Goal: Task Accomplishment & Management: Complete application form

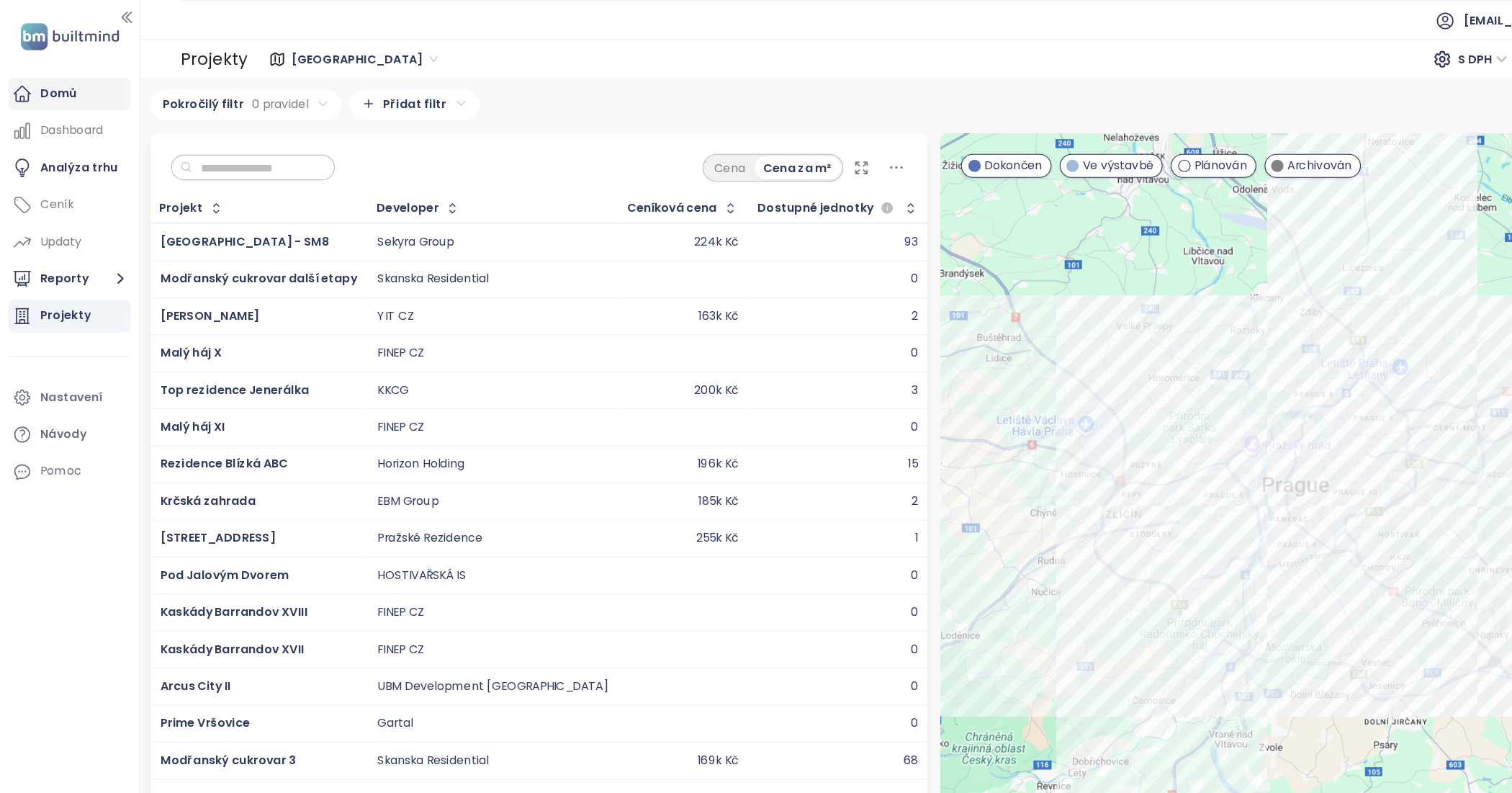
click at [45, 82] on div "Domů" at bounding box center [51, 82] width 32 height 18
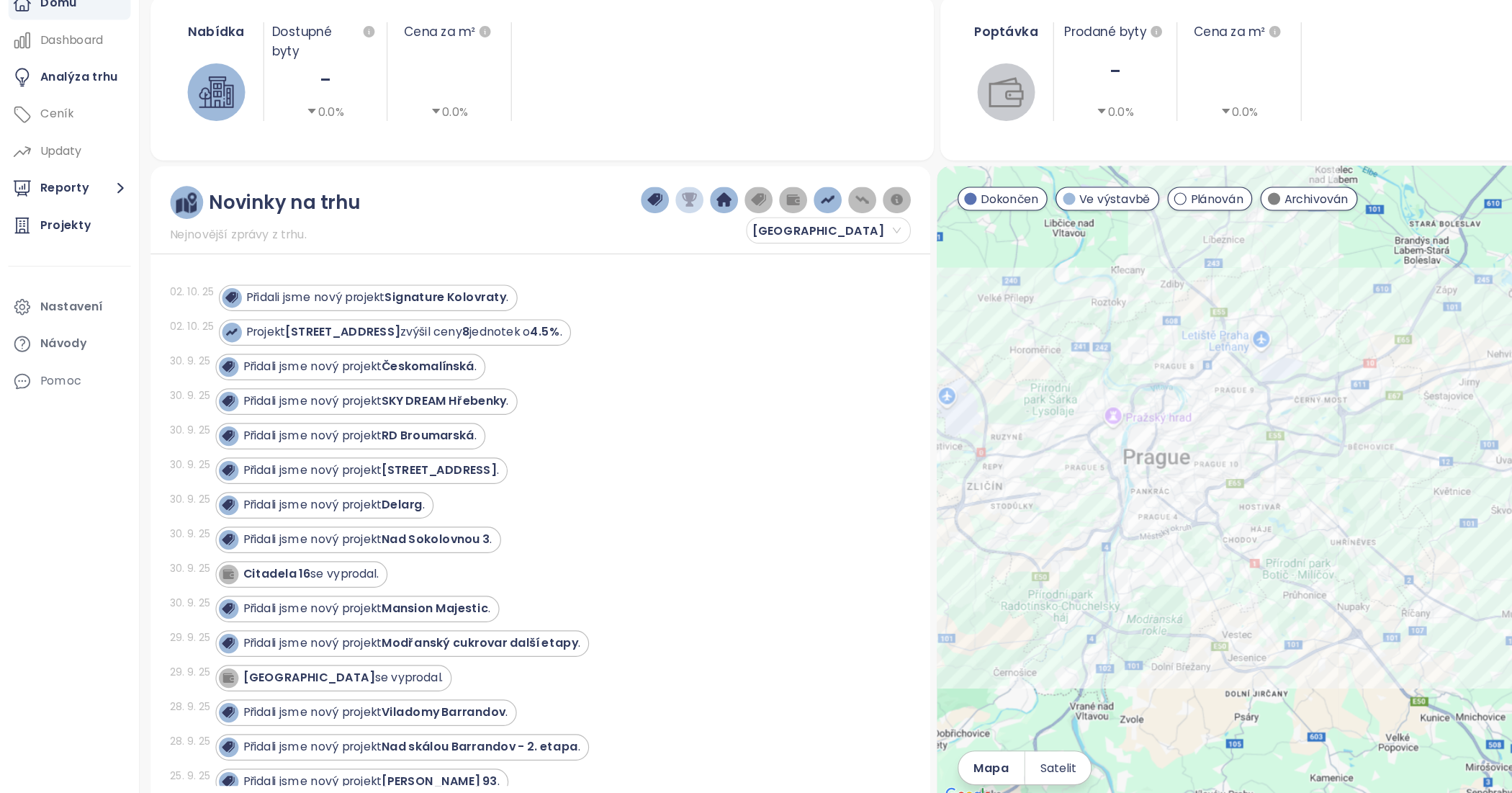
drag, startPoint x: 1053, startPoint y: 451, endPoint x: 1044, endPoint y: 451, distance: 9.0
click at [1044, 451] on div at bounding box center [1161, 504] width 683 height 560
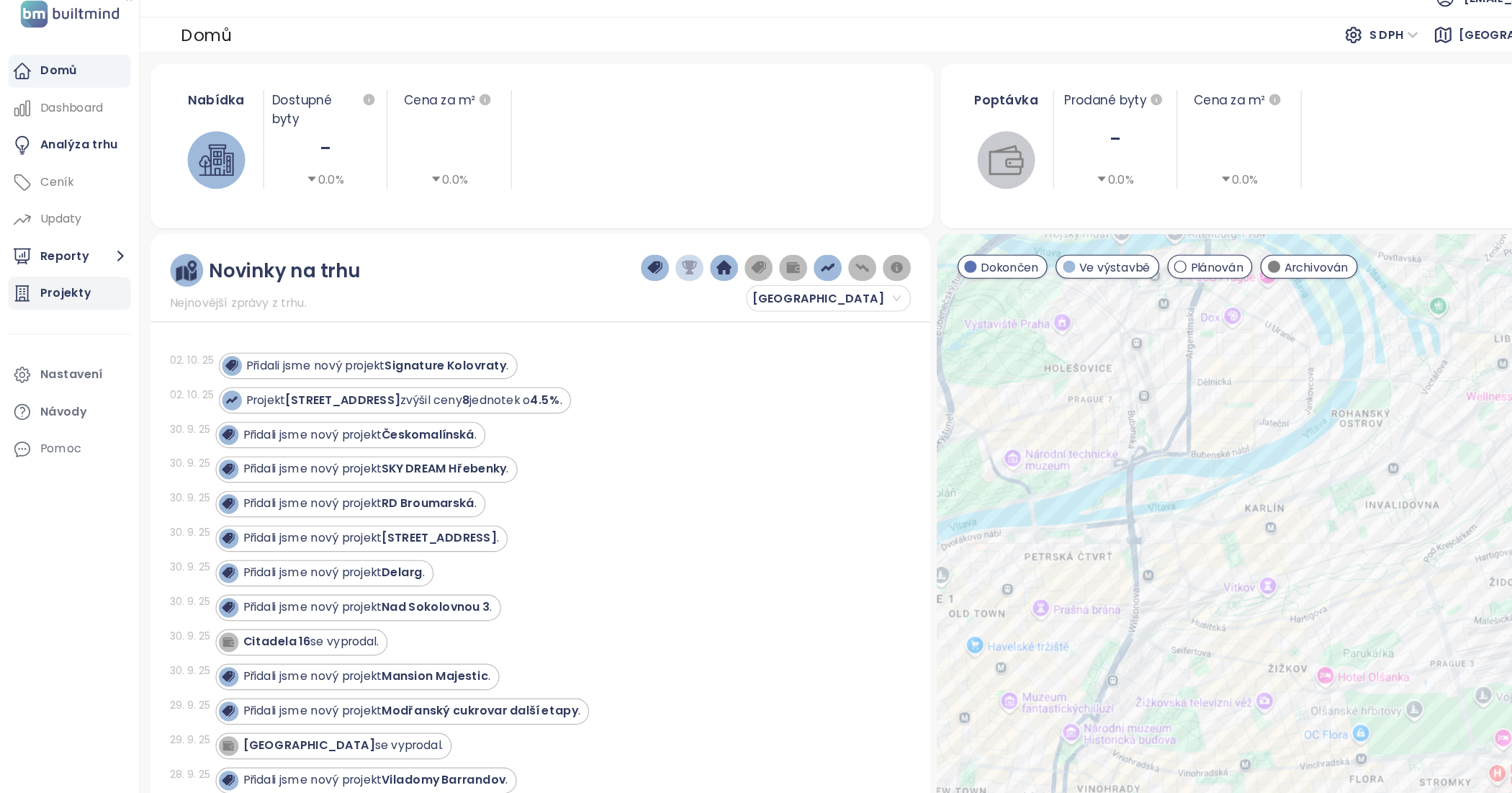
drag, startPoint x: 69, startPoint y: 290, endPoint x: 77, endPoint y: 288, distance: 8.2
click at [69, 290] on link "Projekty" at bounding box center [61, 276] width 108 height 29
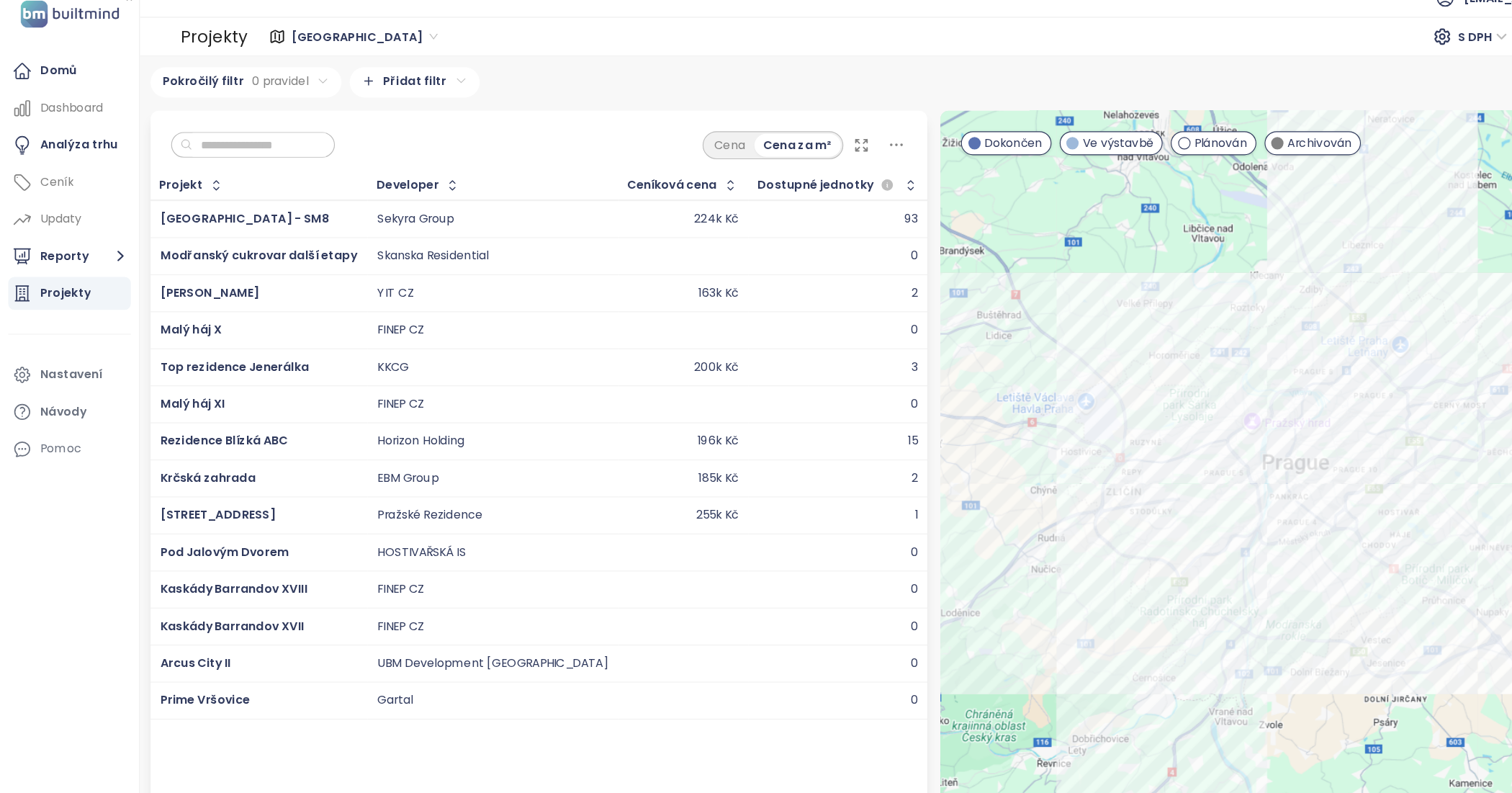
click at [265, 151] on input "text" at bounding box center [226, 147] width 117 height 22
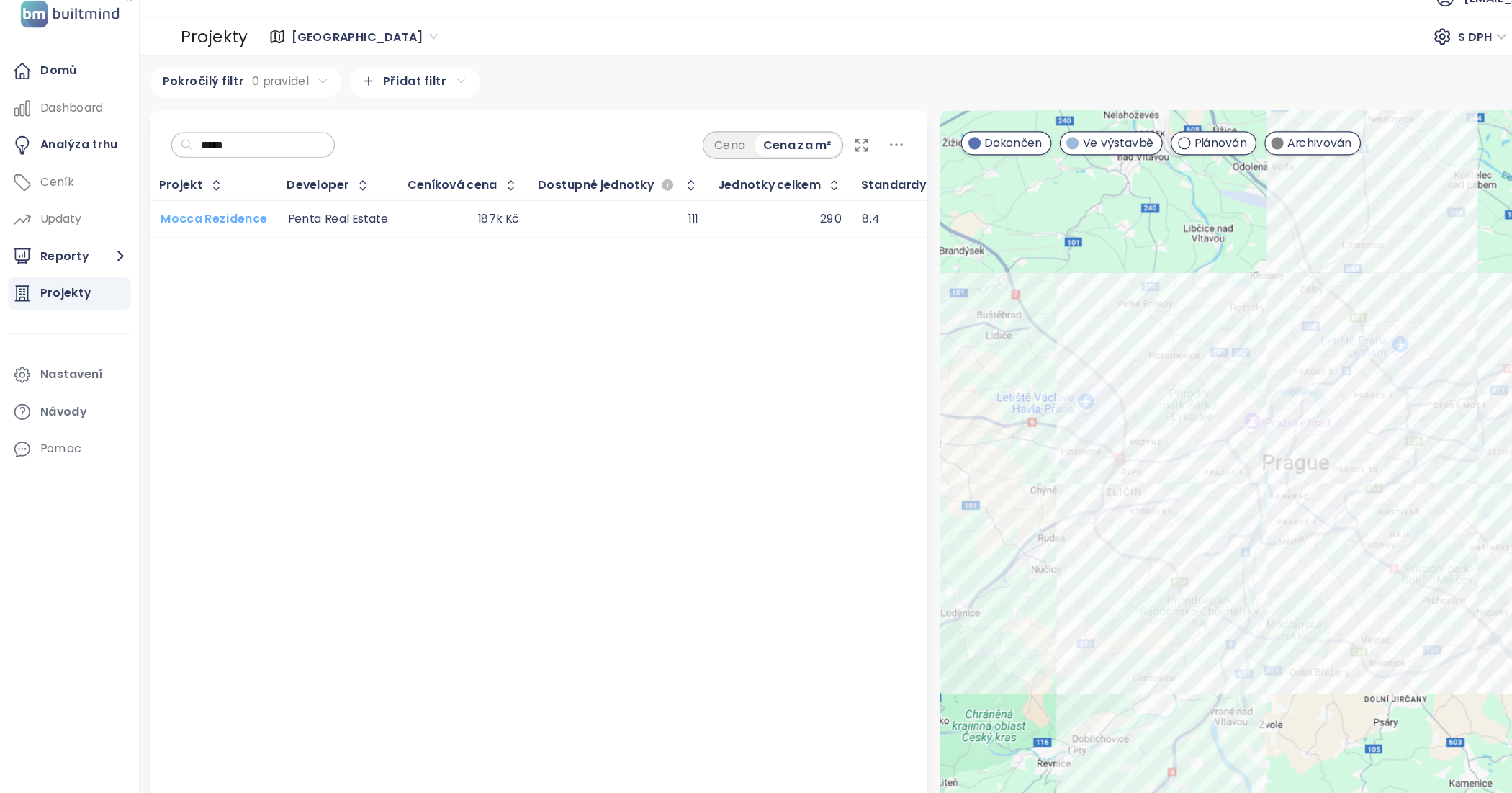
type input "*****"
click at [194, 216] on span "Mocca Rezidence" at bounding box center [188, 210] width 94 height 14
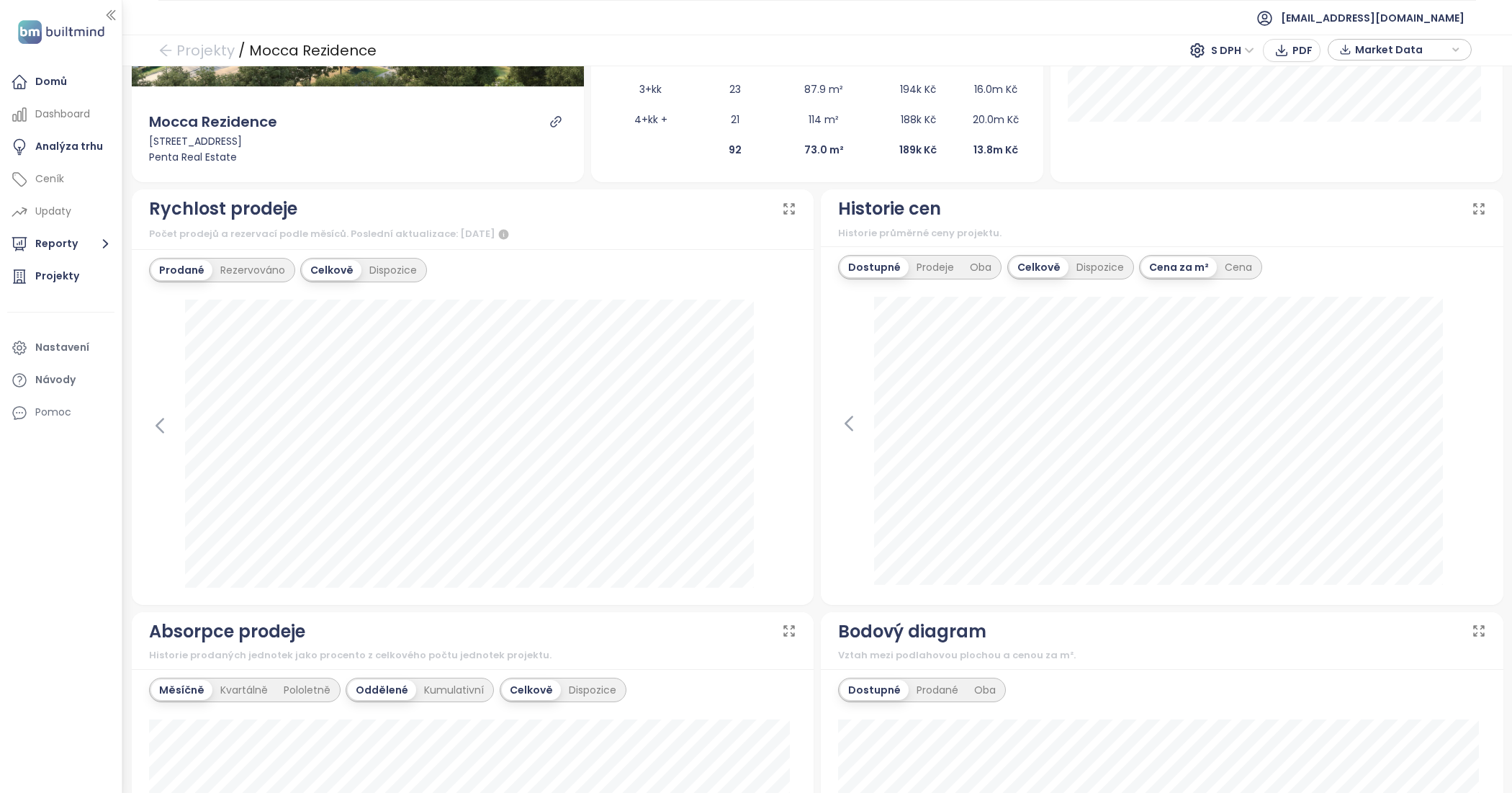
scroll to position [292, 0]
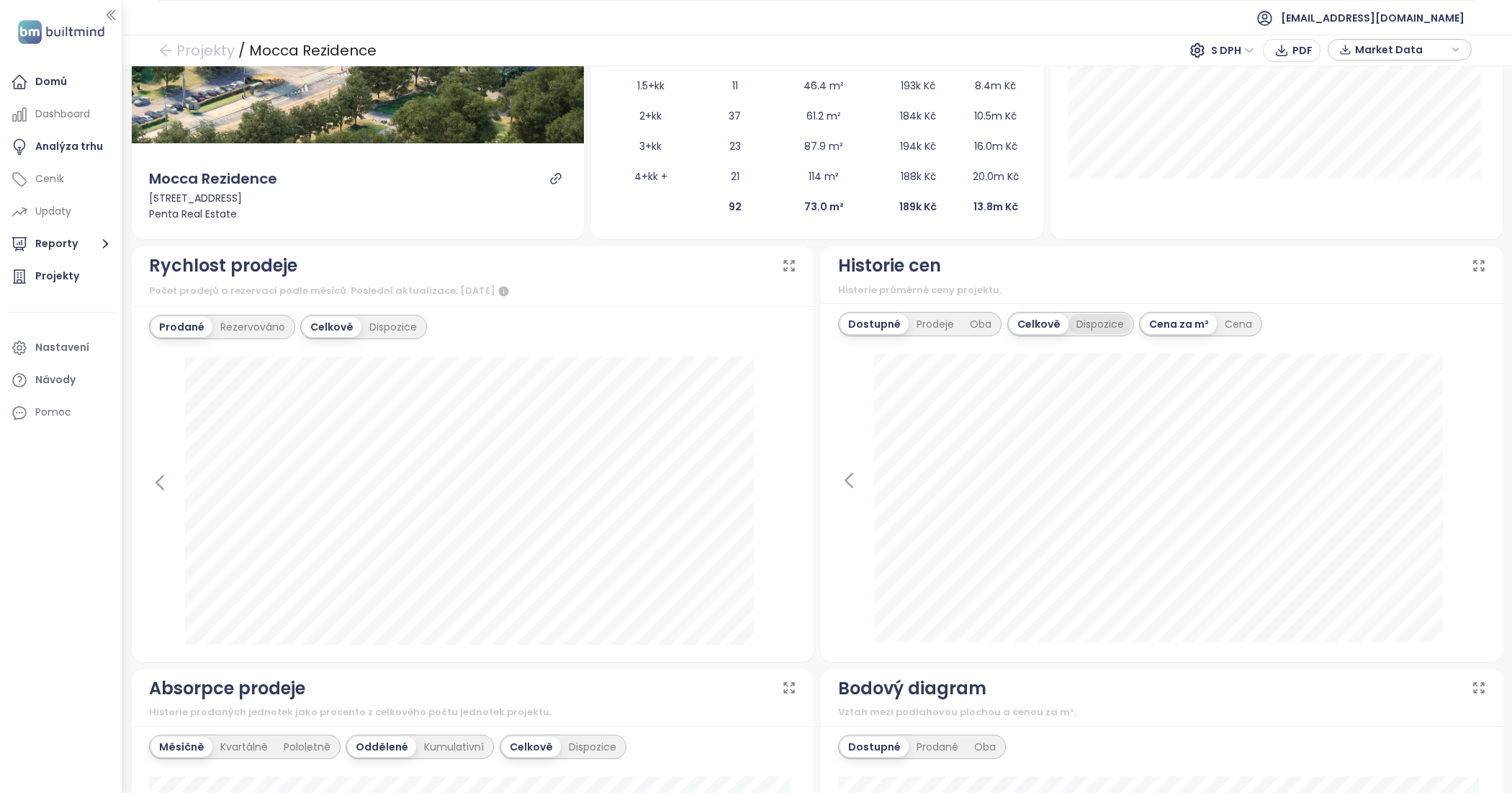
click at [1081, 331] on div "Dispozice" at bounding box center [1100, 324] width 64 height 20
click at [1472, 268] on icon at bounding box center [1479, 265] width 14 height 14
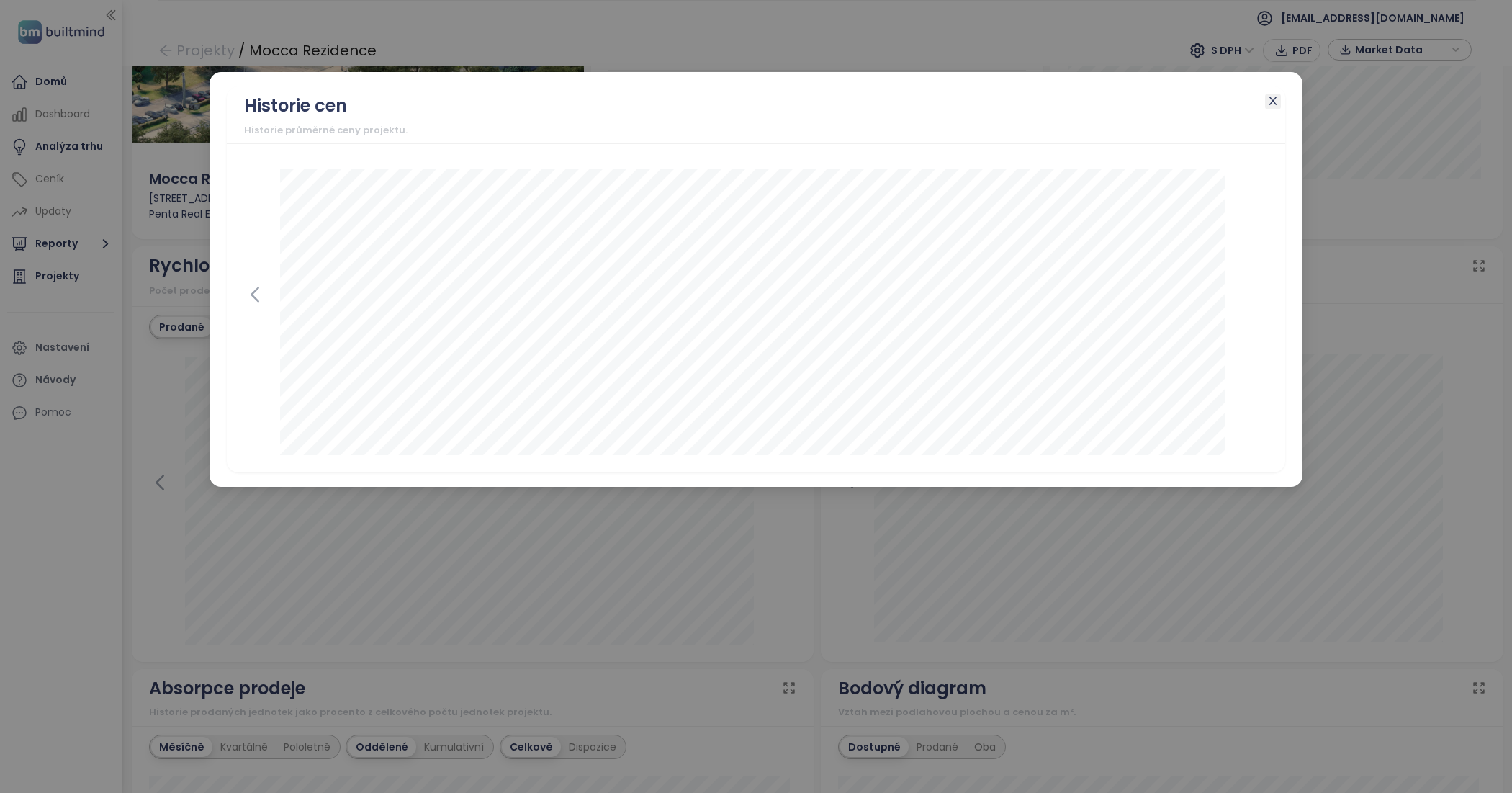
click at [1279, 101] on span "Close" at bounding box center [1273, 102] width 16 height 16
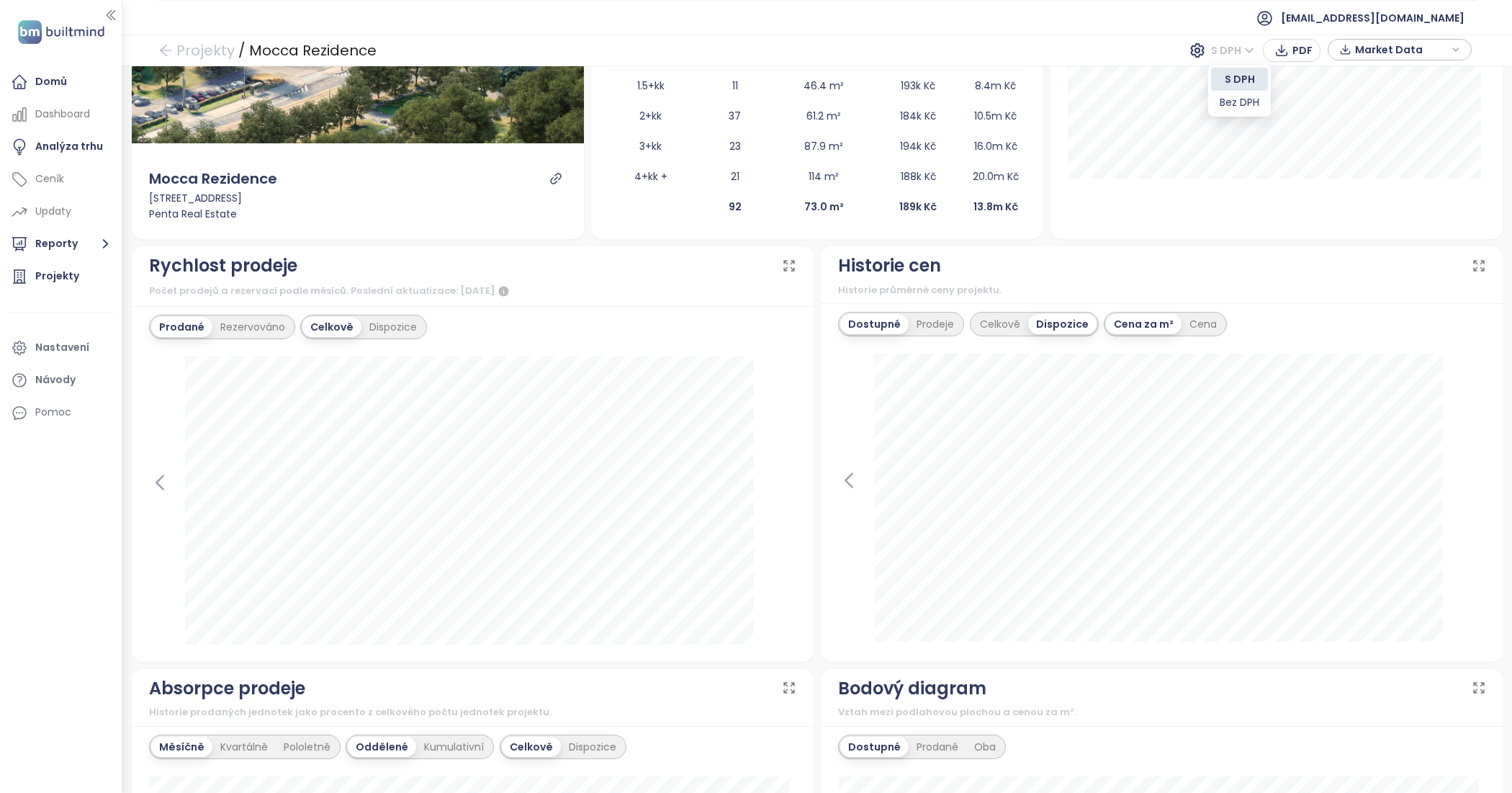
click at [1232, 55] on span "S DPH" at bounding box center [1232, 51] width 43 height 22
click at [1232, 52] on span "S DPH" at bounding box center [1232, 51] width 43 height 22
click at [1371, 45] on span "Market Data" at bounding box center [1401, 50] width 93 height 22
click at [1371, 45] on span "Market Data" at bounding box center [1401, 51] width 93 height 22
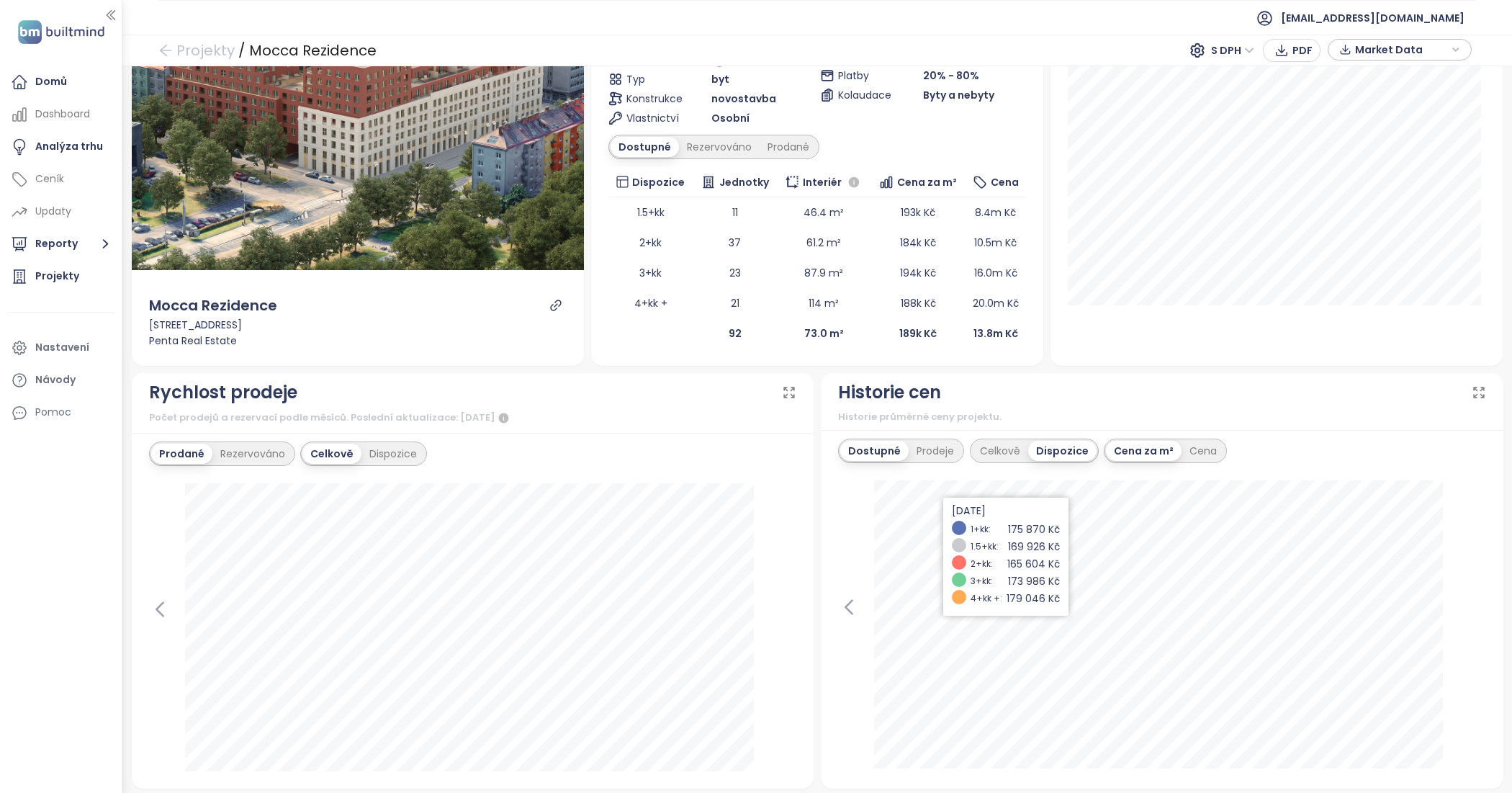
scroll to position [0, 0]
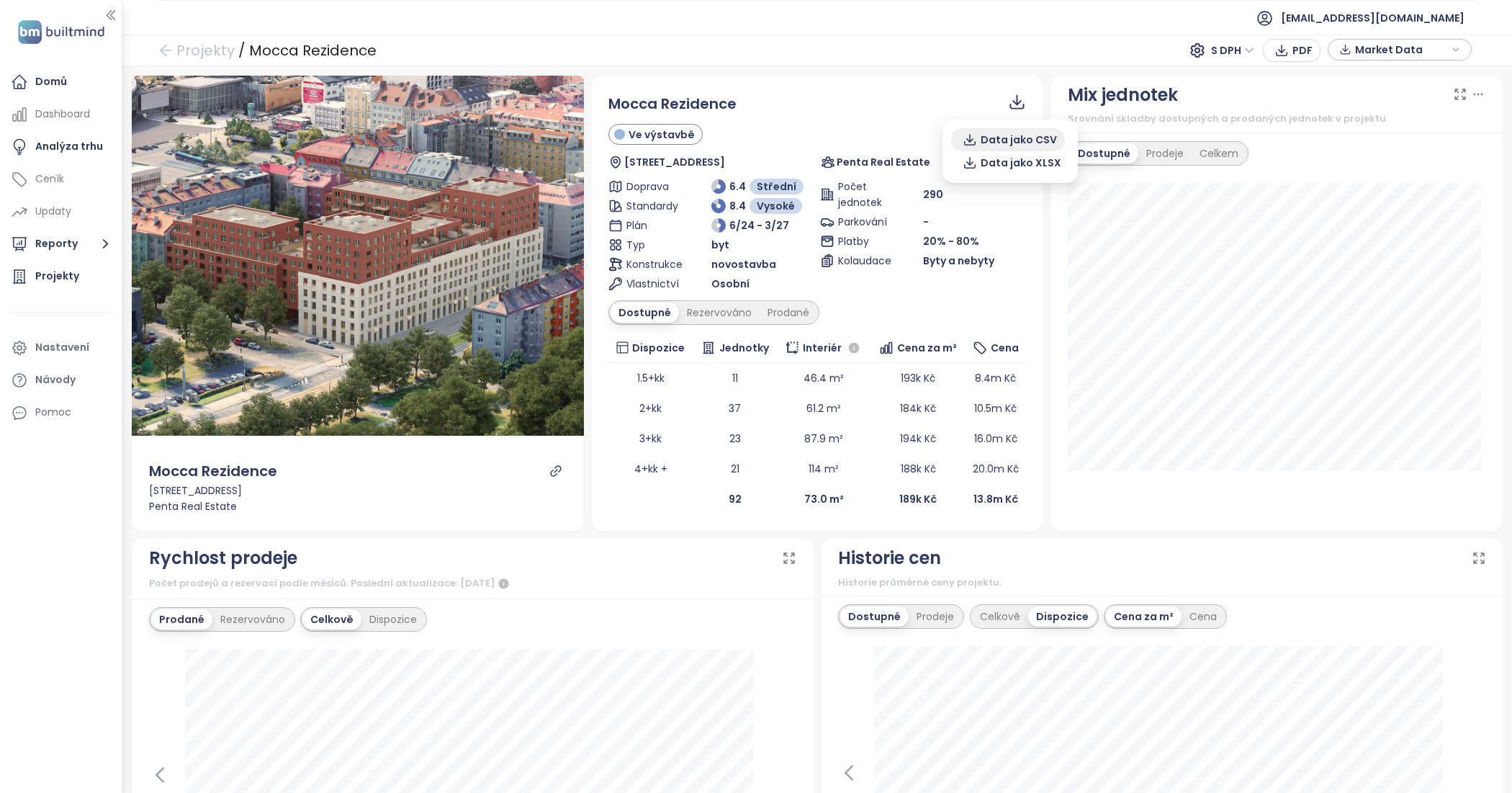
click at [1003, 144] on span "Data jako CSV" at bounding box center [1018, 140] width 77 height 16
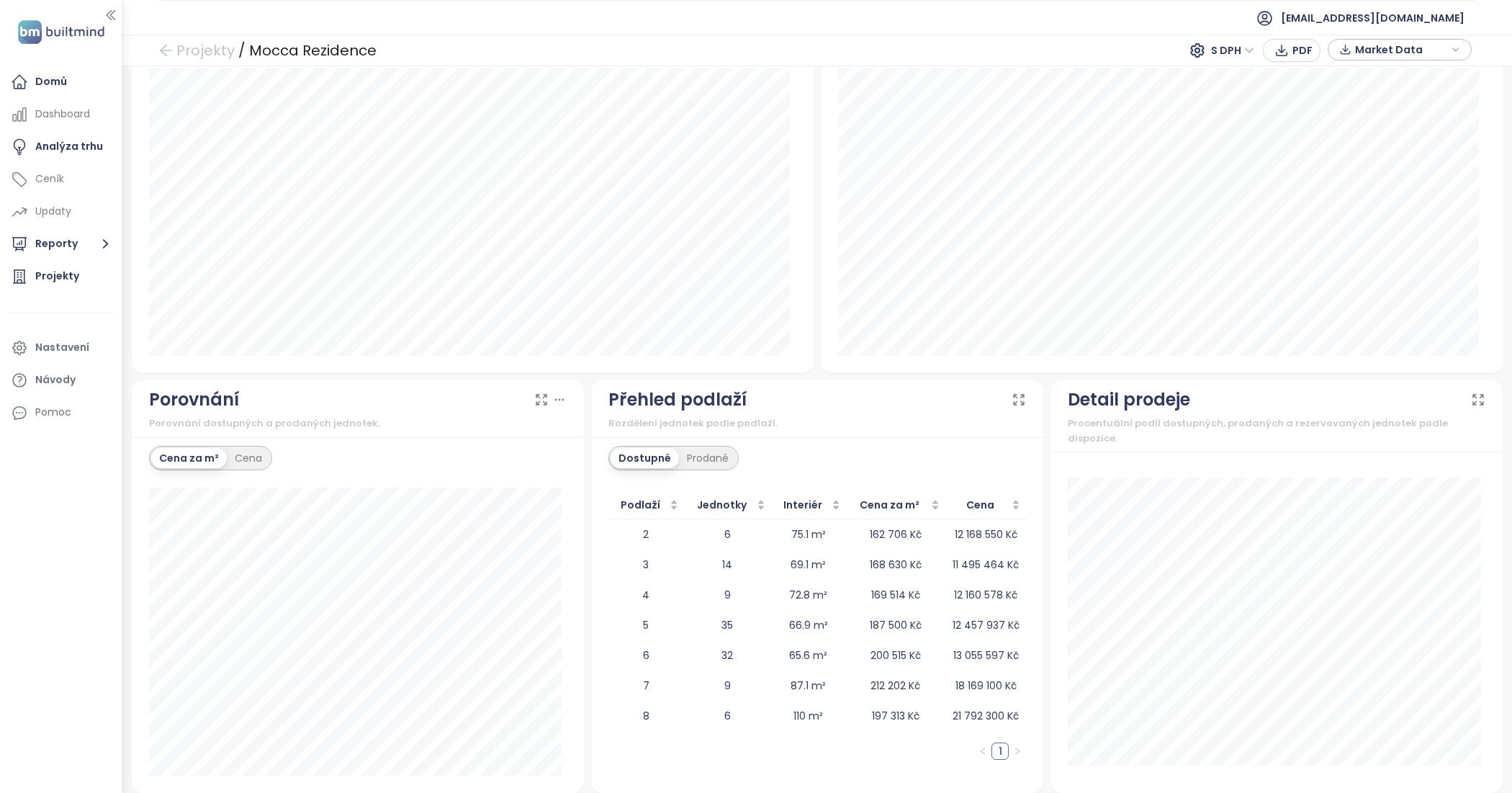
scroll to position [1012, 0]
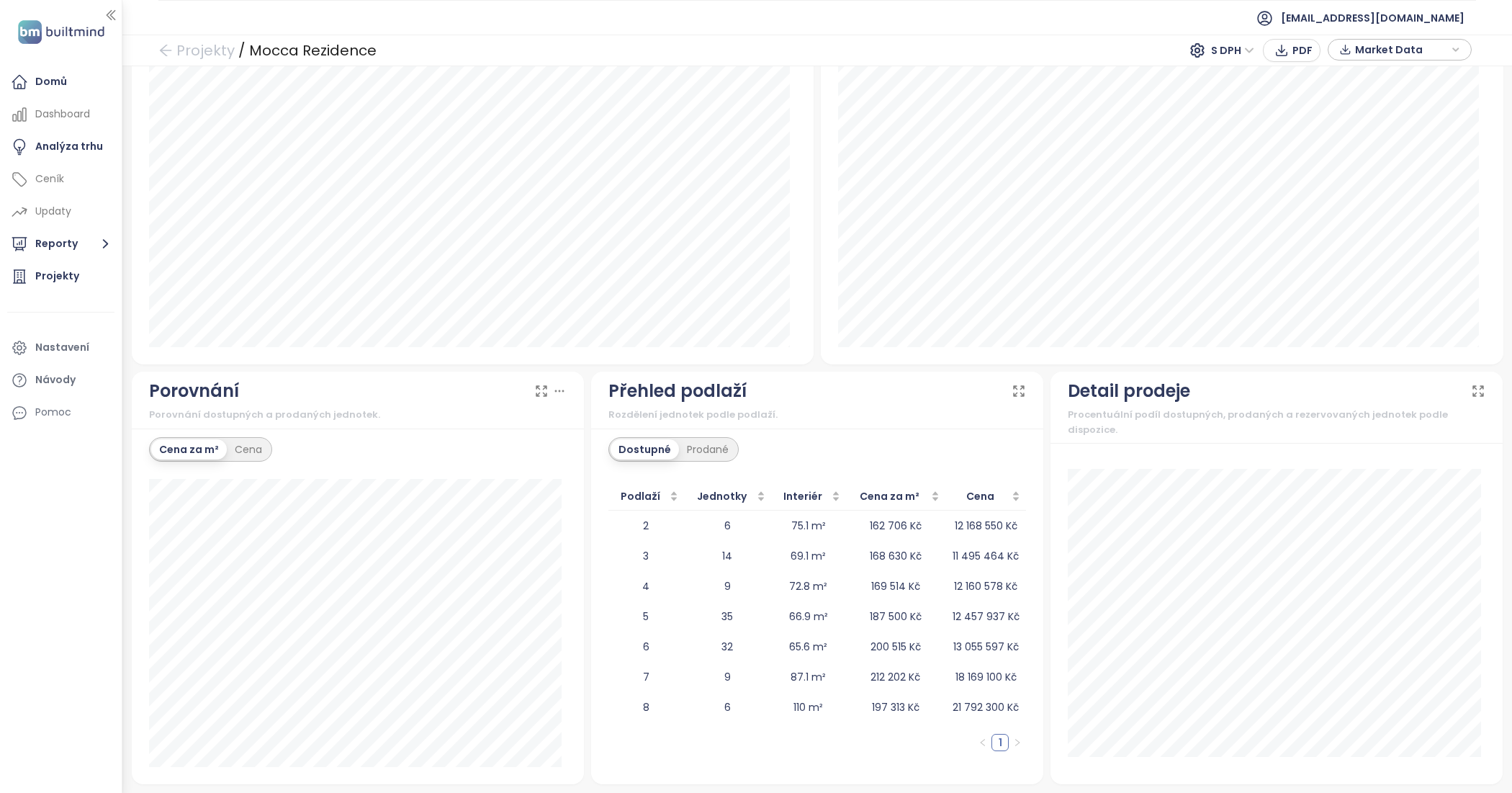
click at [1471, 389] on icon at bounding box center [1478, 391] width 14 height 14
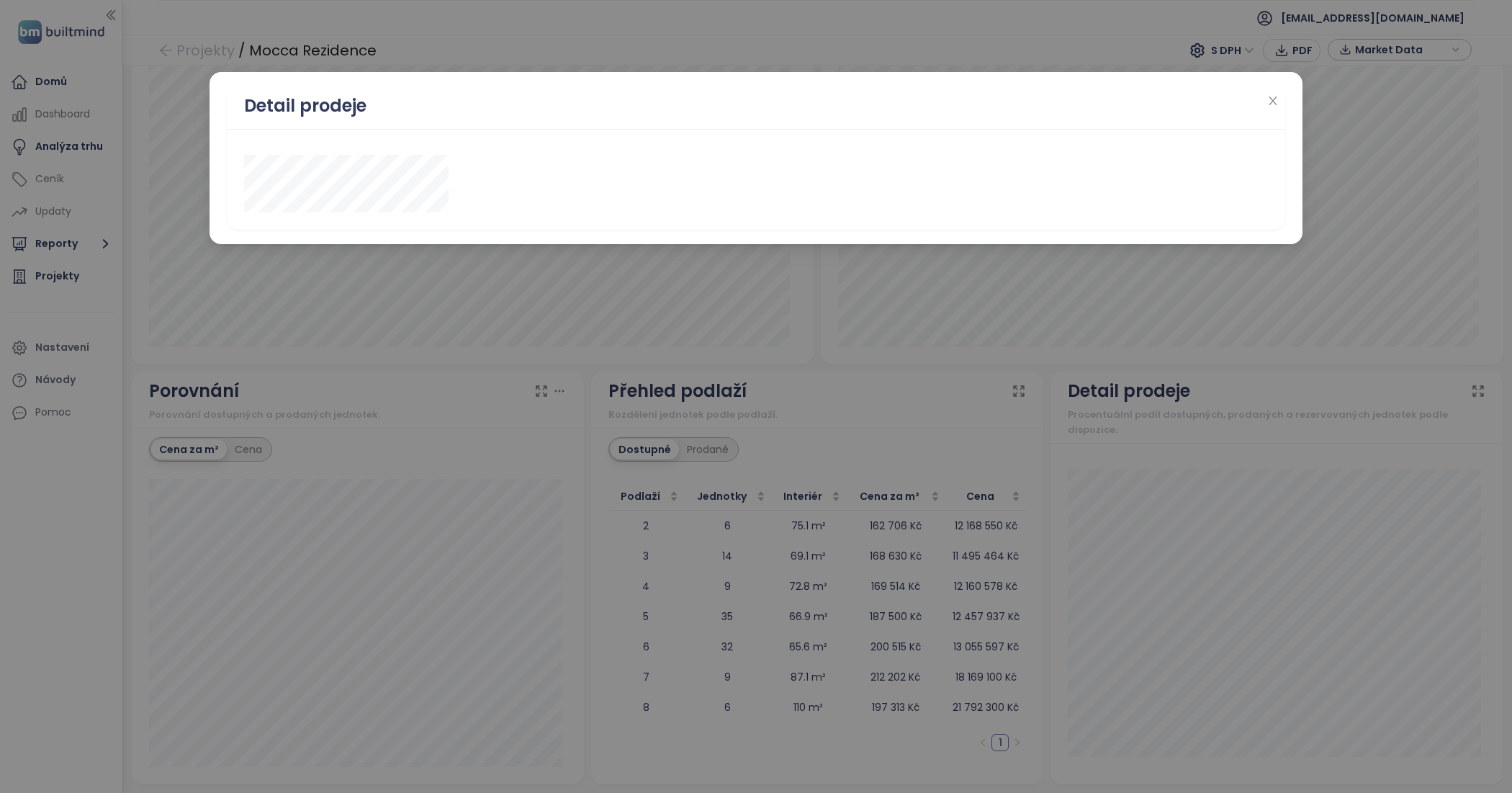
click at [1469, 389] on div "Detail prodeje" at bounding box center [756, 396] width 1512 height 793
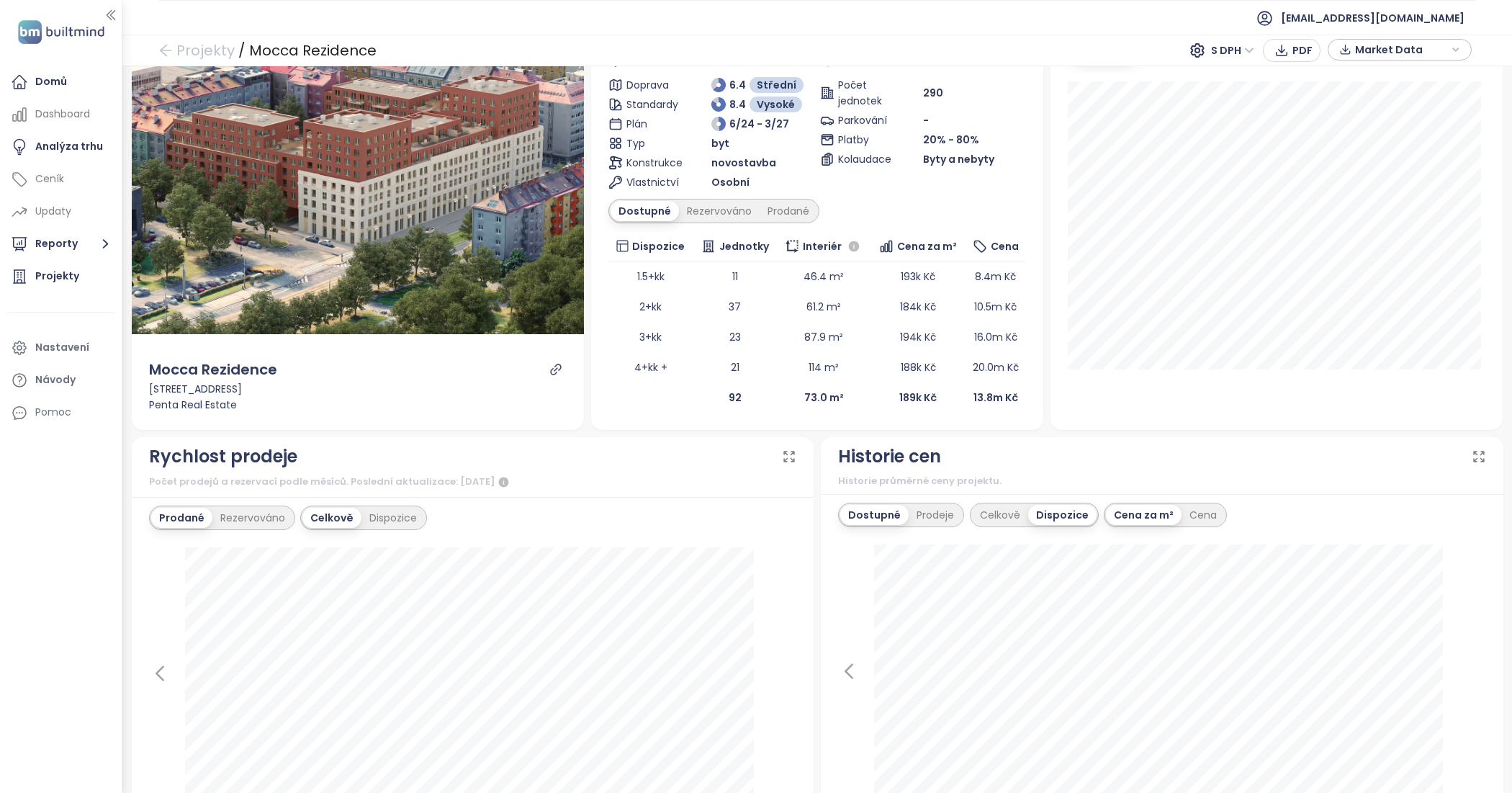
scroll to position [180, 0]
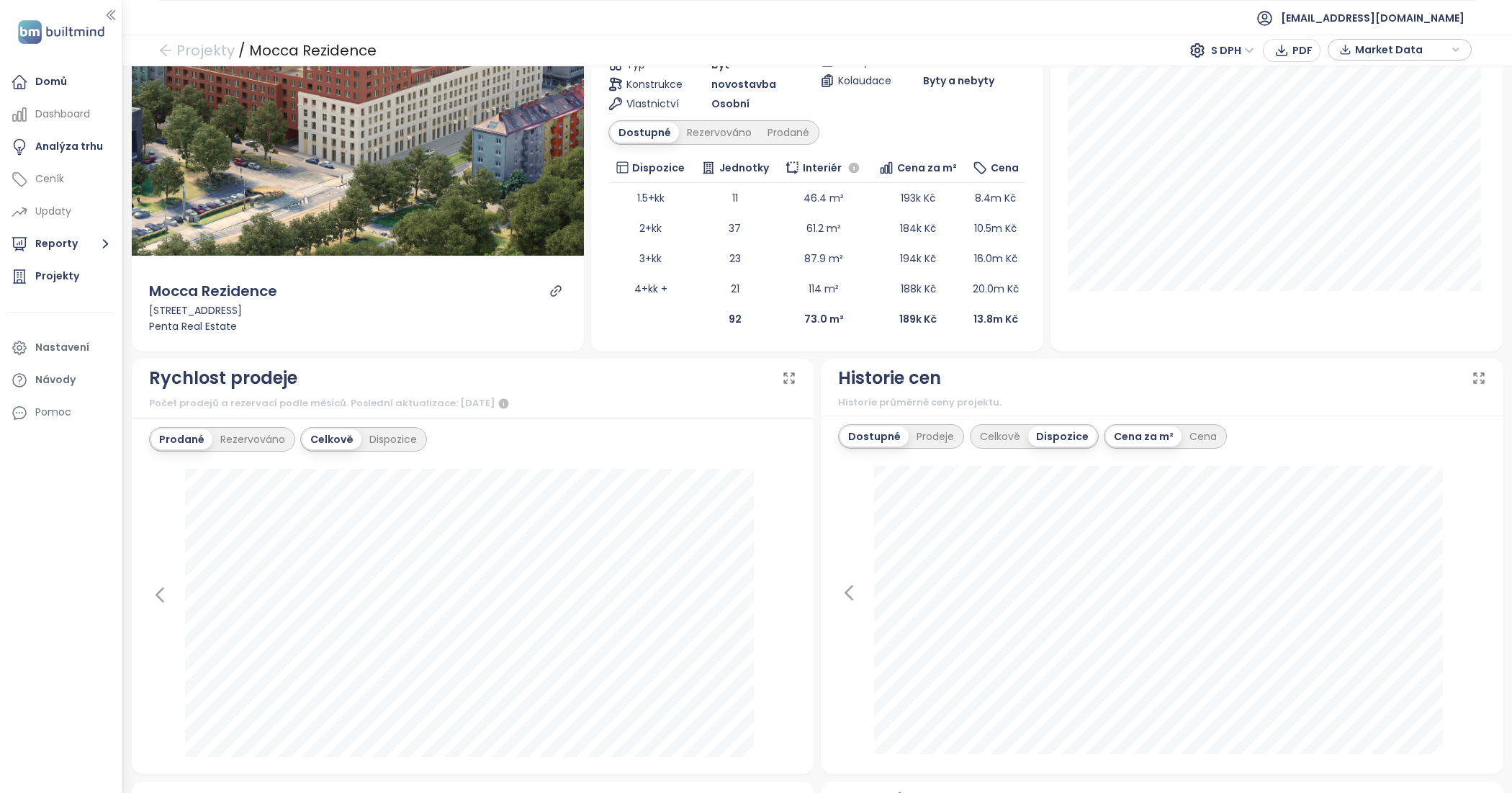
click at [1472, 378] on icon at bounding box center [1479, 378] width 14 height 14
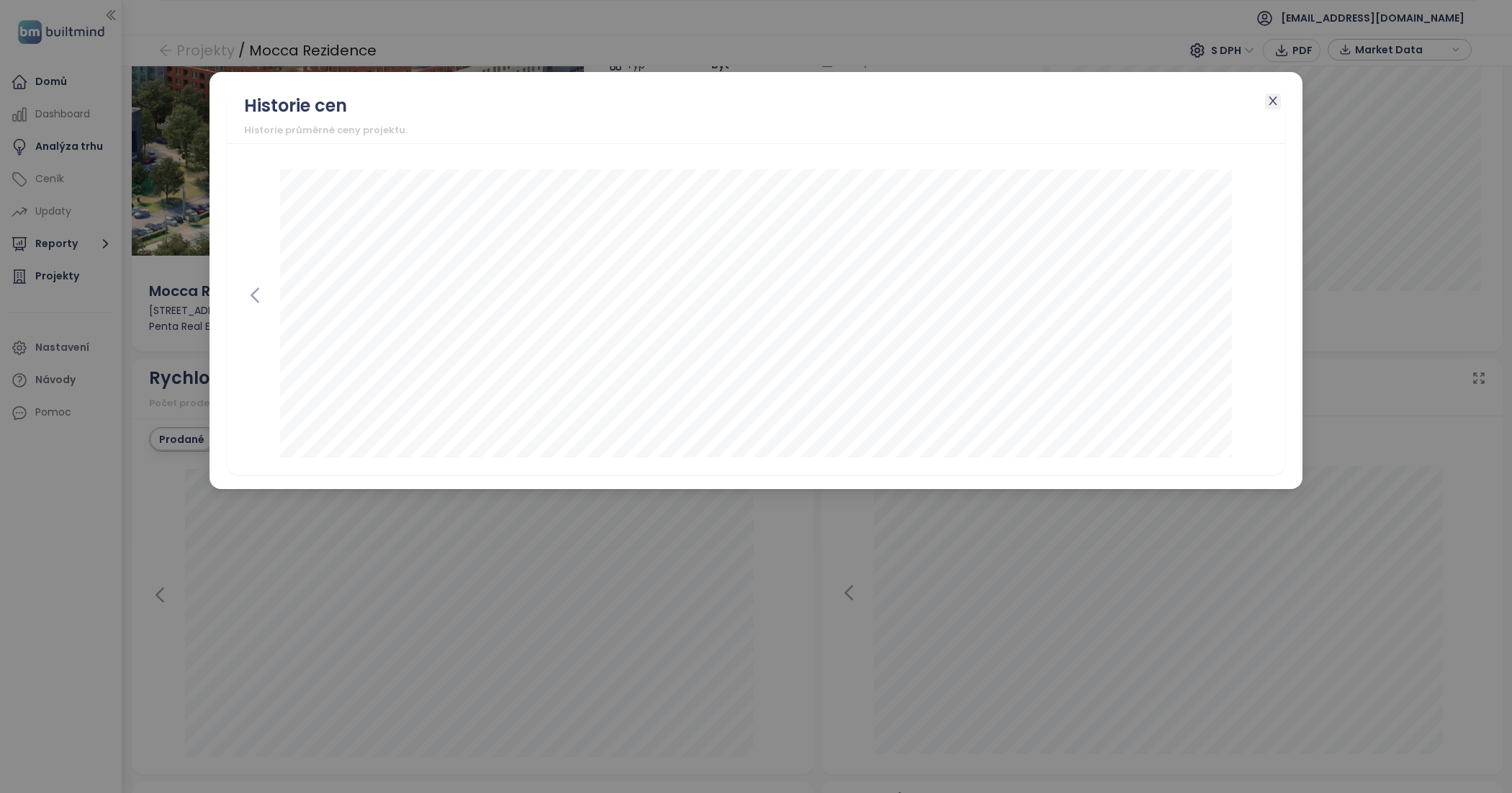
click at [1268, 107] on span "Close" at bounding box center [1273, 102] width 16 height 16
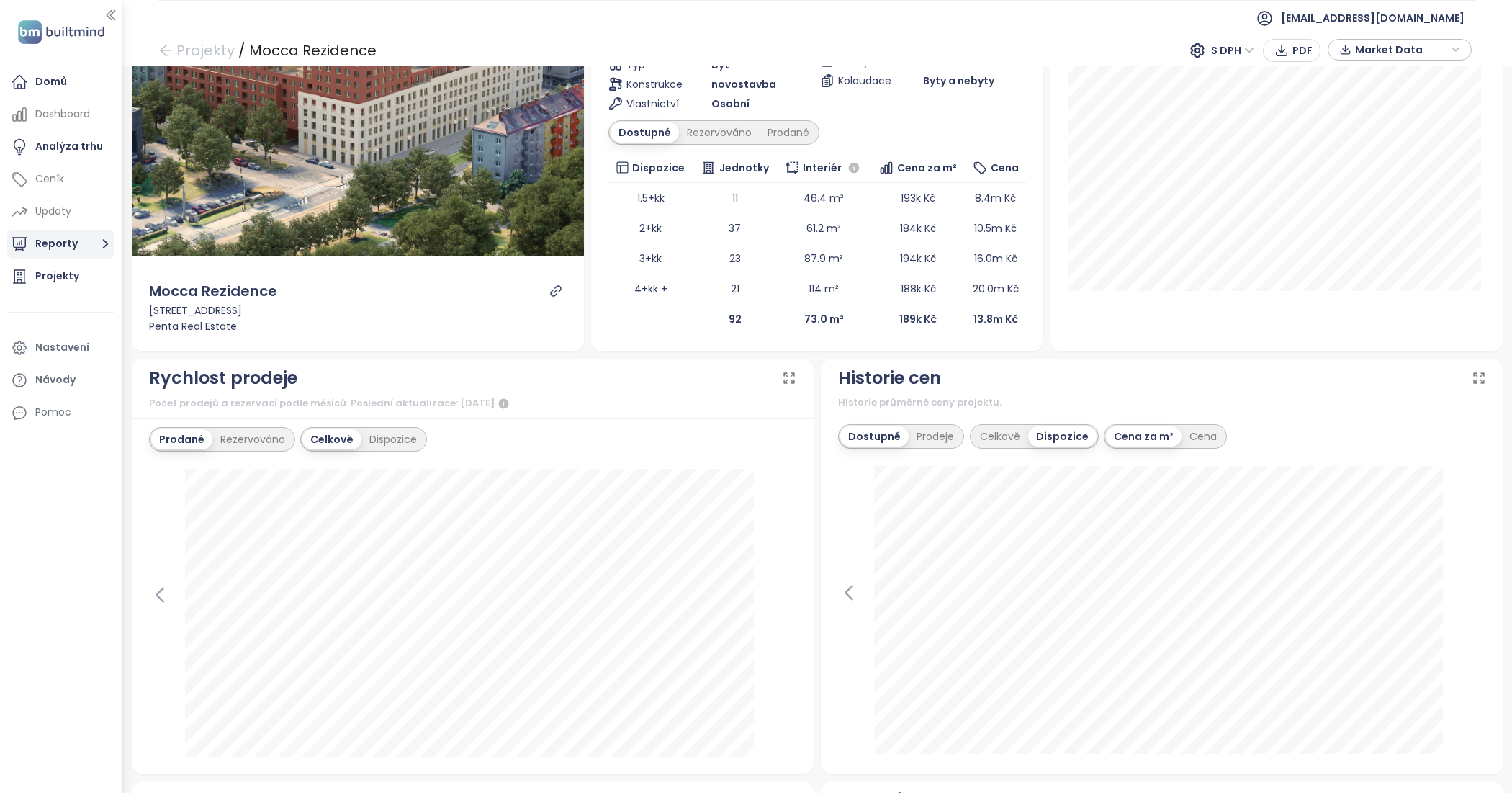
click at [87, 243] on button "Reporty" at bounding box center [61, 243] width 108 height 29
click at [58, 325] on div "Malesice +" at bounding box center [69, 330] width 47 height 18
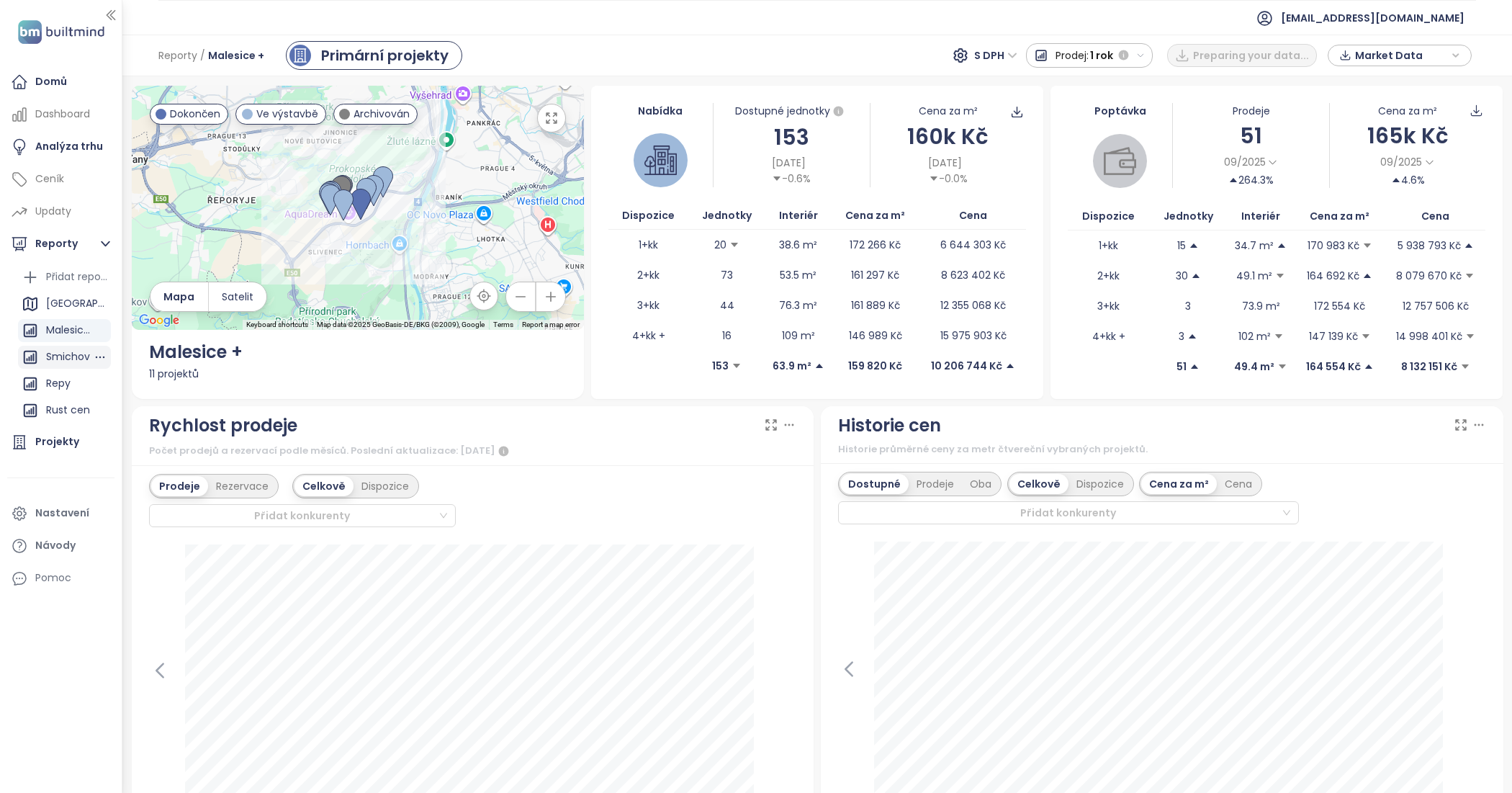
click at [45, 359] on div "Smichov" at bounding box center [64, 357] width 93 height 23
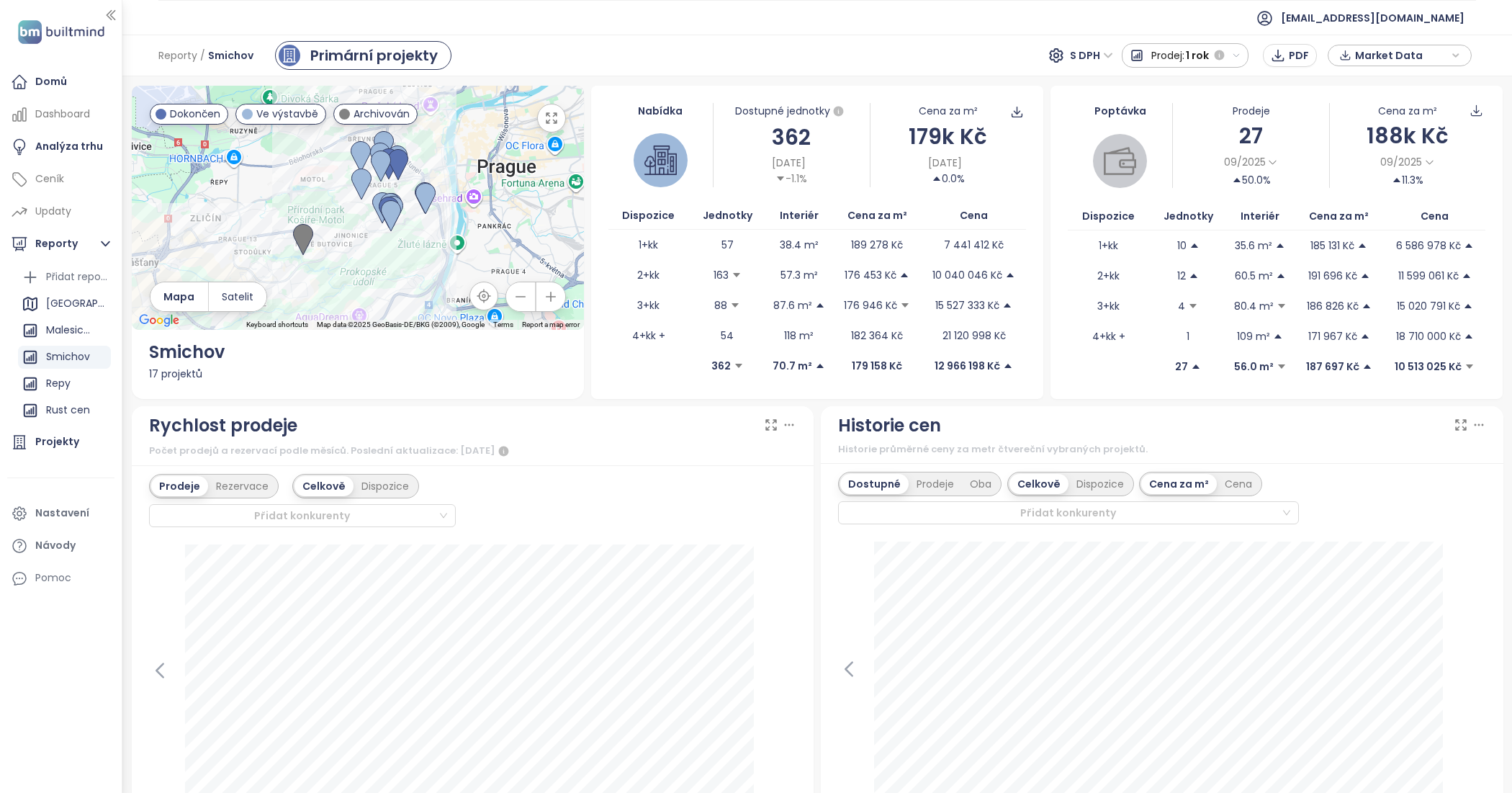
click at [1409, 45] on span "Market Data" at bounding box center [1401, 56] width 93 height 22
click at [1424, 53] on span "Market Data" at bounding box center [1401, 56] width 93 height 22
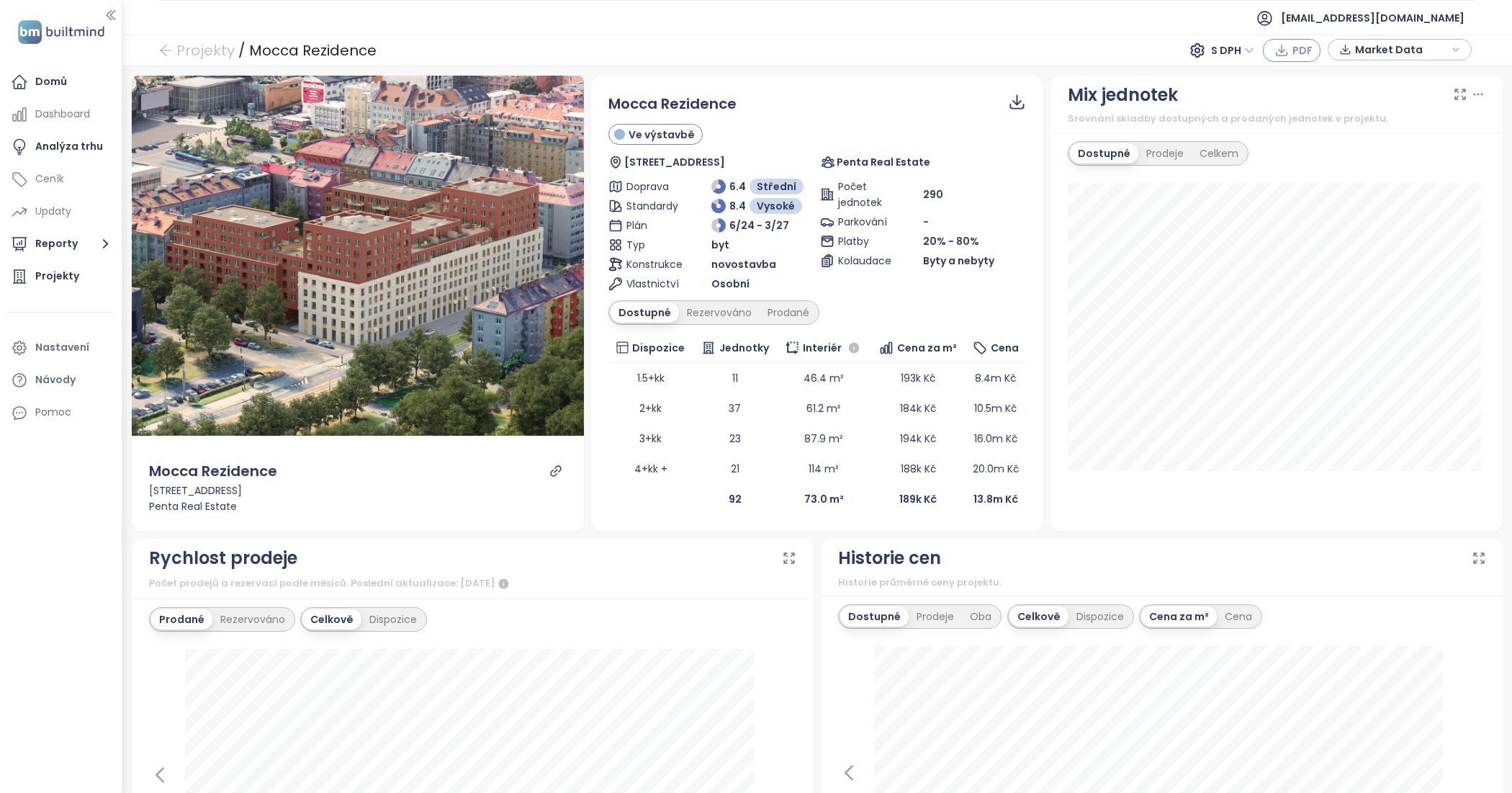
click at [1299, 51] on span "PDF" at bounding box center [1303, 51] width 20 height 16
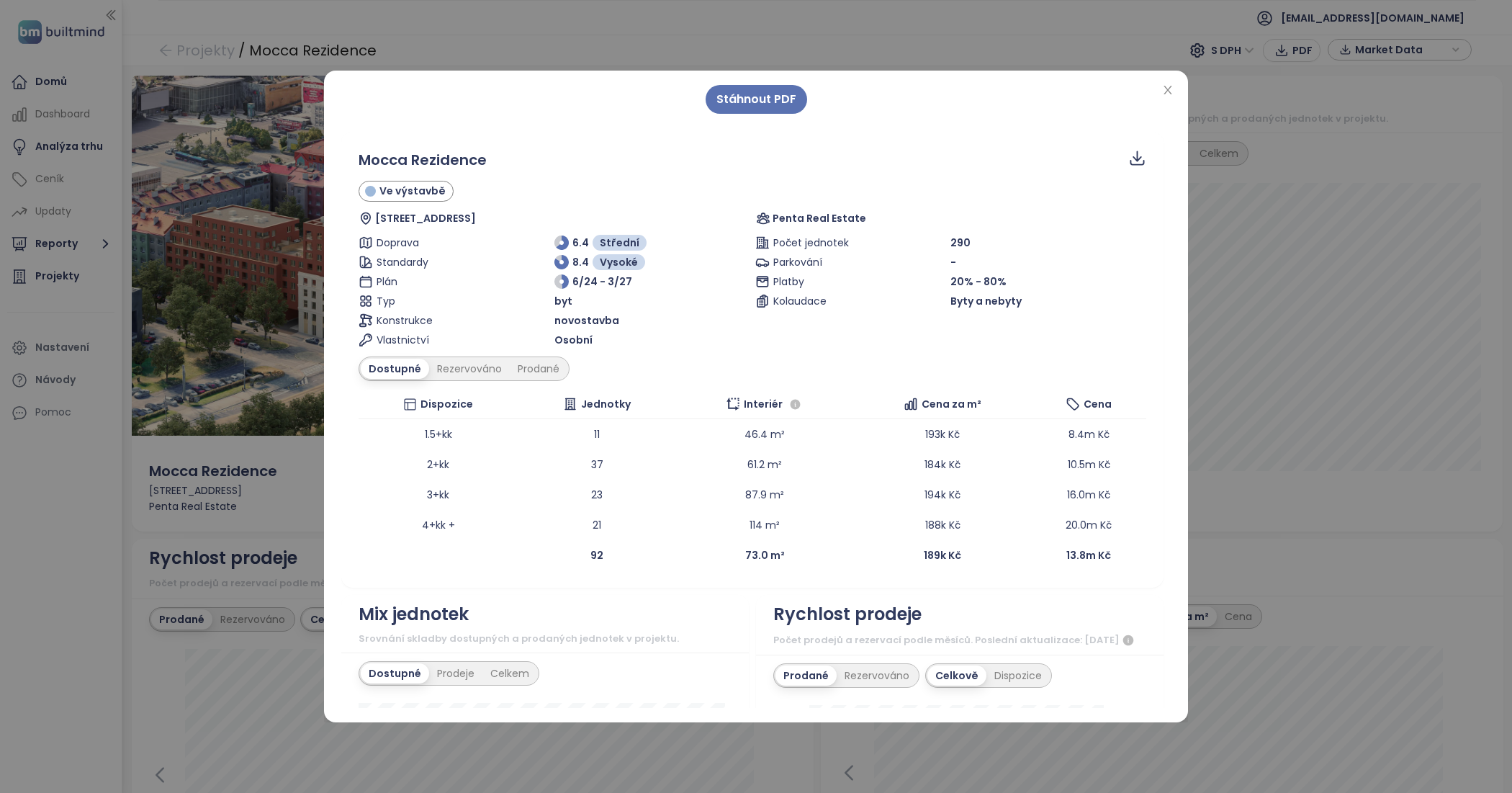
click at [1250, 153] on div "Stáhnout PDF Mocca Rezidence Ve výstavbě Sokolovská 282, 190 00 Praha 9, Czechi…" at bounding box center [756, 396] width 1512 height 793
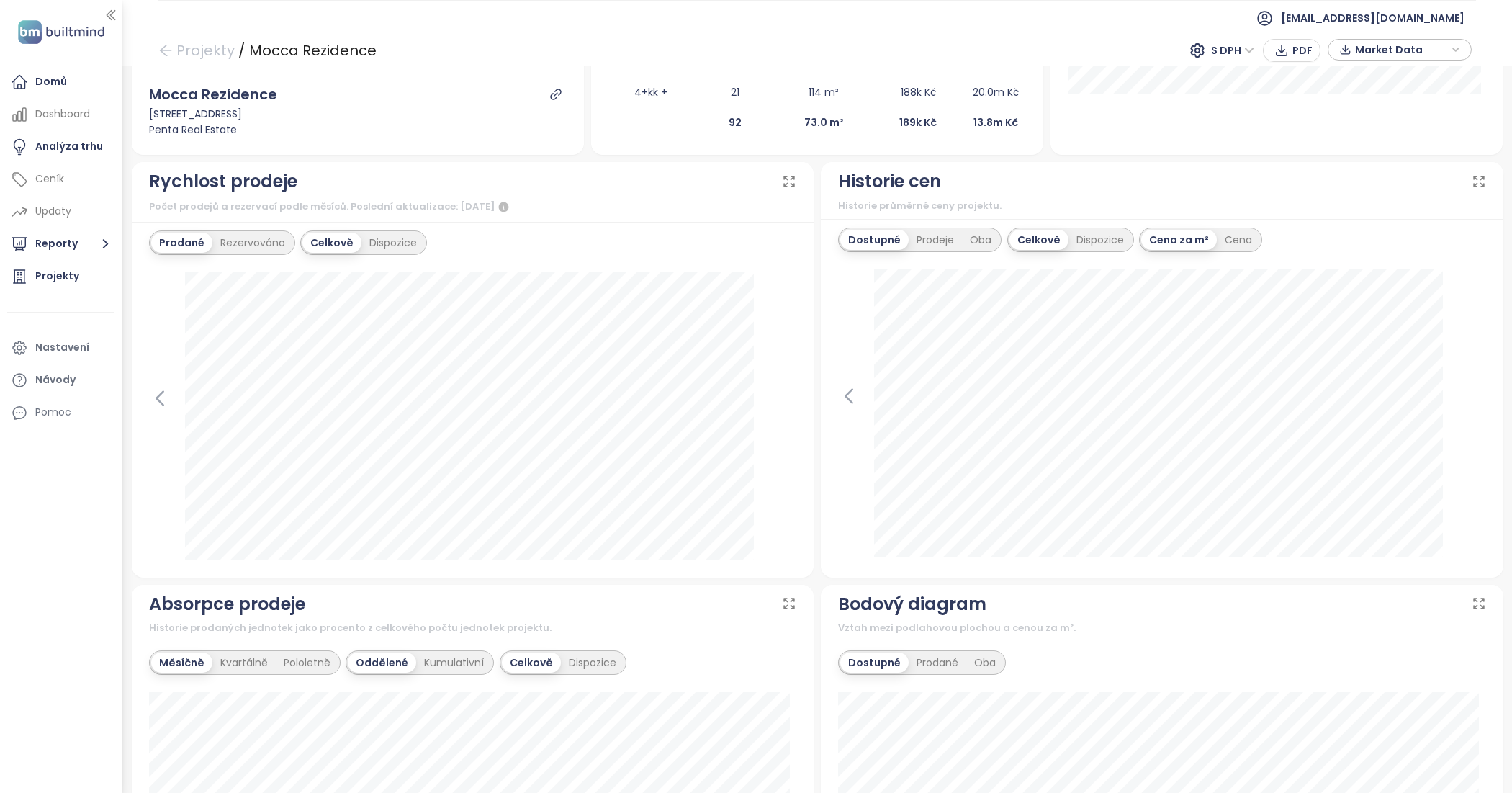
scroll to position [270, 0]
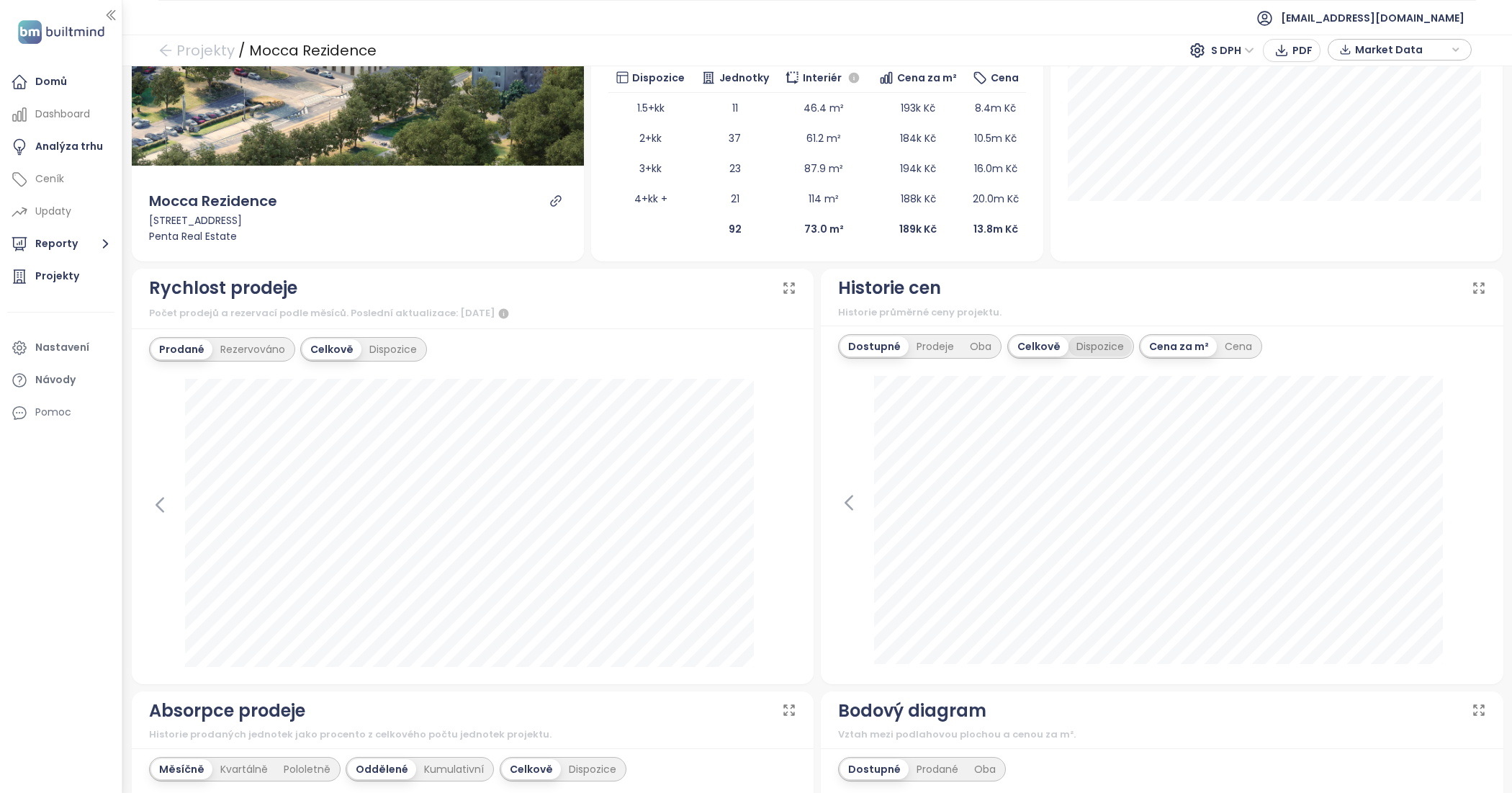
click at [1109, 340] on div "Dispozice" at bounding box center [1100, 346] width 64 height 20
click at [1286, 58] on icon "button" at bounding box center [1282, 50] width 14 height 14
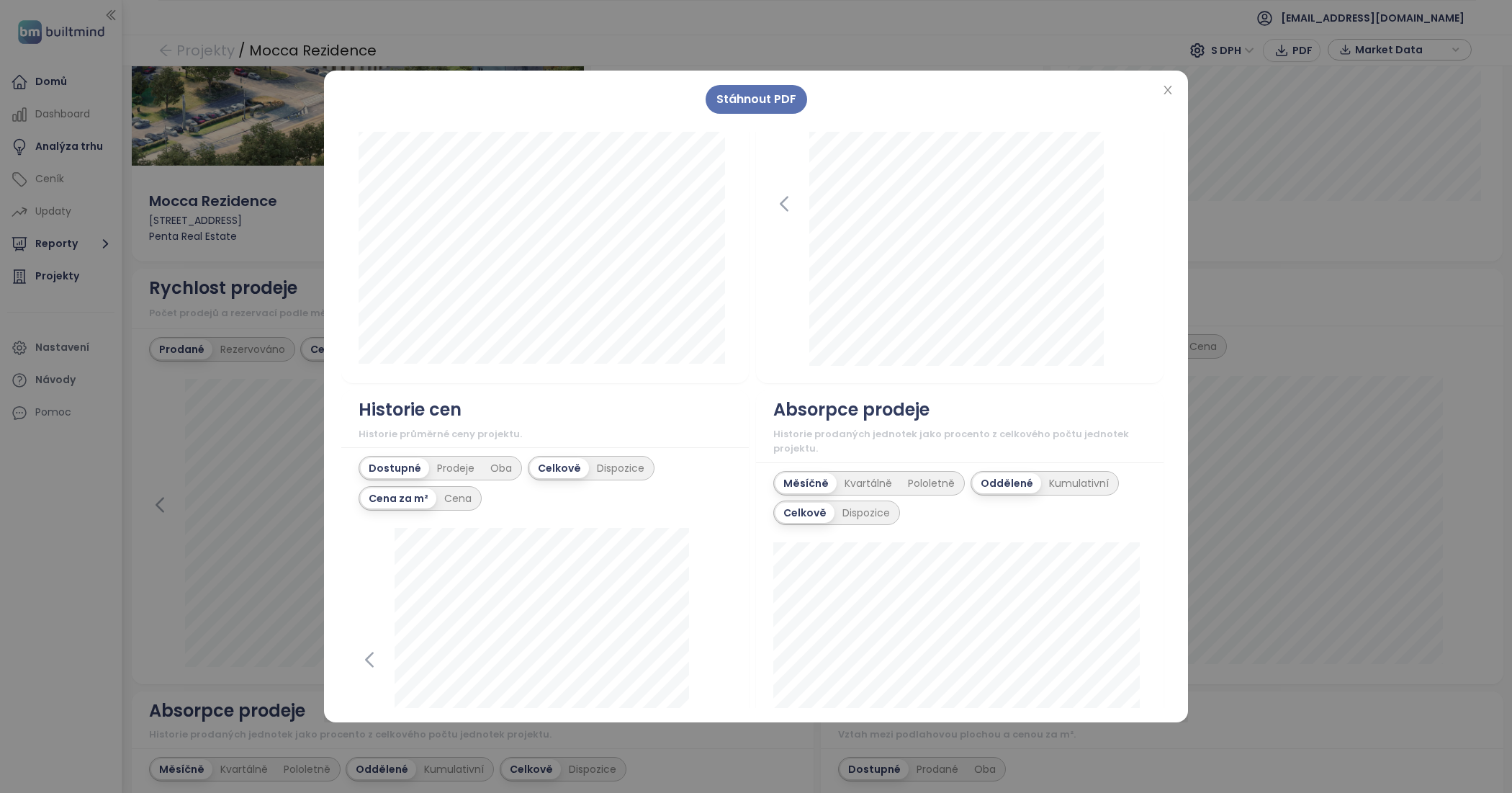
scroll to position [807, 0]
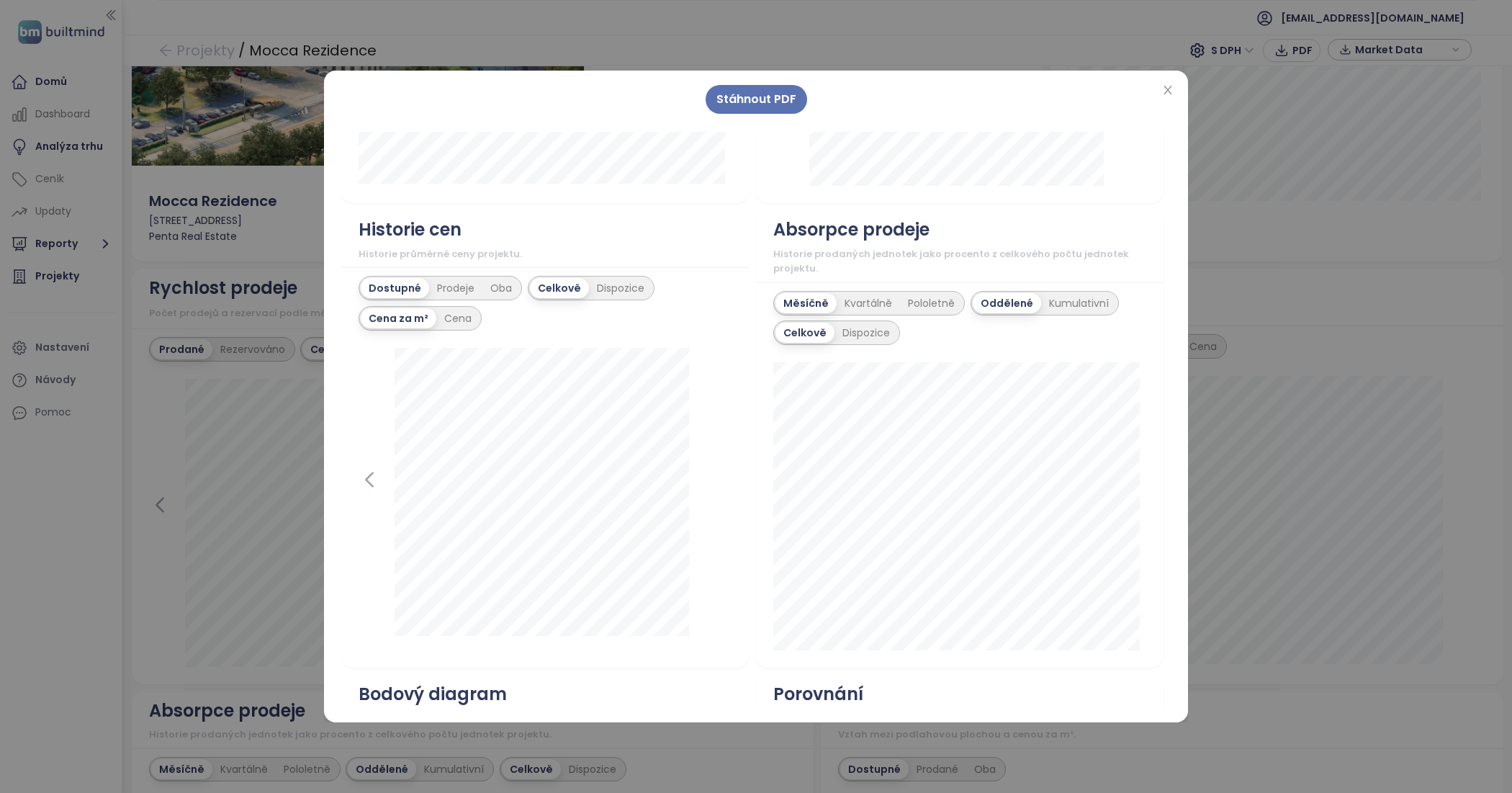
click at [613, 300] on div "Celkově Dispozice" at bounding box center [590, 287] width 127 height 25
click at [614, 300] on div "Celkově Dispozice" at bounding box center [590, 287] width 127 height 25
click at [615, 300] on div "Celkově Dispozice" at bounding box center [590, 287] width 127 height 25
click at [622, 298] on div "Dispozice" at bounding box center [621, 288] width 64 height 20
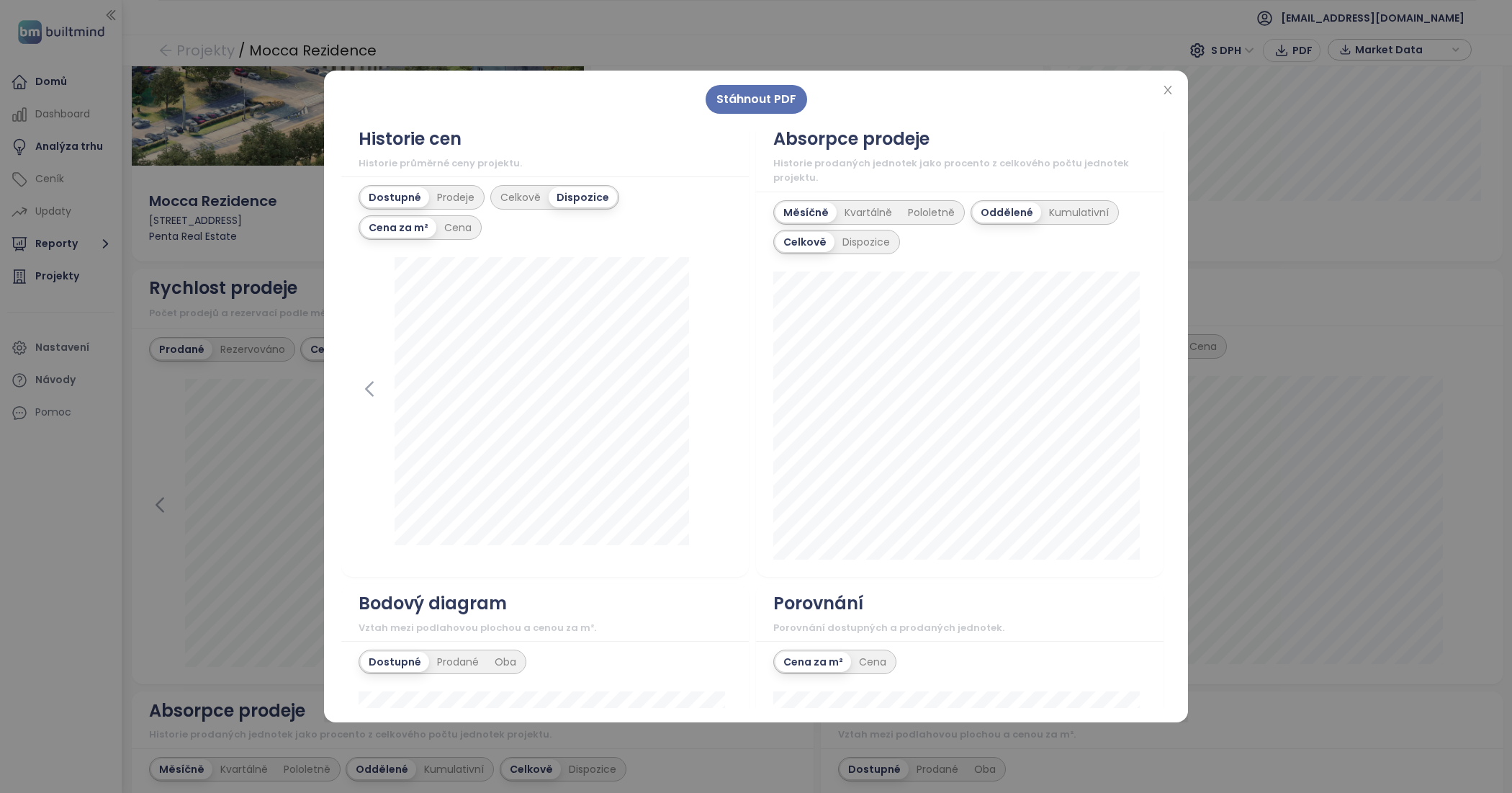
scroll to position [898, 0]
click at [474, 256] on div "Dostupné Prodeje Celkově Dispozice Cena za m² Cena 22. prosince 2024 1+kk: 179 …" at bounding box center [545, 377] width 408 height 400
click at [467, 238] on div "Cena" at bounding box center [457, 228] width 43 height 20
click at [405, 238] on div "Cena za m²" at bounding box center [398, 228] width 75 height 20
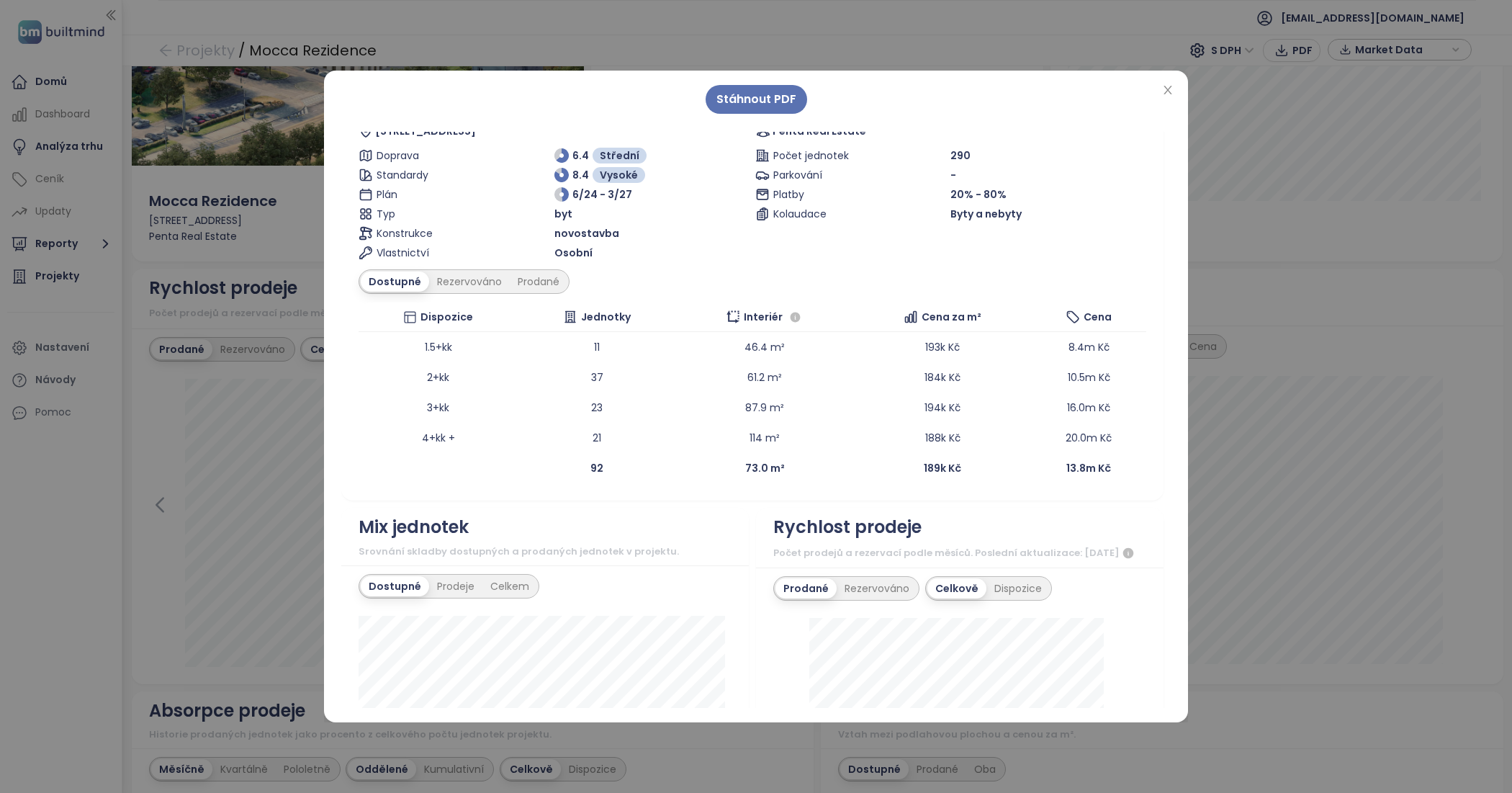
scroll to position [0, 0]
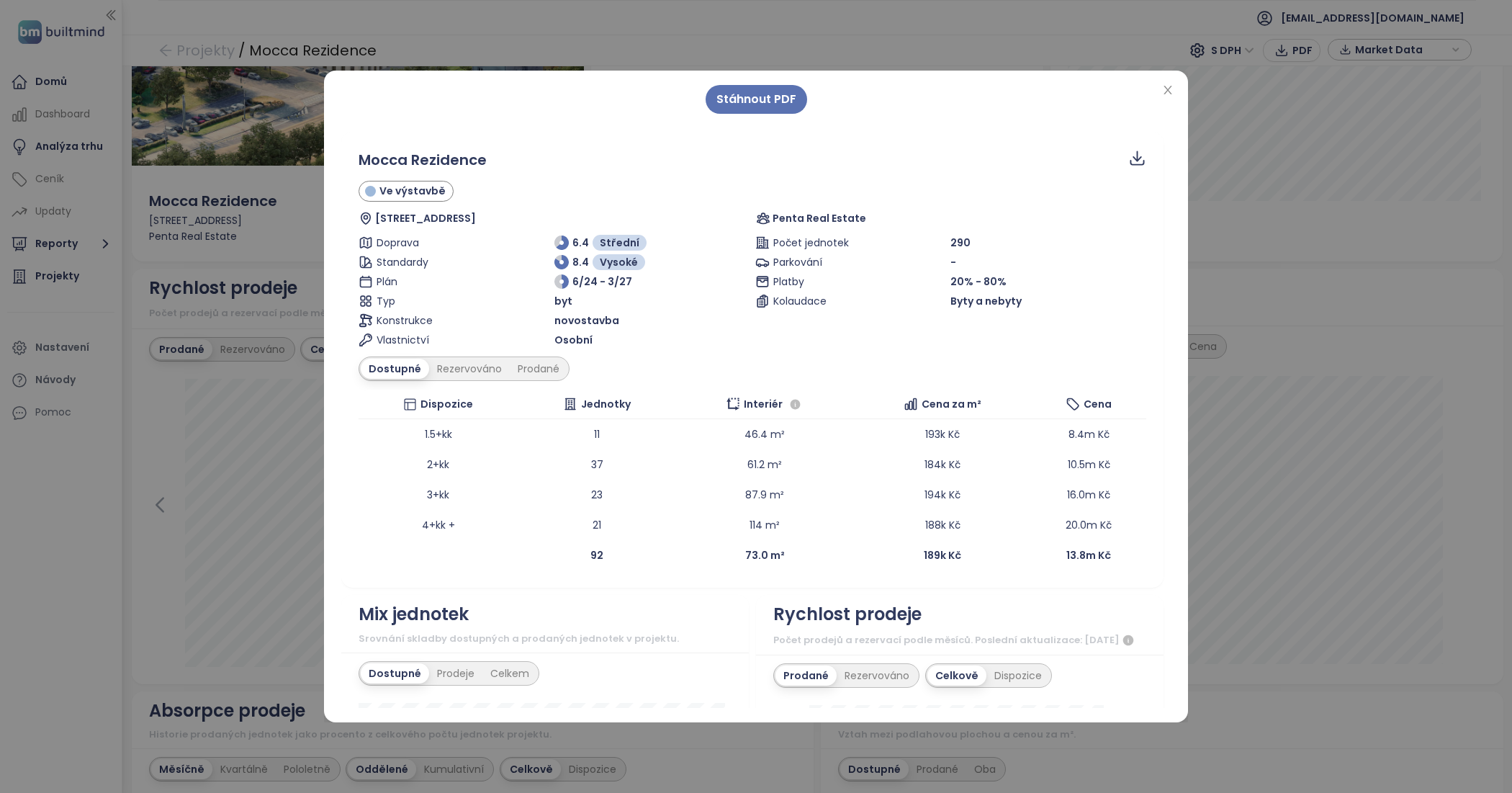
click at [440, 18] on div "Stáhnout PDF Mocca Rezidence Ve výstavbě Sokolovská 282, 190 00 Praha 9, Czechi…" at bounding box center [756, 396] width 1512 height 793
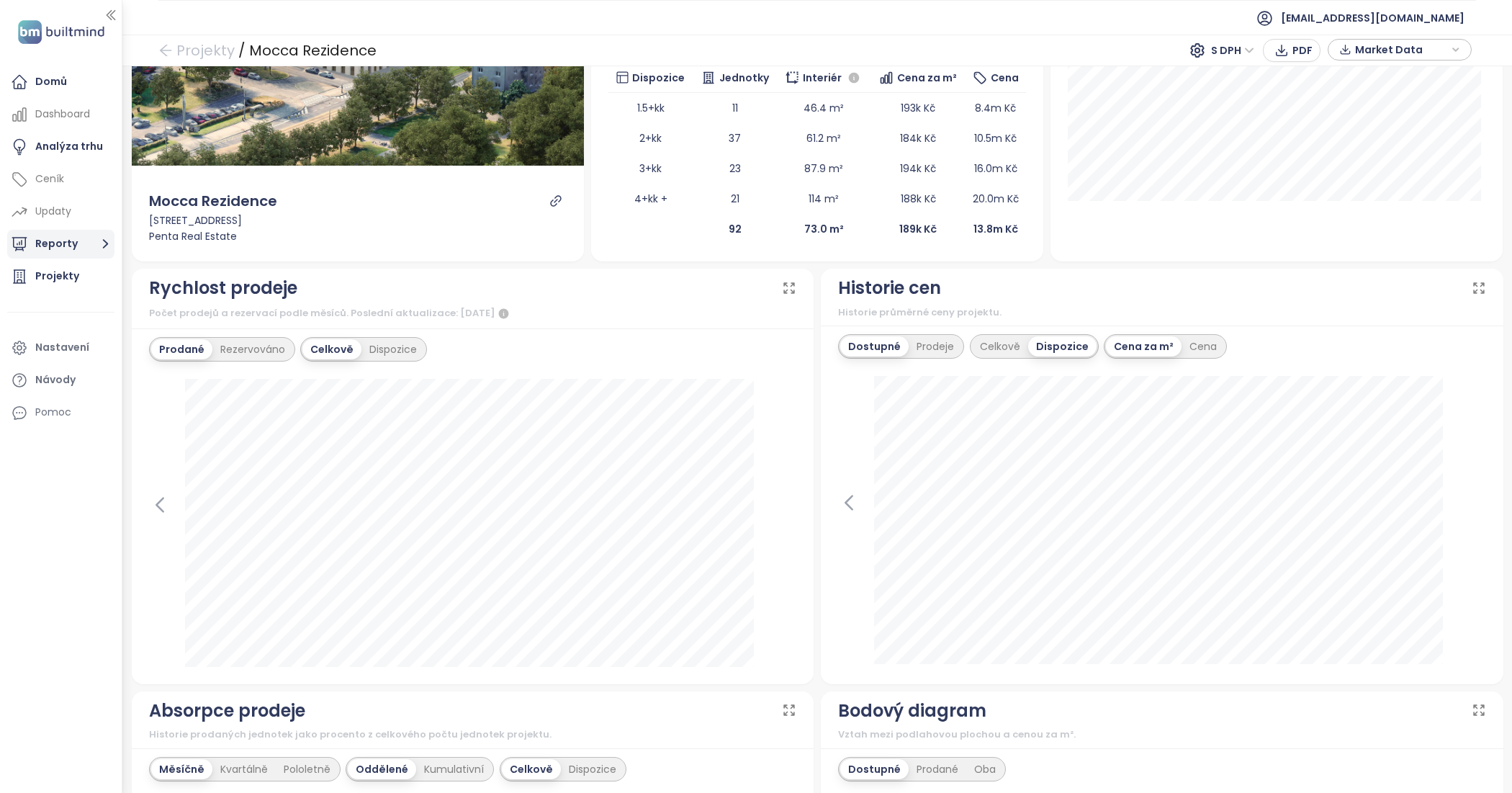
click at [78, 248] on button "Reporty" at bounding box center [61, 243] width 108 height 29
click at [74, 275] on div "Přidat report" at bounding box center [76, 277] width 61 height 18
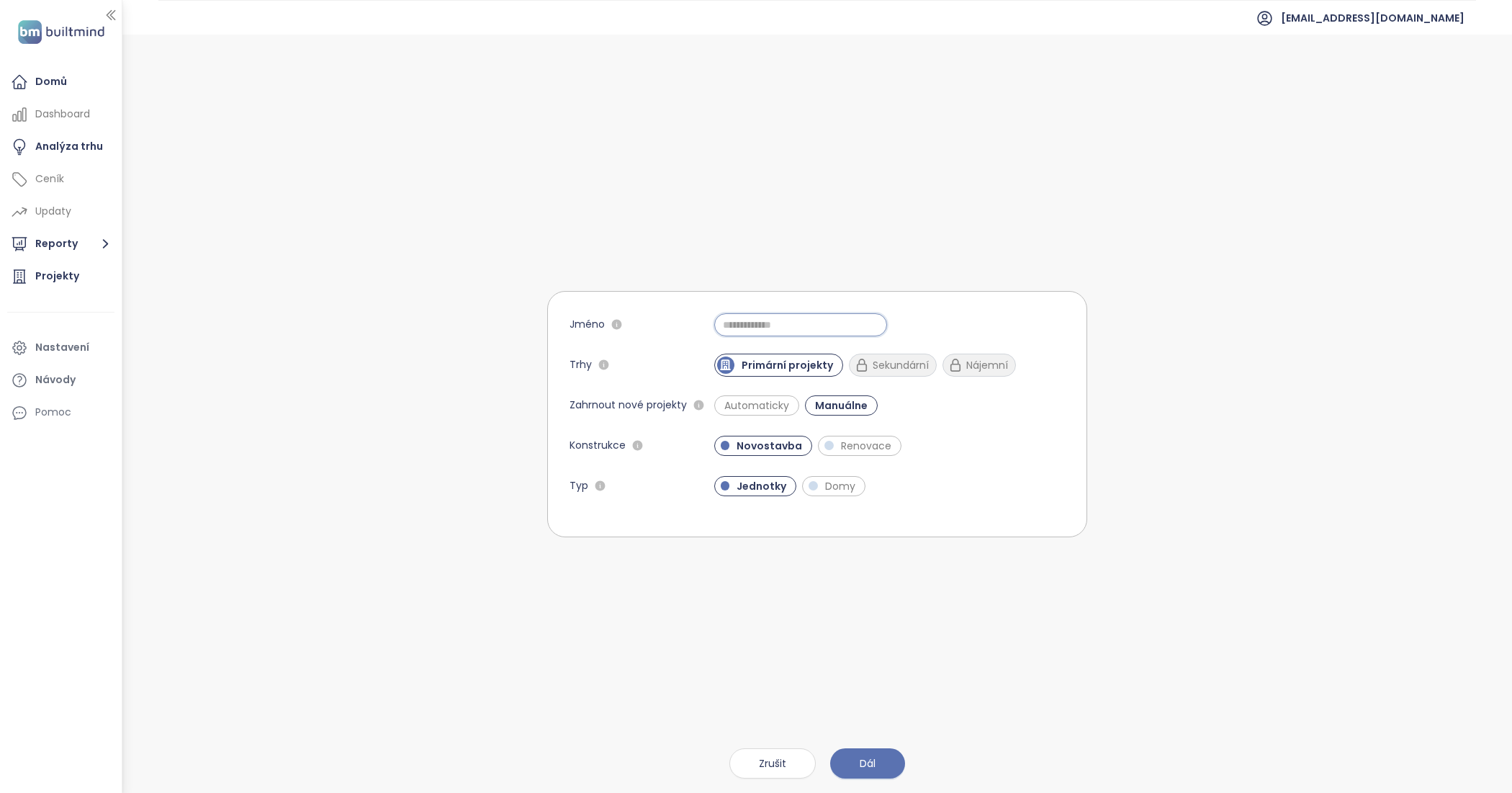
click at [783, 322] on input "Jméno" at bounding box center [800, 324] width 173 height 23
type input "**********"
click at [880, 756] on button "Dál" at bounding box center [867, 763] width 75 height 30
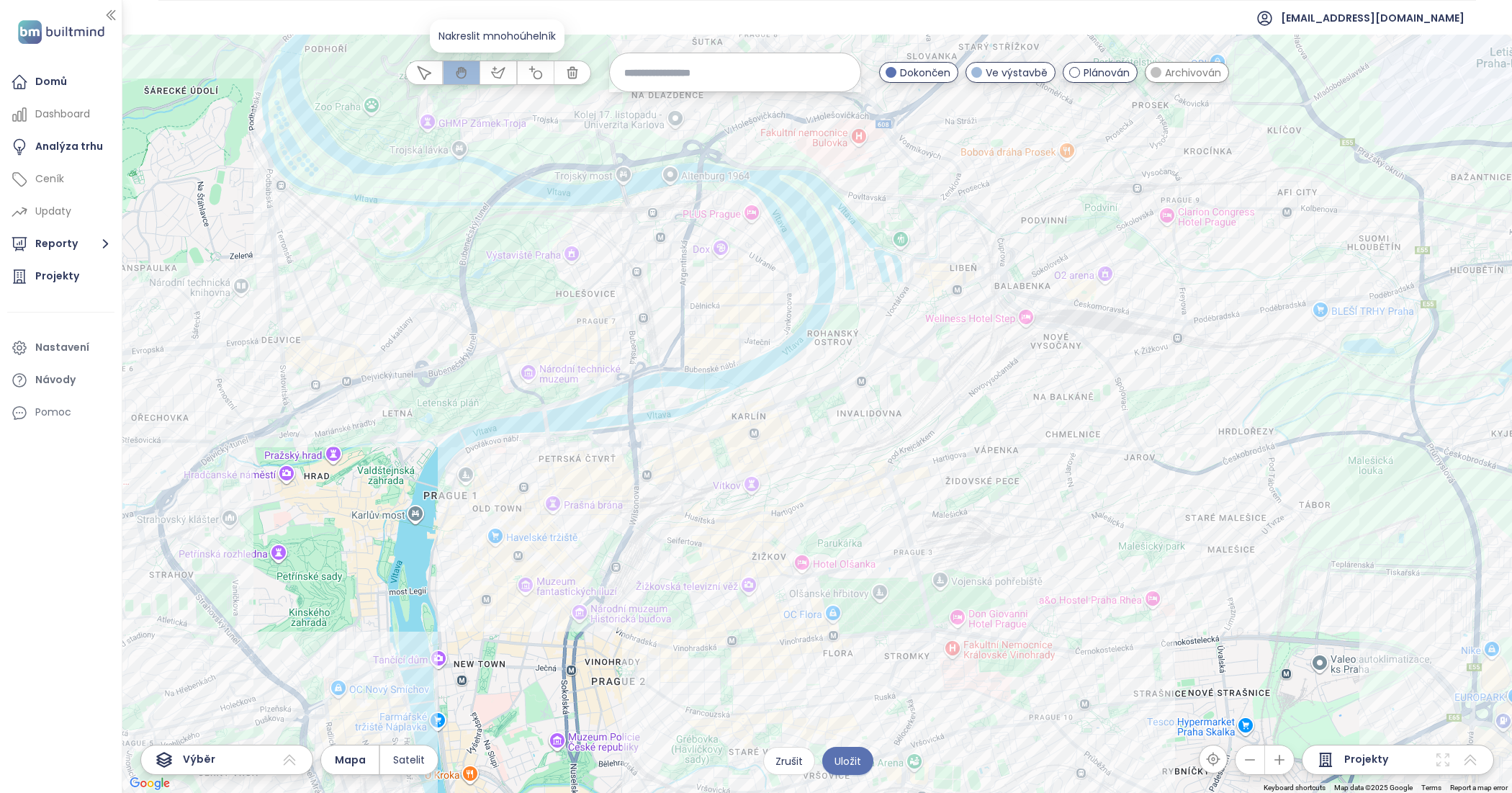
click at [494, 74] on icon "button" at bounding box center [498, 73] width 14 height 14
click at [641, 416] on div at bounding box center [817, 414] width 1389 height 758
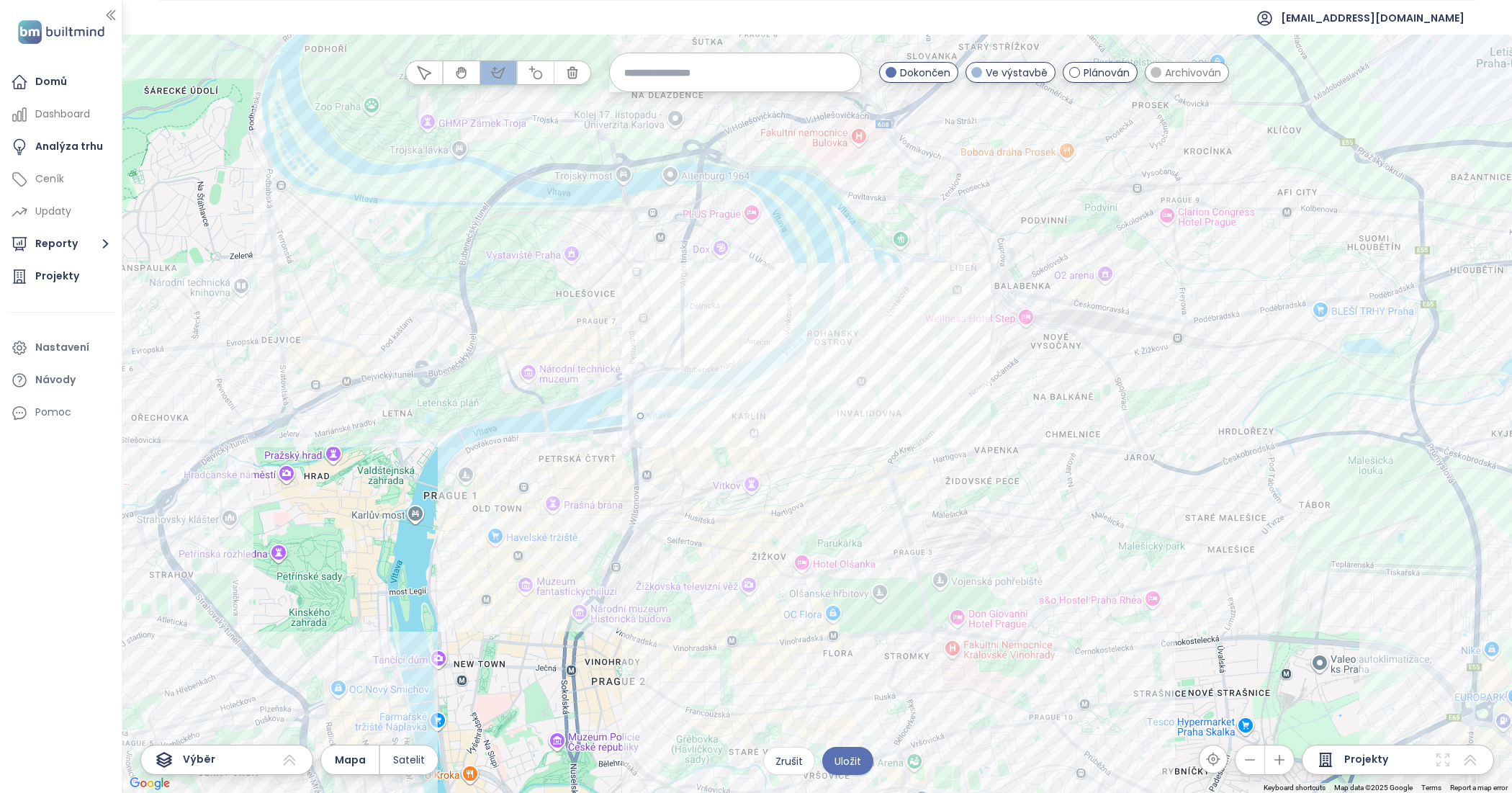
click at [816, 361] on div at bounding box center [817, 414] width 1389 height 758
click at [839, 297] on div at bounding box center [817, 414] width 1389 height 758
click at [839, 250] on div at bounding box center [817, 414] width 1389 height 758
click at [938, 229] on div at bounding box center [817, 414] width 1389 height 758
click at [986, 270] on div at bounding box center [817, 414] width 1389 height 758
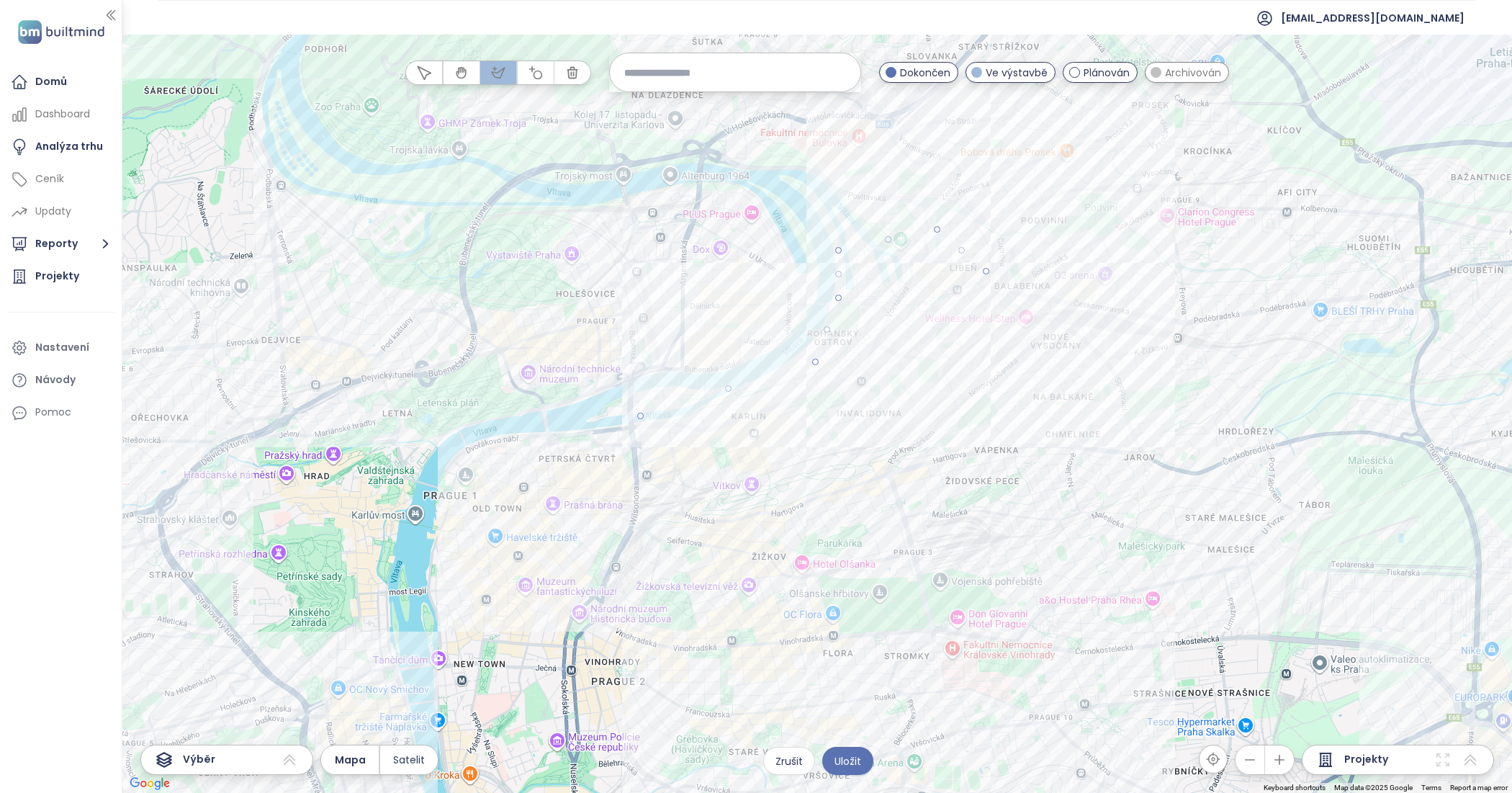
click at [1001, 332] on div at bounding box center [817, 414] width 1389 height 758
drag, startPoint x: 980, startPoint y: 380, endPoint x: 974, endPoint y: 390, distance: 11.7
click at [977, 382] on div at bounding box center [817, 414] width 1389 height 758
click at [945, 412] on div at bounding box center [817, 414] width 1389 height 758
click at [891, 470] on div at bounding box center [817, 414] width 1389 height 758
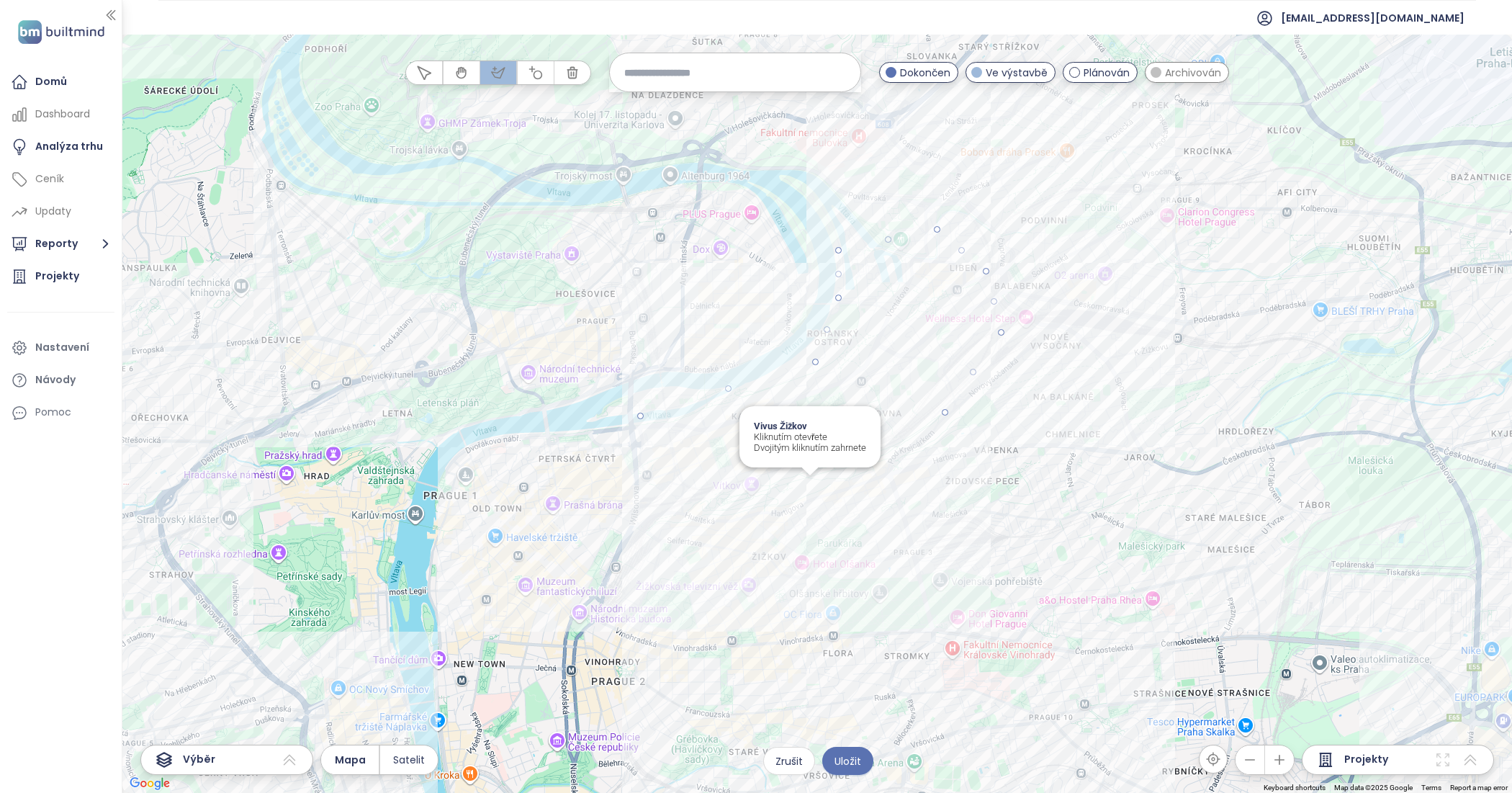
click at [817, 506] on div at bounding box center [817, 414] width 1389 height 758
click at [711, 508] on div at bounding box center [817, 414] width 1389 height 758
click at [653, 501] on div at bounding box center [817, 414] width 1389 height 758
click at [641, 413] on div at bounding box center [817, 414] width 1389 height 758
click at [506, 317] on div at bounding box center [817, 414] width 1389 height 758
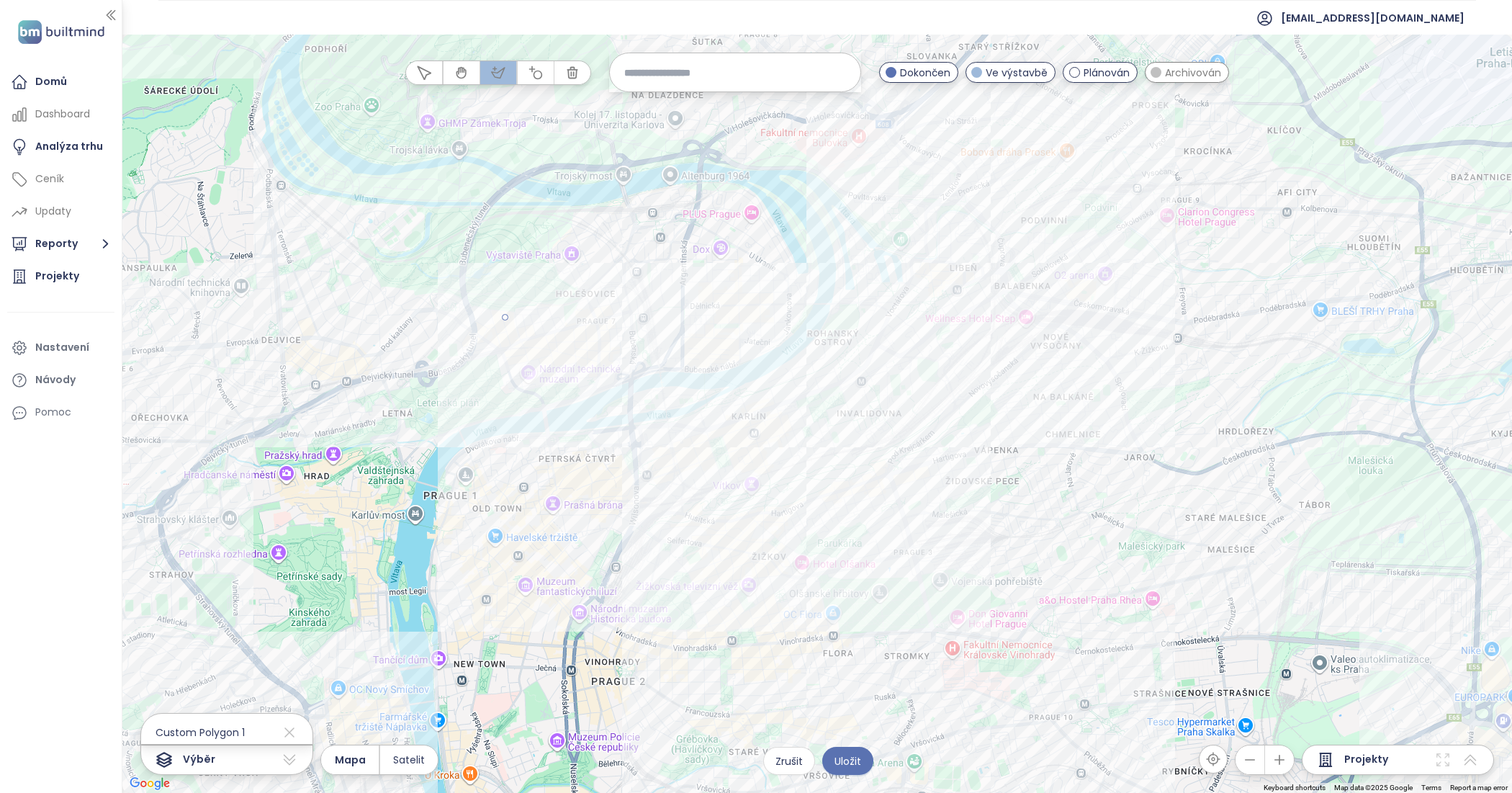
click at [548, 402] on div at bounding box center [817, 414] width 1389 height 758
click at [682, 369] on div at bounding box center [817, 414] width 1389 height 758
drag, startPoint x: 764, startPoint y: 353, endPoint x: 776, endPoint y: 348, distance: 13.0
click at [768, 351] on div at bounding box center [817, 414] width 1389 height 758
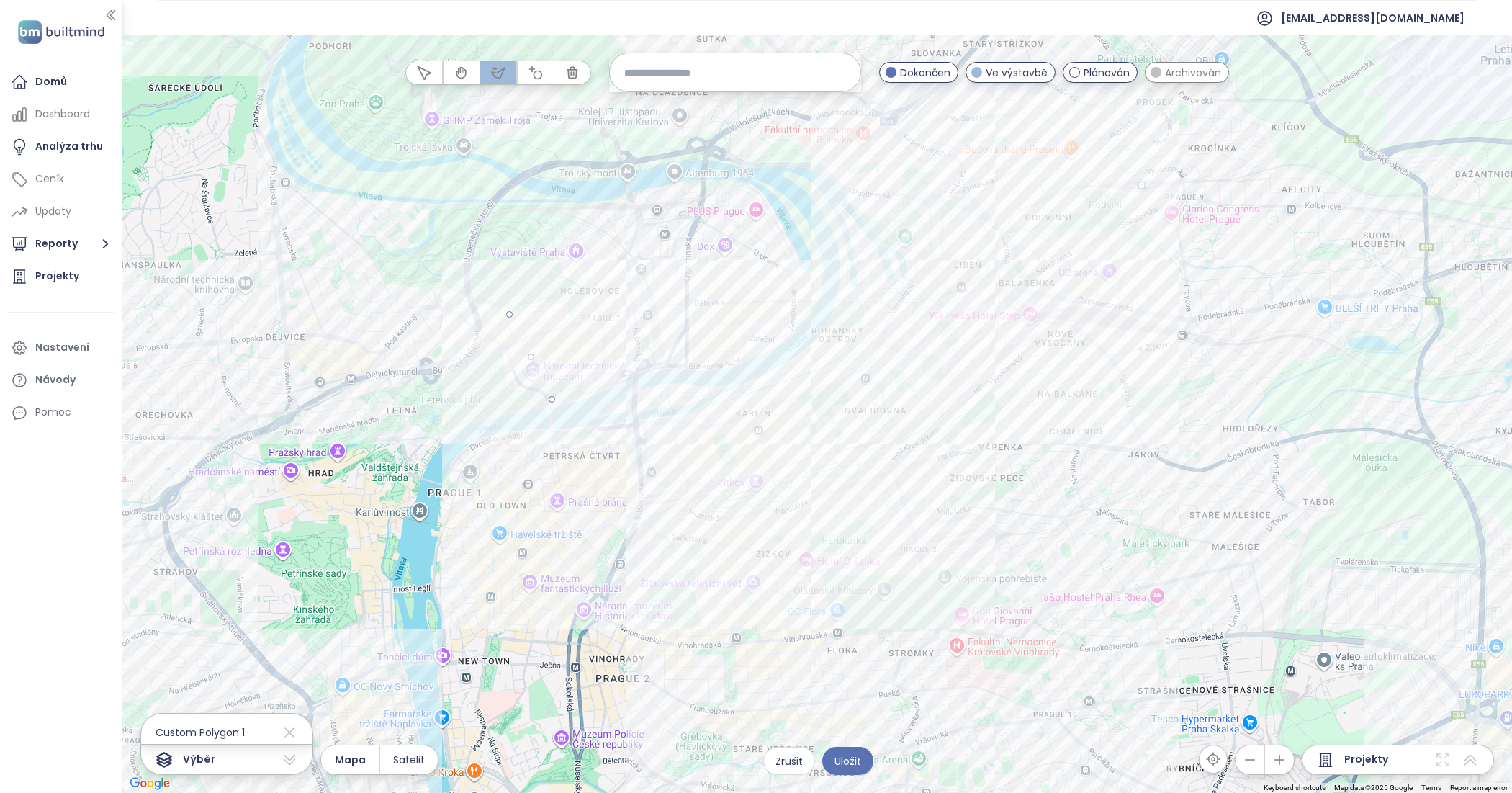
click at [756, 355] on div at bounding box center [817, 414] width 1389 height 758
click at [820, 310] on div at bounding box center [817, 414] width 1389 height 758
click at [810, 257] on div at bounding box center [817, 414] width 1389 height 758
click at [787, 203] on div at bounding box center [817, 414] width 1389 height 758
click at [746, 186] on div at bounding box center [817, 414] width 1389 height 758
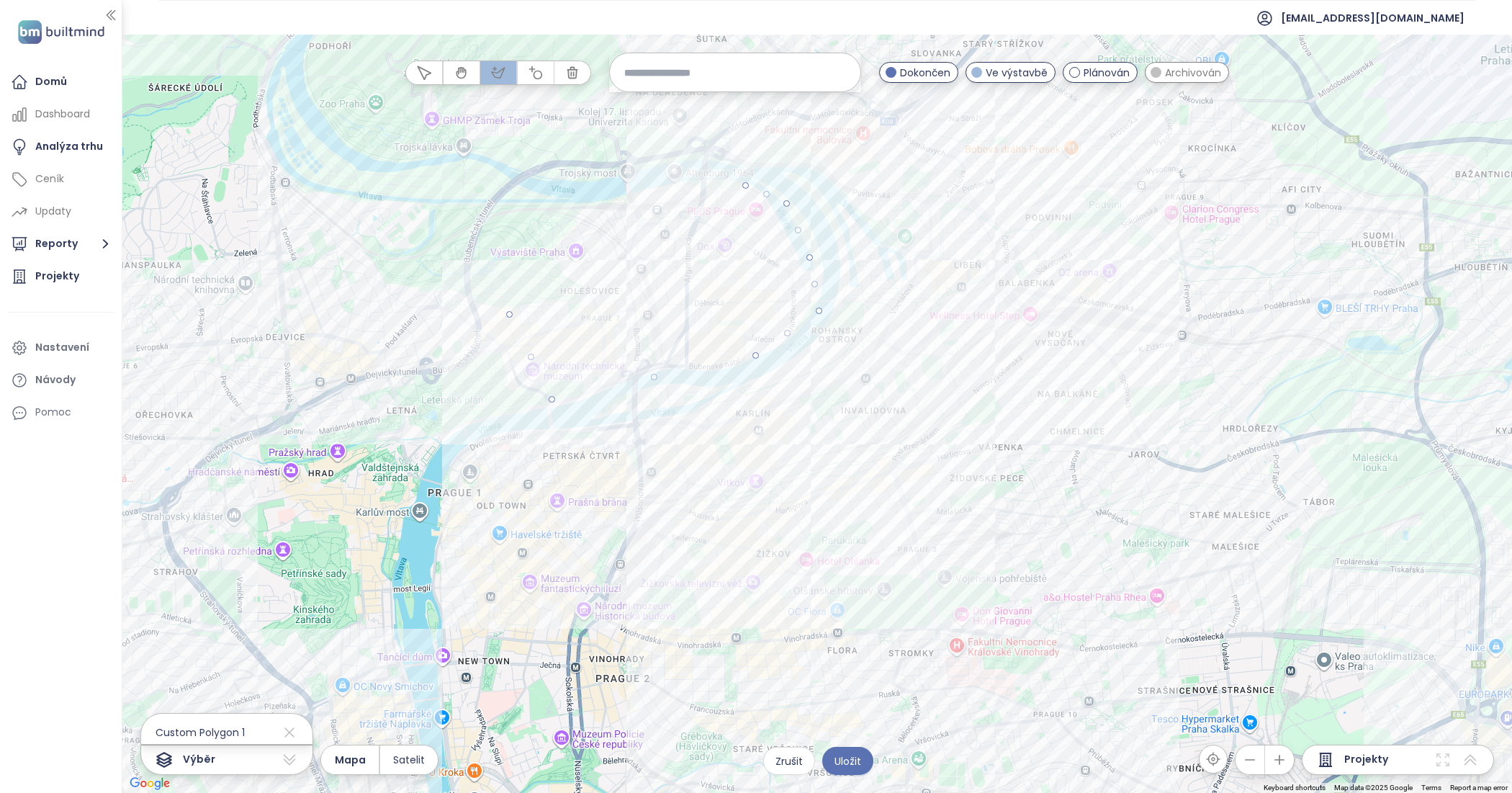
click at [686, 186] on div at bounding box center [817, 414] width 1389 height 758
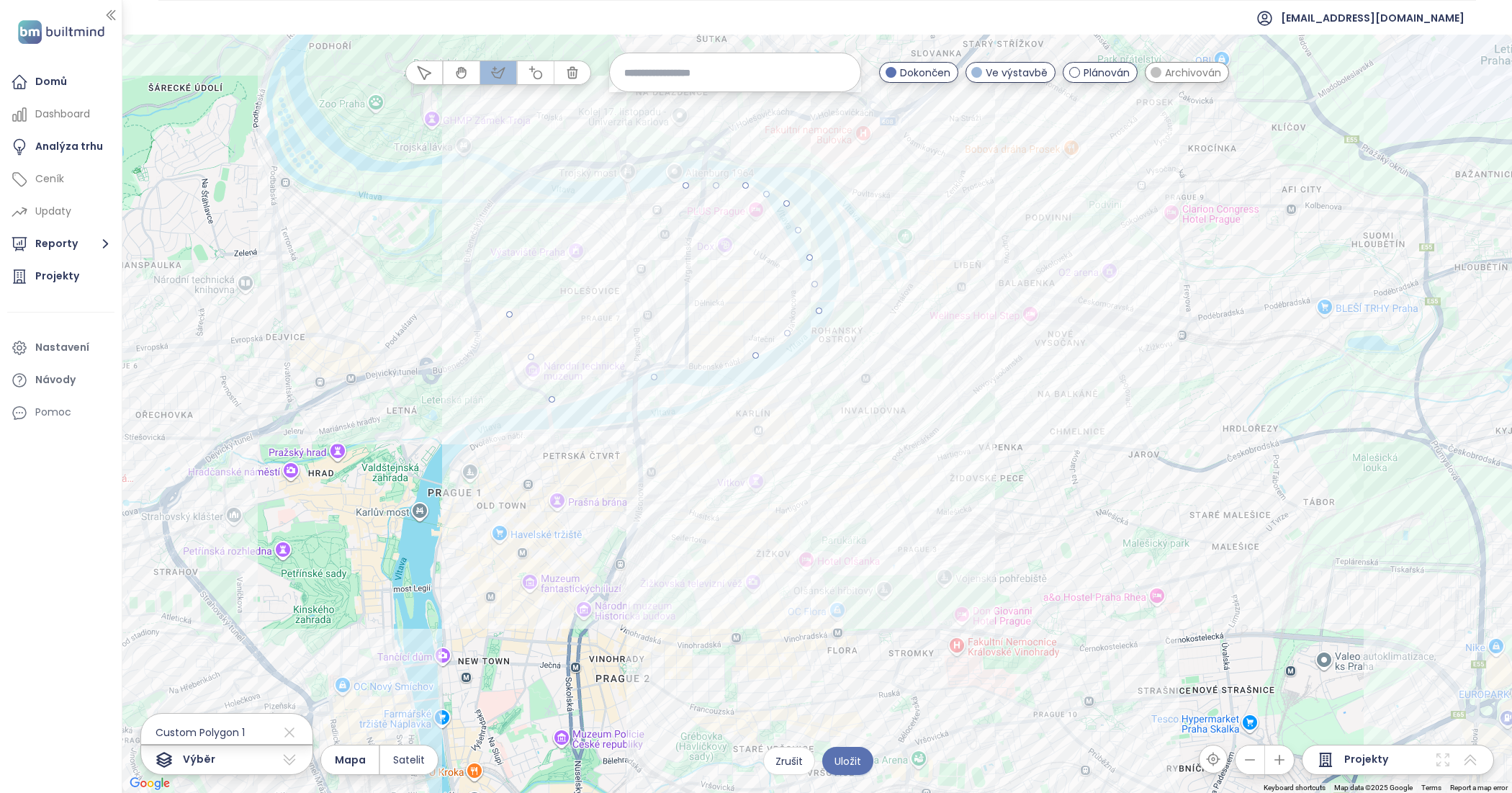
click at [591, 196] on div at bounding box center [817, 414] width 1389 height 758
click at [538, 208] on div at bounding box center [817, 414] width 1389 height 758
click at [512, 313] on div at bounding box center [817, 414] width 1389 height 758
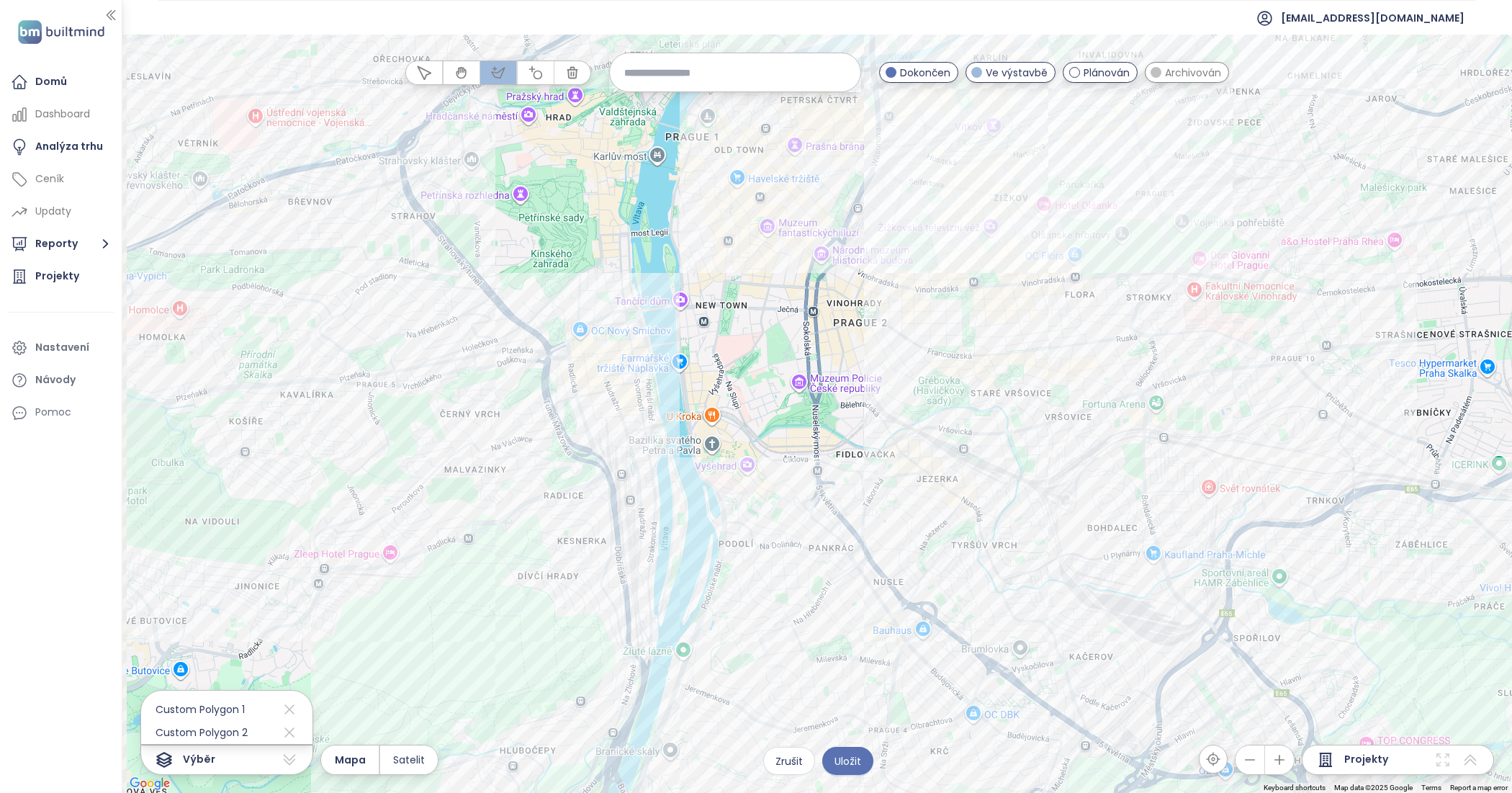
drag, startPoint x: 423, startPoint y: 575, endPoint x: 660, endPoint y: 216, distance: 430.2
click at [660, 216] on div at bounding box center [817, 414] width 1389 height 758
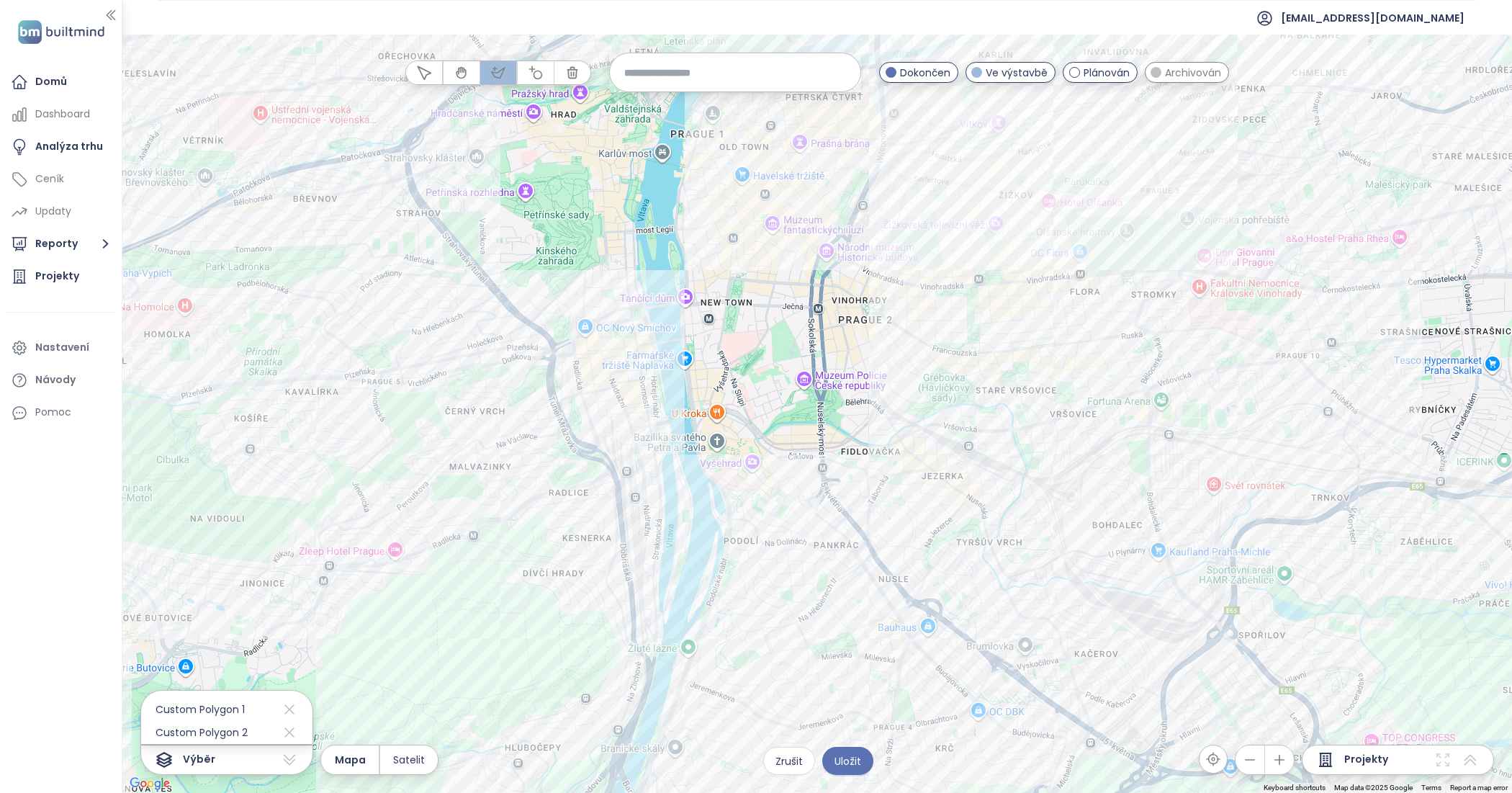
click at [637, 301] on div at bounding box center [817, 414] width 1389 height 758
click at [539, 319] on div at bounding box center [817, 414] width 1389 height 758
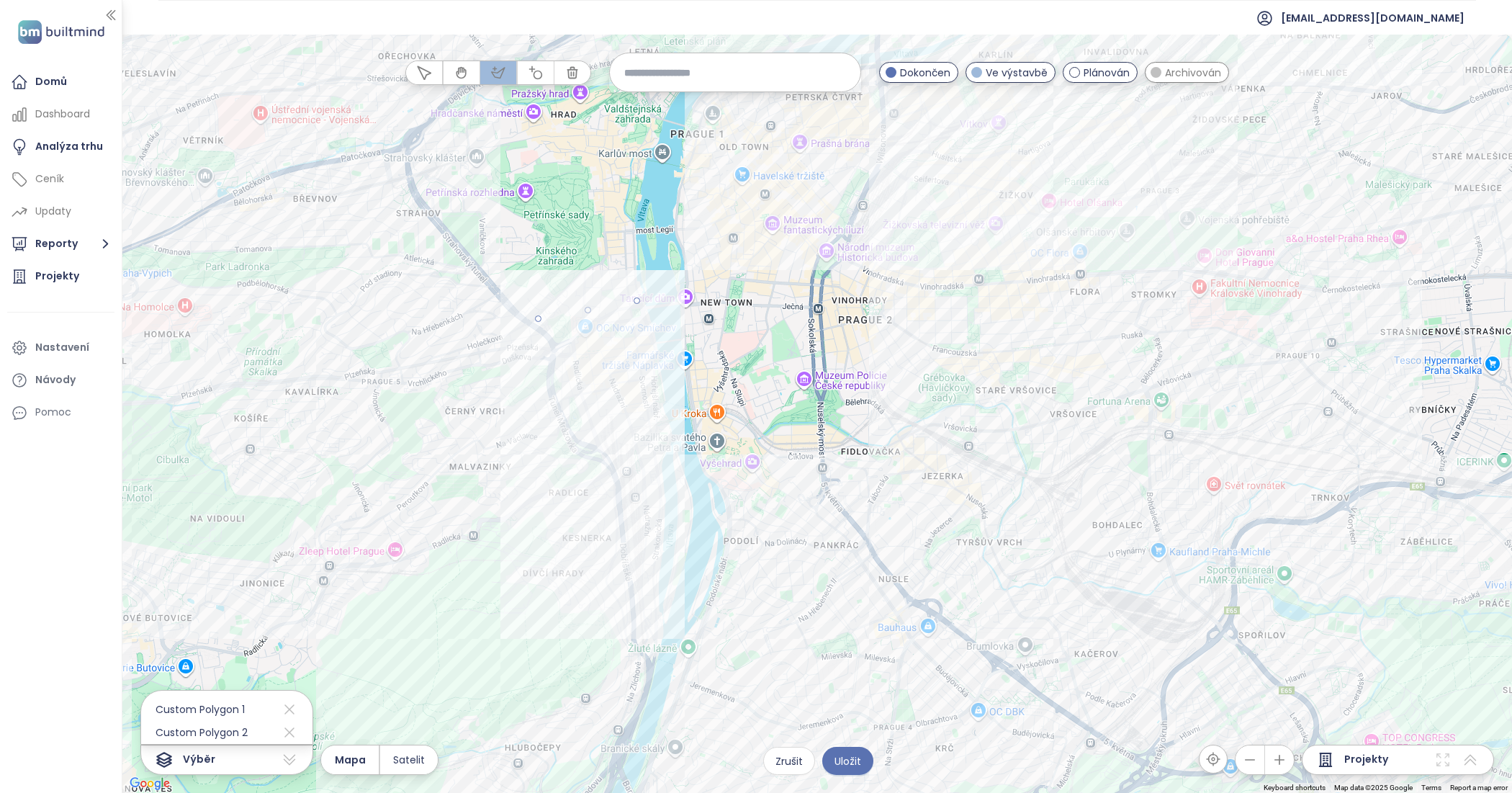
click at [564, 443] on div at bounding box center [817, 414] width 1389 height 758
click at [603, 514] on div at bounding box center [817, 414] width 1389 height 758
click at [655, 548] on div at bounding box center [817, 414] width 1389 height 758
click at [651, 545] on div at bounding box center [817, 414] width 1389 height 758
click at [695, 527] on div at bounding box center [817, 414] width 1389 height 758
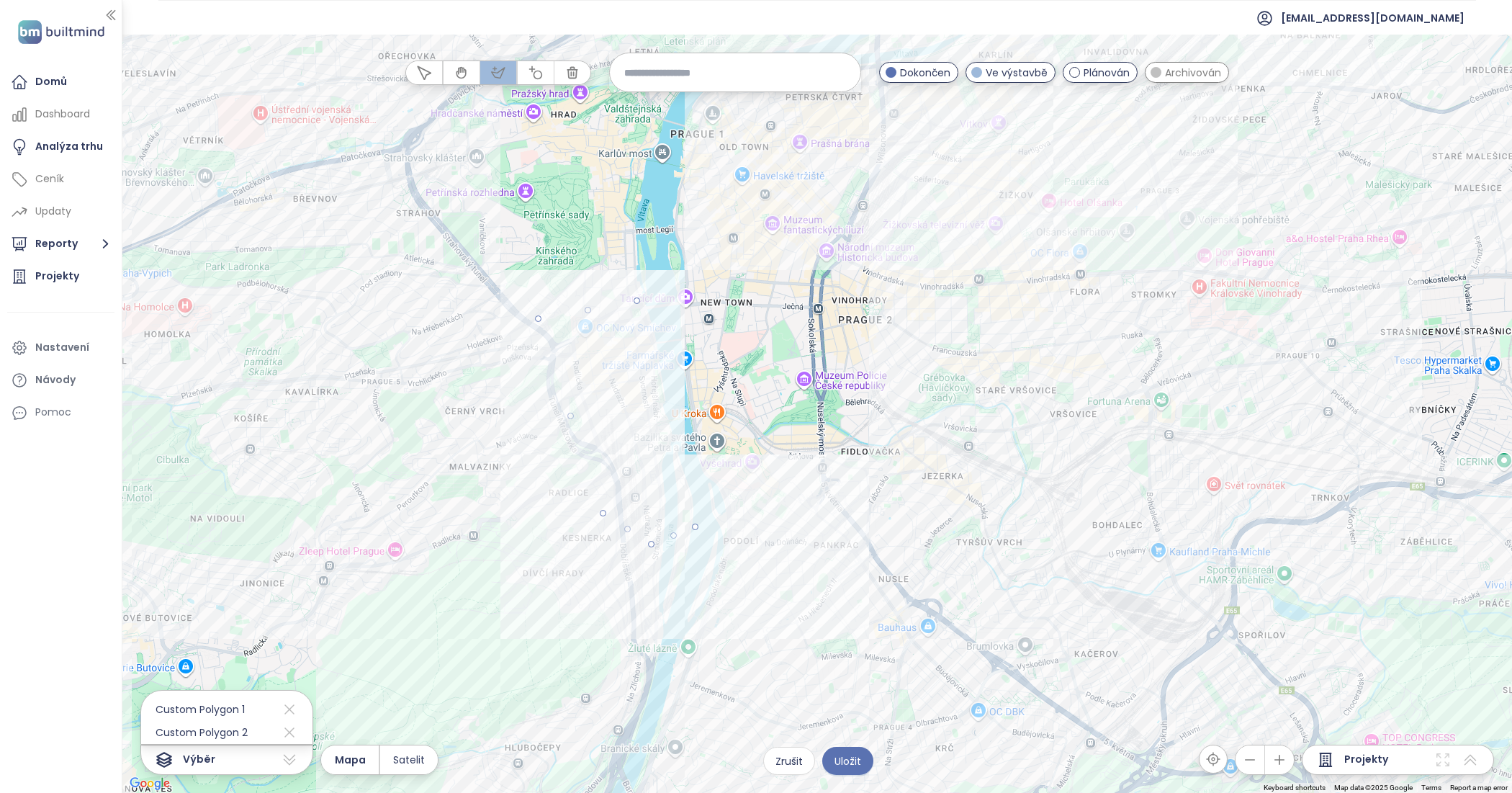
drag, startPoint x: 690, startPoint y: 467, endPoint x: 686, endPoint y: 459, distance: 8.9
click at [687, 462] on div at bounding box center [817, 414] width 1389 height 758
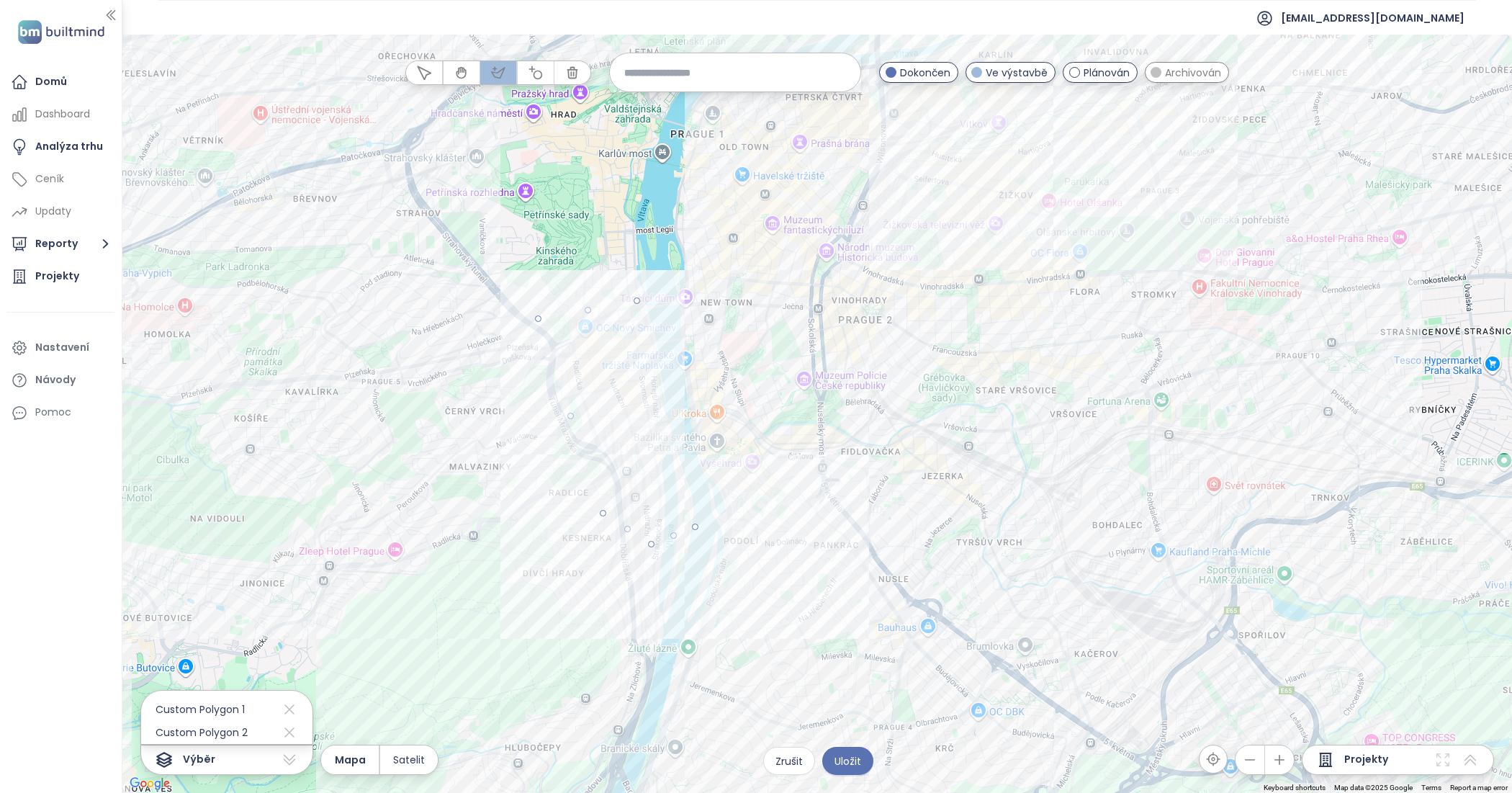
click at [674, 382] on div at bounding box center [817, 414] width 1389 height 758
drag, startPoint x: 659, startPoint y: 343, endPoint x: 656, endPoint y: 329, distance: 14.3
click at [659, 339] on div at bounding box center [817, 414] width 1389 height 758
click at [637, 299] on div at bounding box center [817, 414] width 1389 height 758
click at [848, 761] on span "Uložit" at bounding box center [848, 761] width 27 height 16
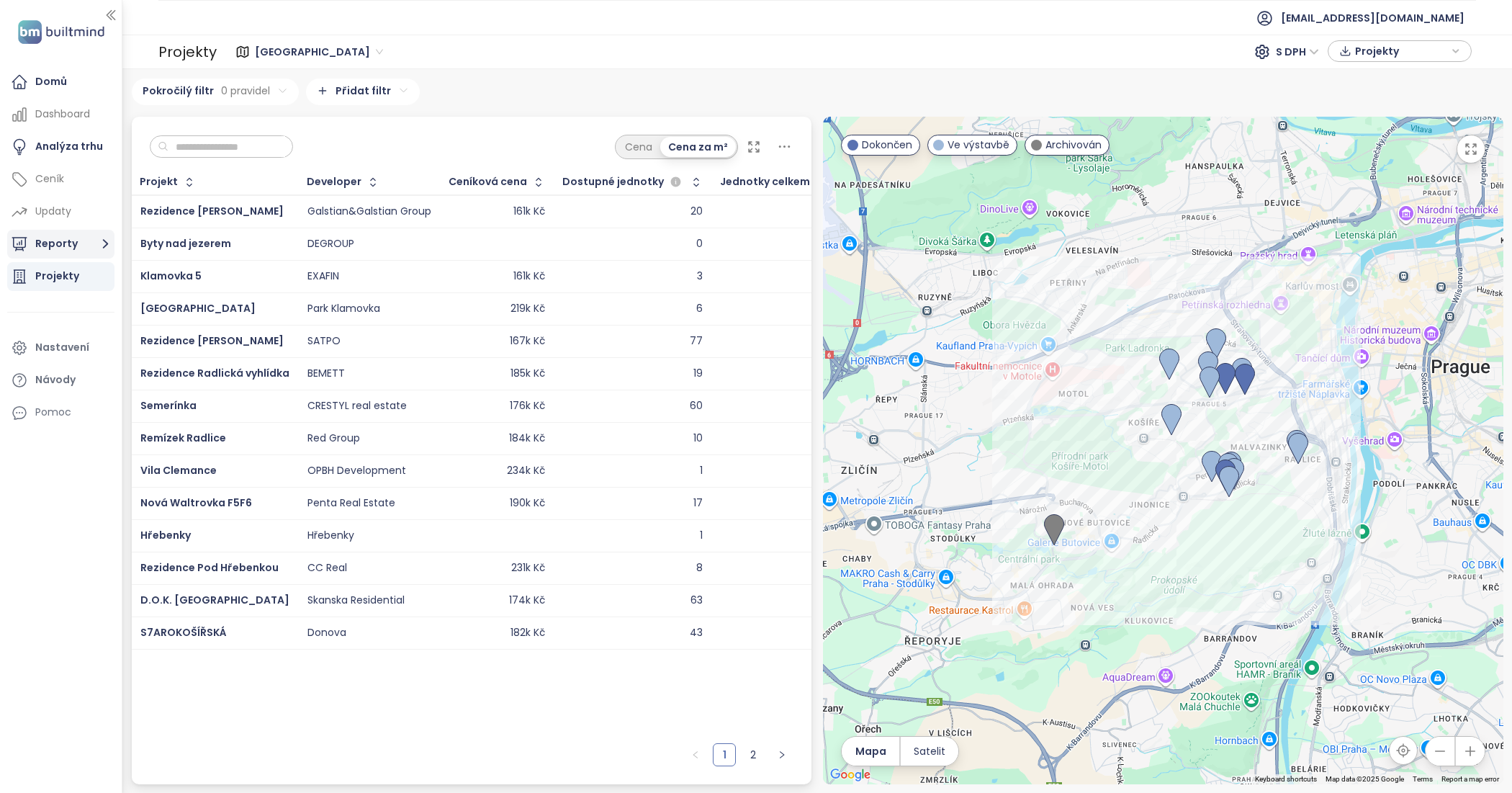
click at [91, 245] on button "Reporty" at bounding box center [61, 243] width 108 height 29
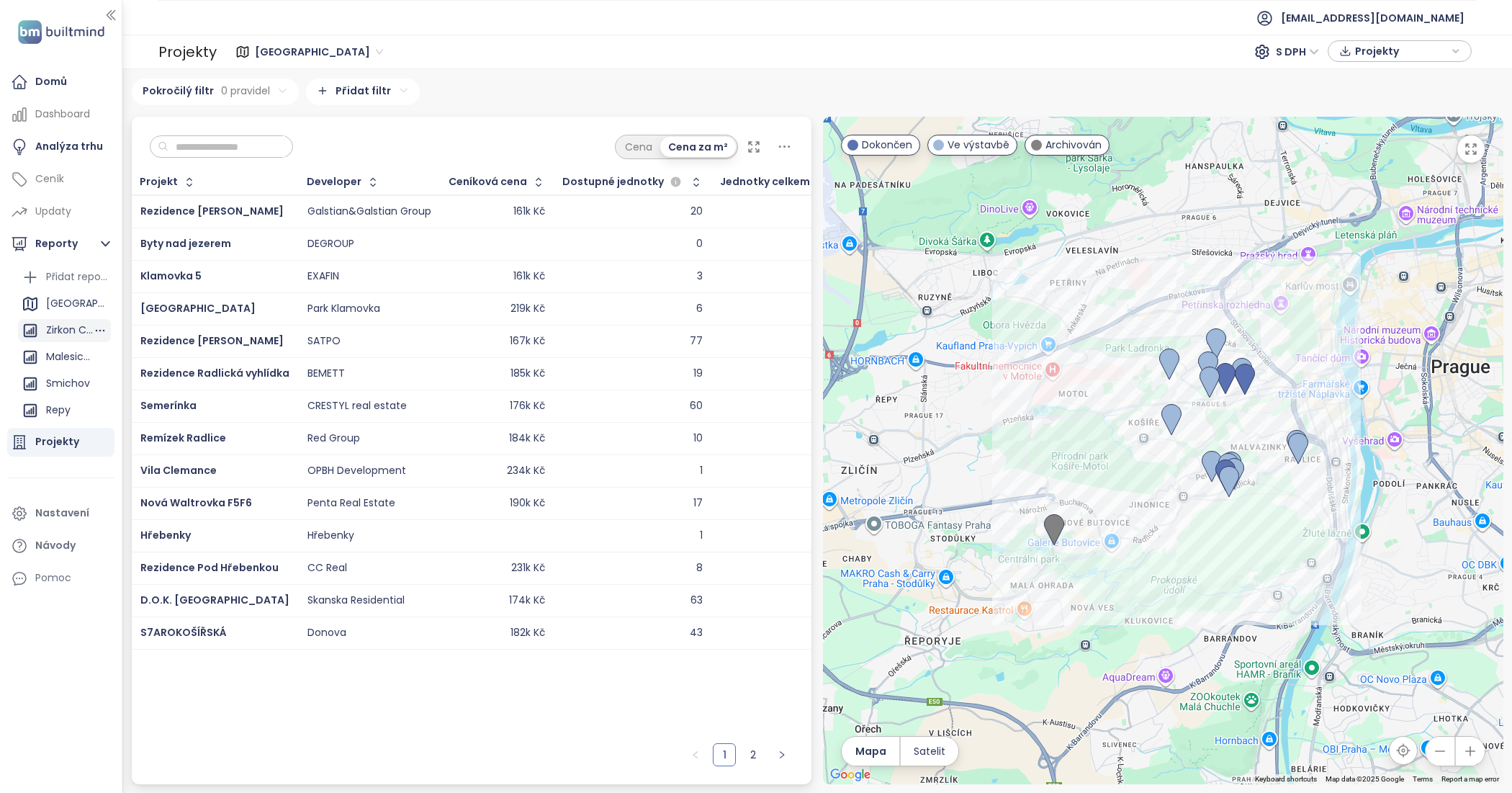
click at [56, 325] on div "Zirkon Comps" at bounding box center [69, 330] width 47 height 18
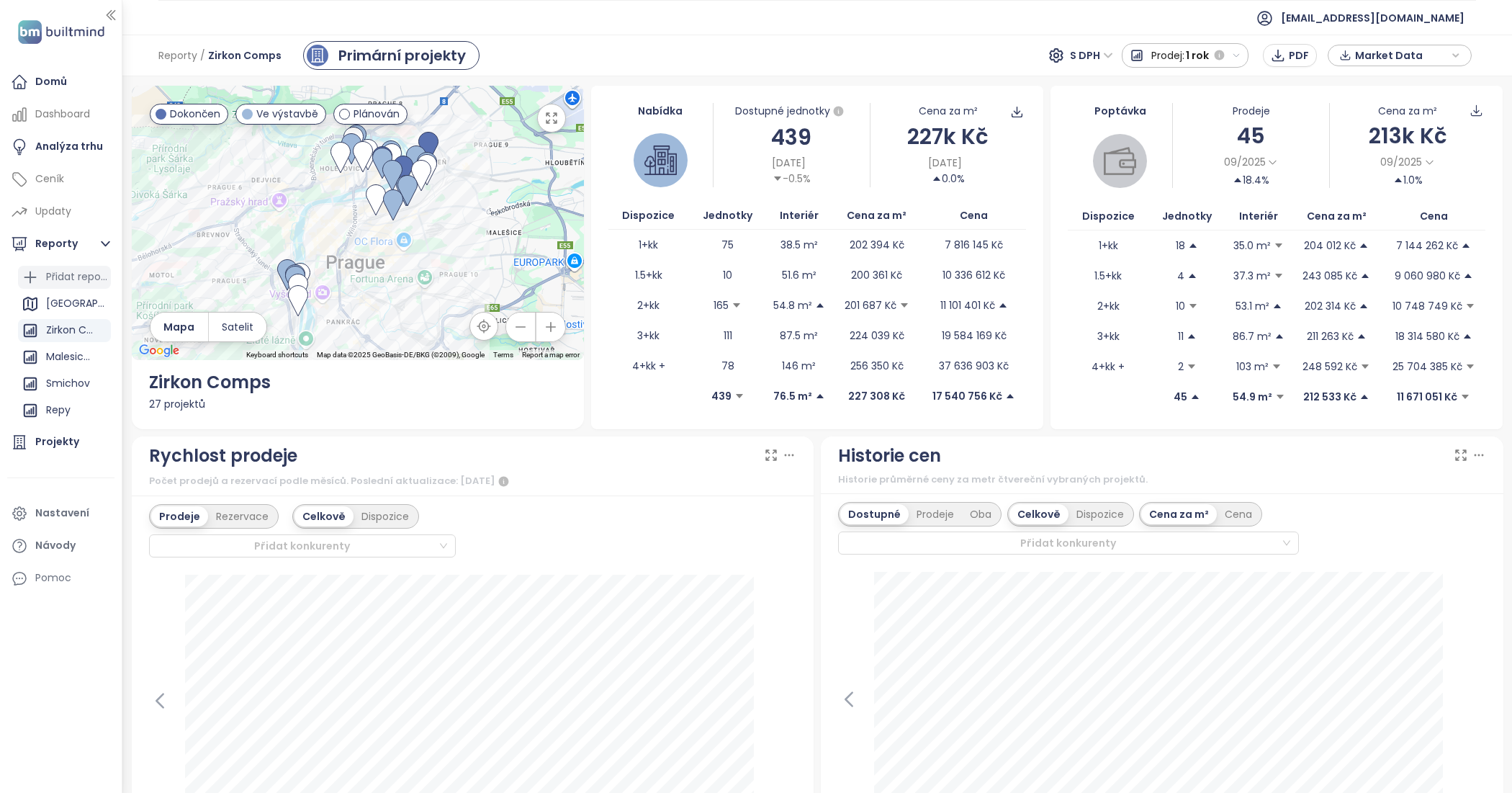
click at [52, 288] on div "Přidat report" at bounding box center [64, 276] width 93 height 23
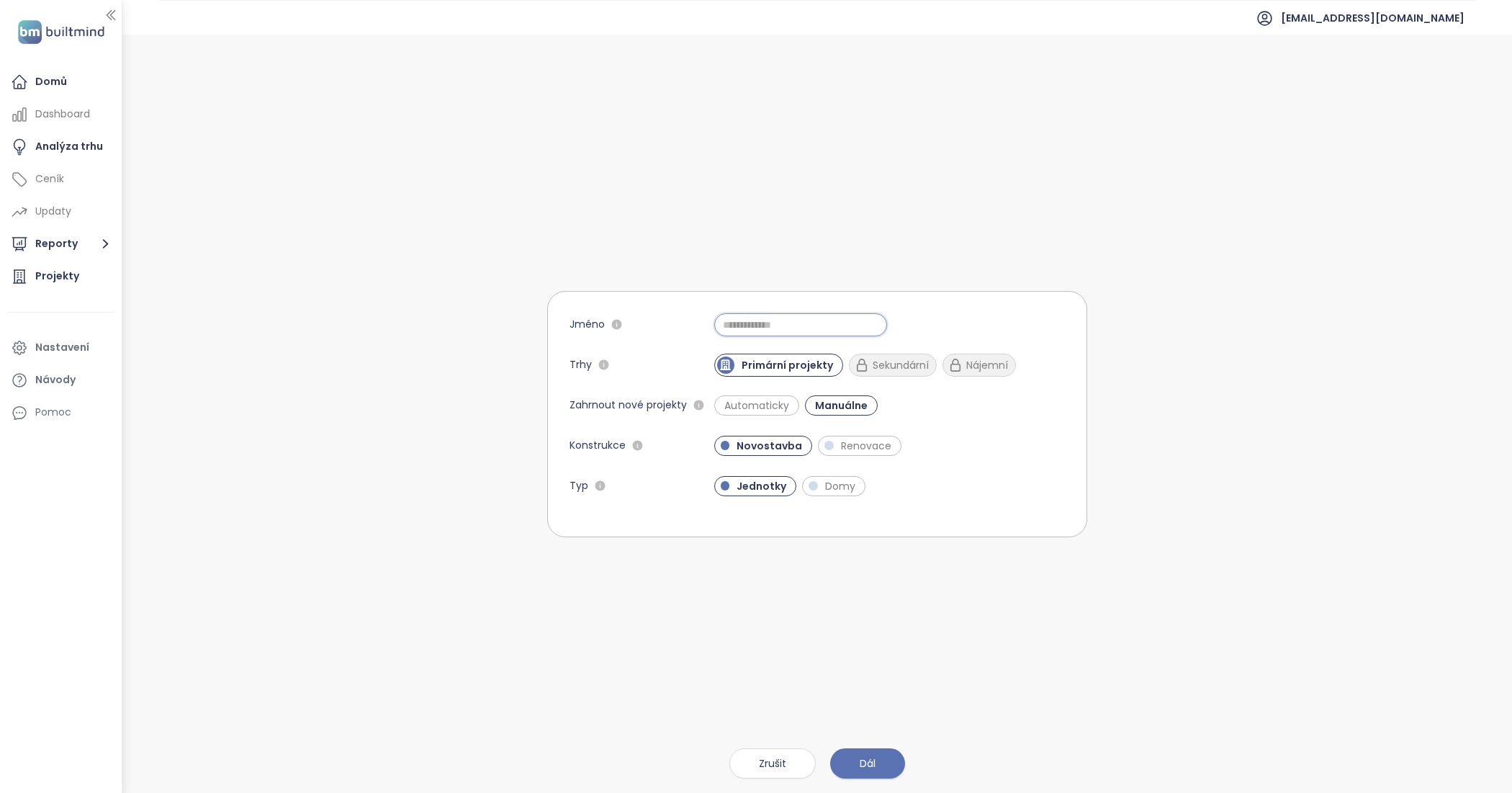
click at [758, 321] on input "Jméno" at bounding box center [800, 324] width 173 height 23
type input "**"
click at [1032, 317] on div "**" at bounding box center [890, 324] width 351 height 23
click at [874, 757] on span "Dál" at bounding box center [868, 763] width 16 height 16
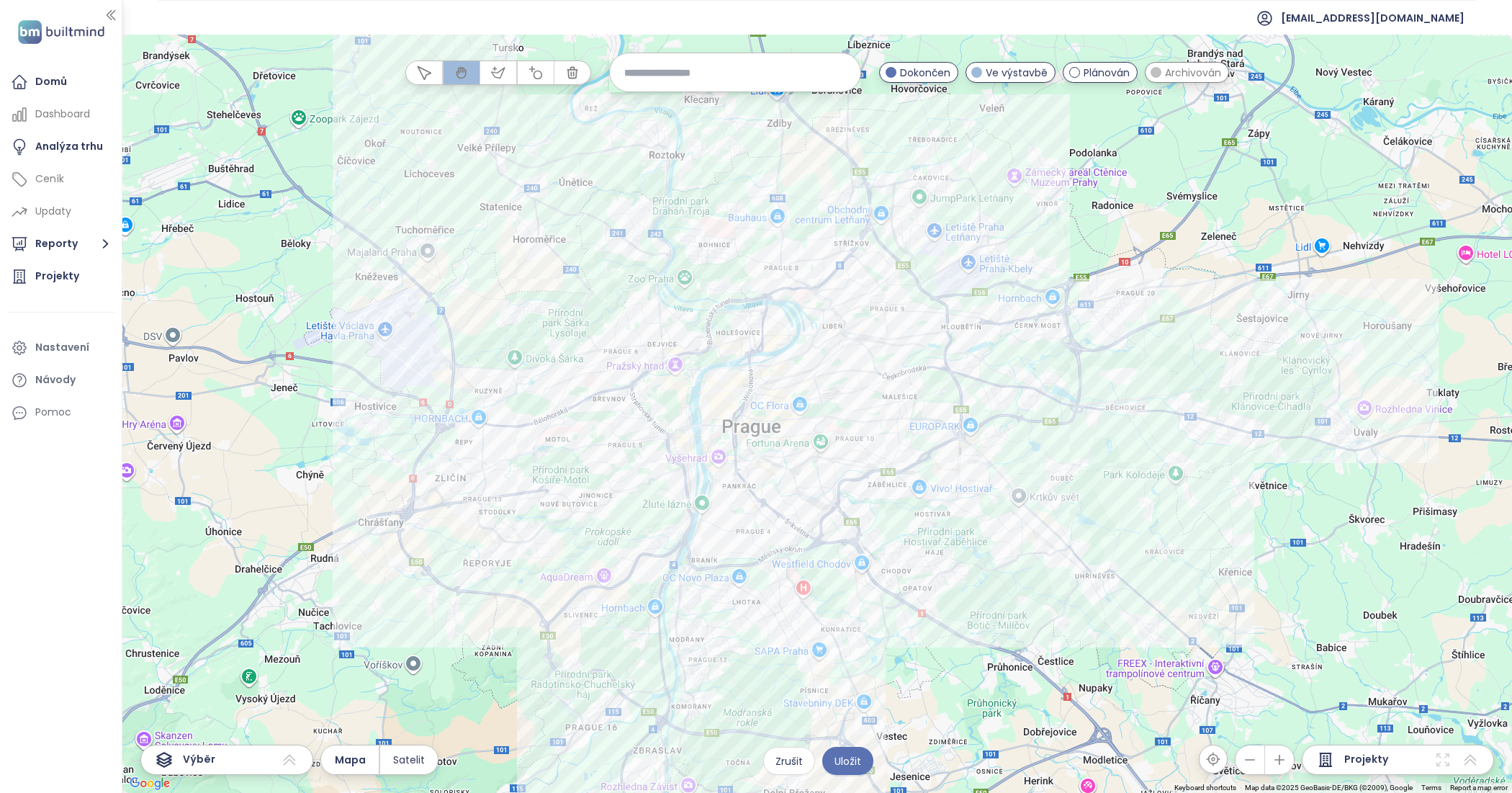
click at [1368, 768] on div "Projekty" at bounding box center [1397, 759] width 192 height 30
click at [1339, 756] on div "Projekty" at bounding box center [1351, 759] width 71 height 17
click at [1346, 756] on span "Projekty" at bounding box center [1366, 759] width 44 height 17
click at [1348, 757] on span "Projekty" at bounding box center [1366, 759] width 44 height 17
click at [1326, 757] on icon at bounding box center [1325, 759] width 12 height 13
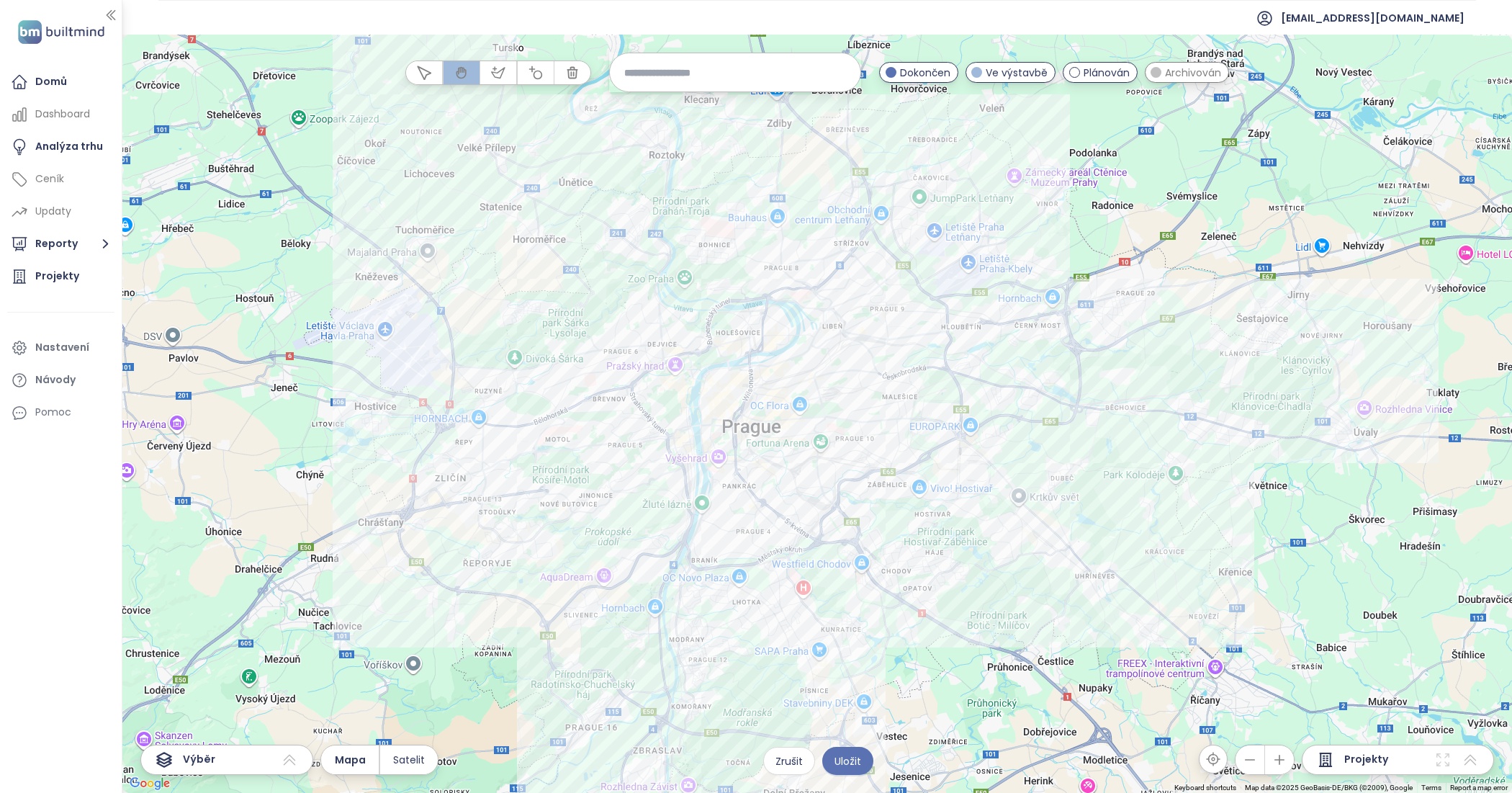
click at [1397, 760] on div "Projekty" at bounding box center [1397, 759] width 192 height 30
click at [1485, 760] on div "Projekty" at bounding box center [1397, 759] width 192 height 30
click at [1472, 760] on icon at bounding box center [1470, 759] width 17 height 17
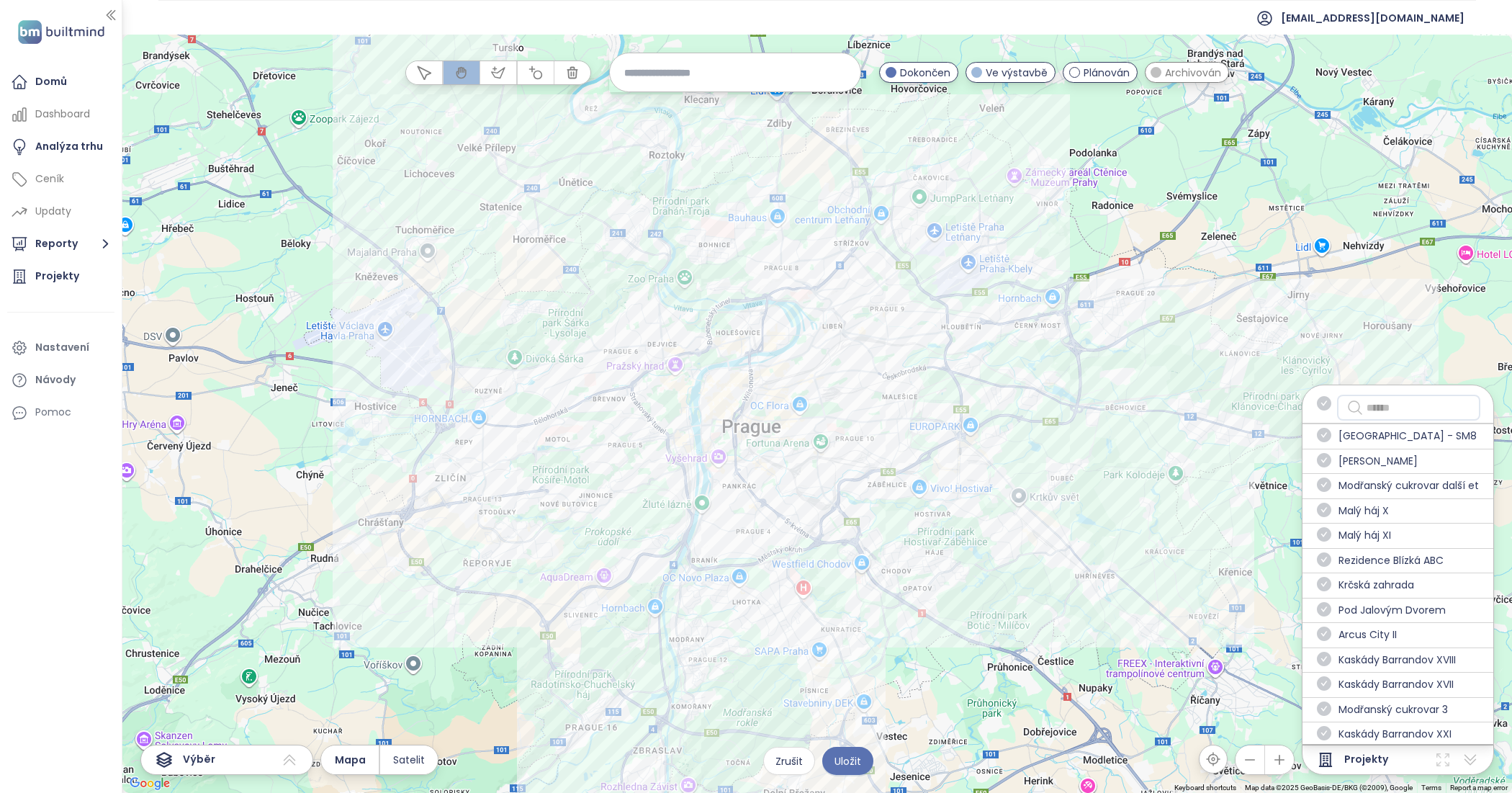
click at [1372, 412] on input "text" at bounding box center [1418, 407] width 105 height 17
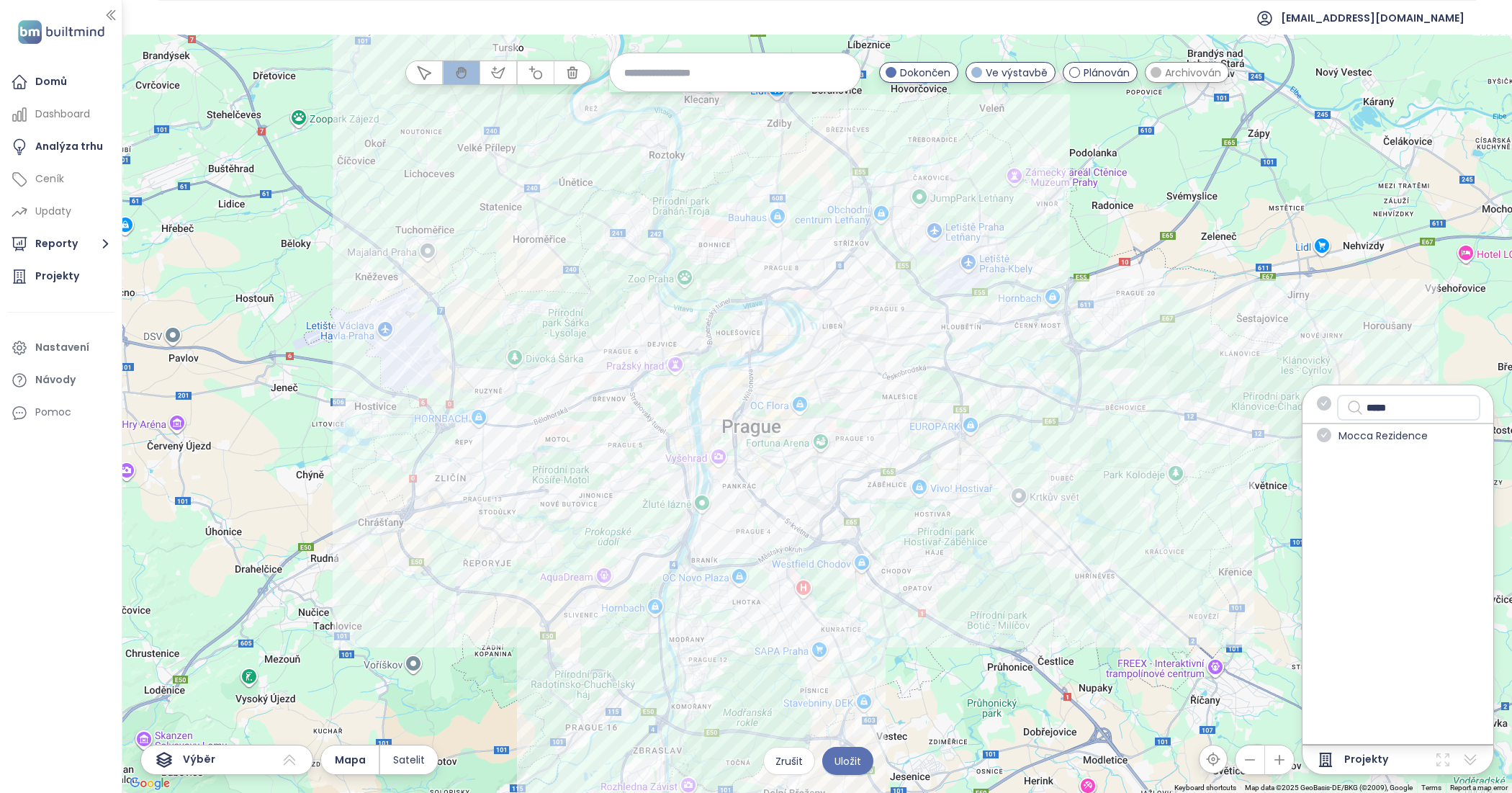
type input "*****"
click at [1382, 448] on div "Mocca Rezidence" at bounding box center [1397, 435] width 190 height 25
click at [1388, 440] on span "Mocca Rezidence" at bounding box center [1383, 436] width 90 height 17
click at [1329, 444] on span at bounding box center [1323, 436] width 14 height 17
click at [1329, 443] on span at bounding box center [1323, 436] width 14 height 17
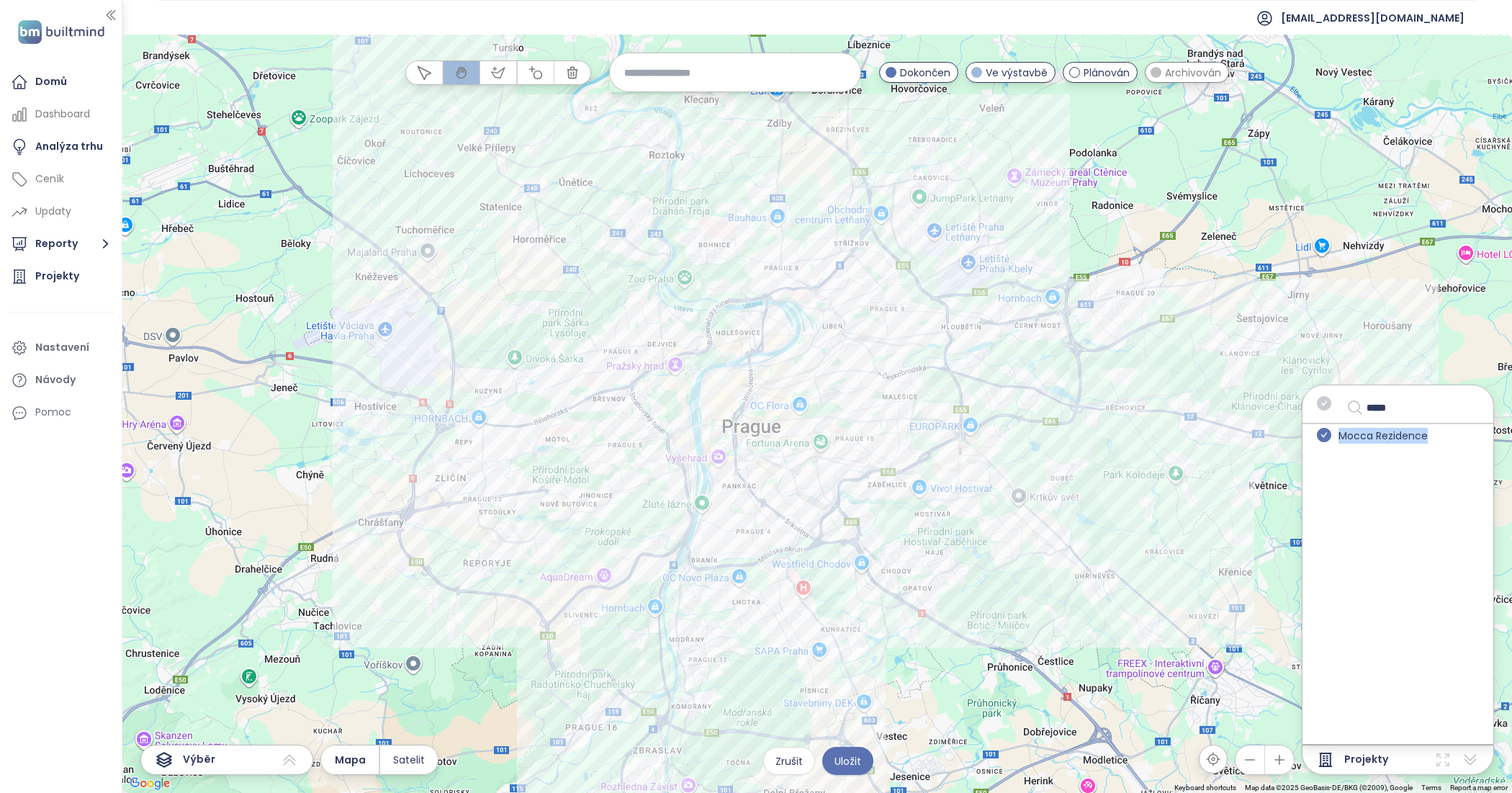
click at [1329, 442] on icon "check-circle" at bounding box center [1323, 435] width 14 height 14
click at [1322, 436] on icon "check-circle" at bounding box center [1323, 435] width 14 height 14
click at [1337, 492] on div "***** Mocca Rezidence" at bounding box center [1397, 565] width 192 height 360
click at [1412, 411] on input "*****" at bounding box center [1418, 407] width 105 height 17
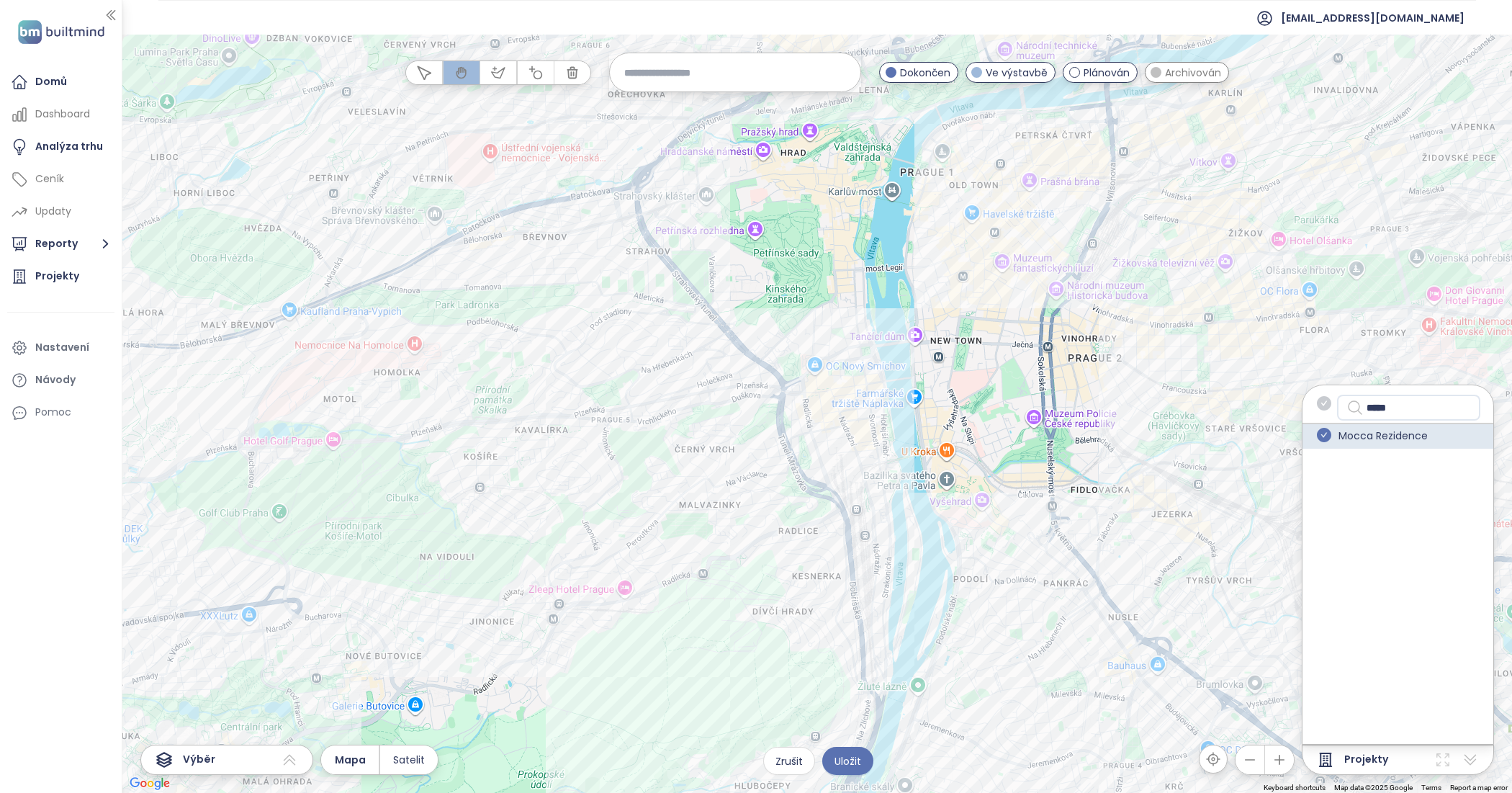
click at [282, 762] on icon at bounding box center [289, 759] width 17 height 17
click at [195, 758] on span "Výběr" at bounding box center [198, 759] width 32 height 17
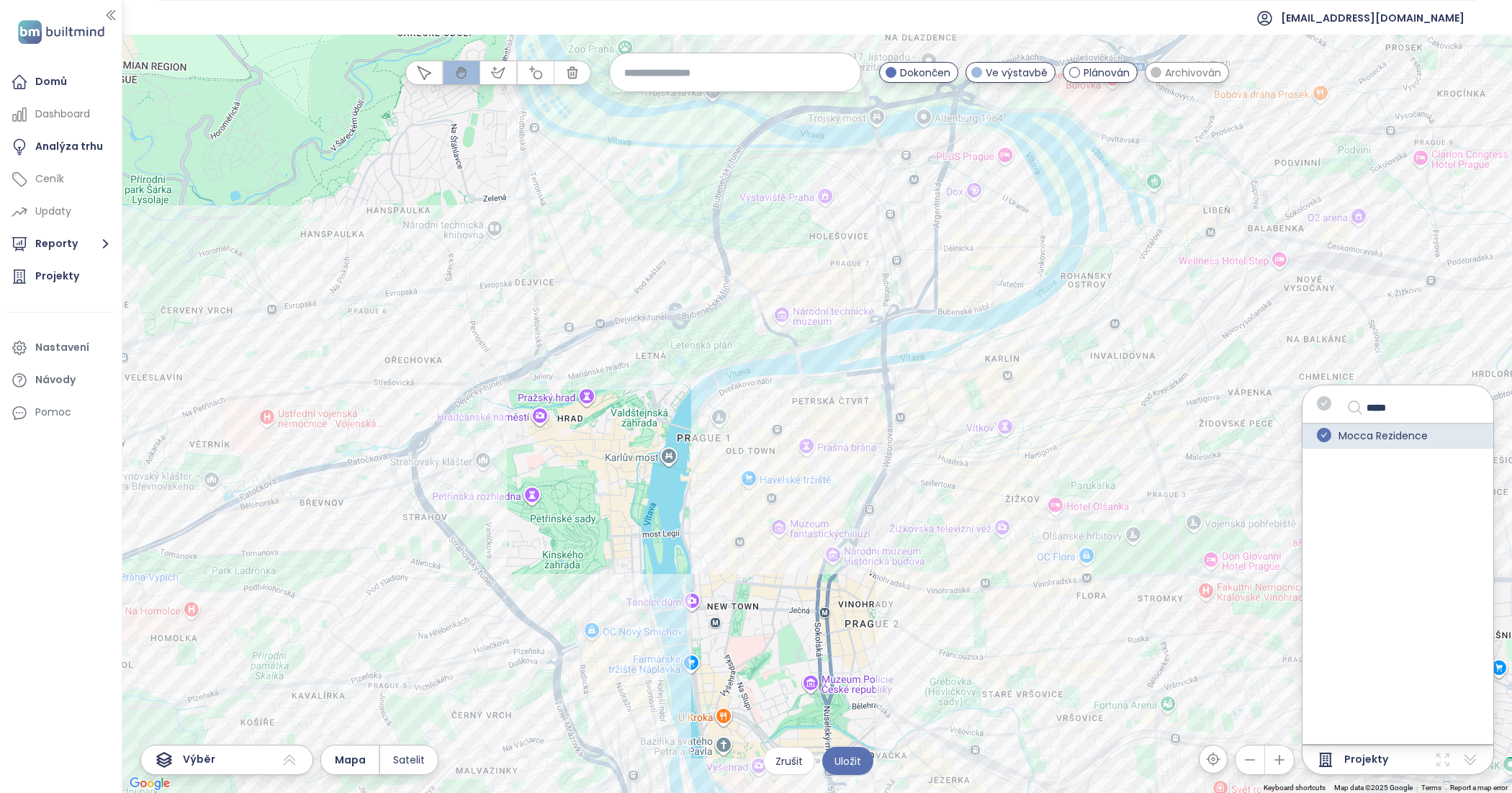
drag, startPoint x: 992, startPoint y: 335, endPoint x: 773, endPoint y: 588, distance: 334.6
click at [773, 588] on div at bounding box center [817, 414] width 1389 height 758
click at [786, 765] on span "Zrušit" at bounding box center [789, 761] width 27 height 16
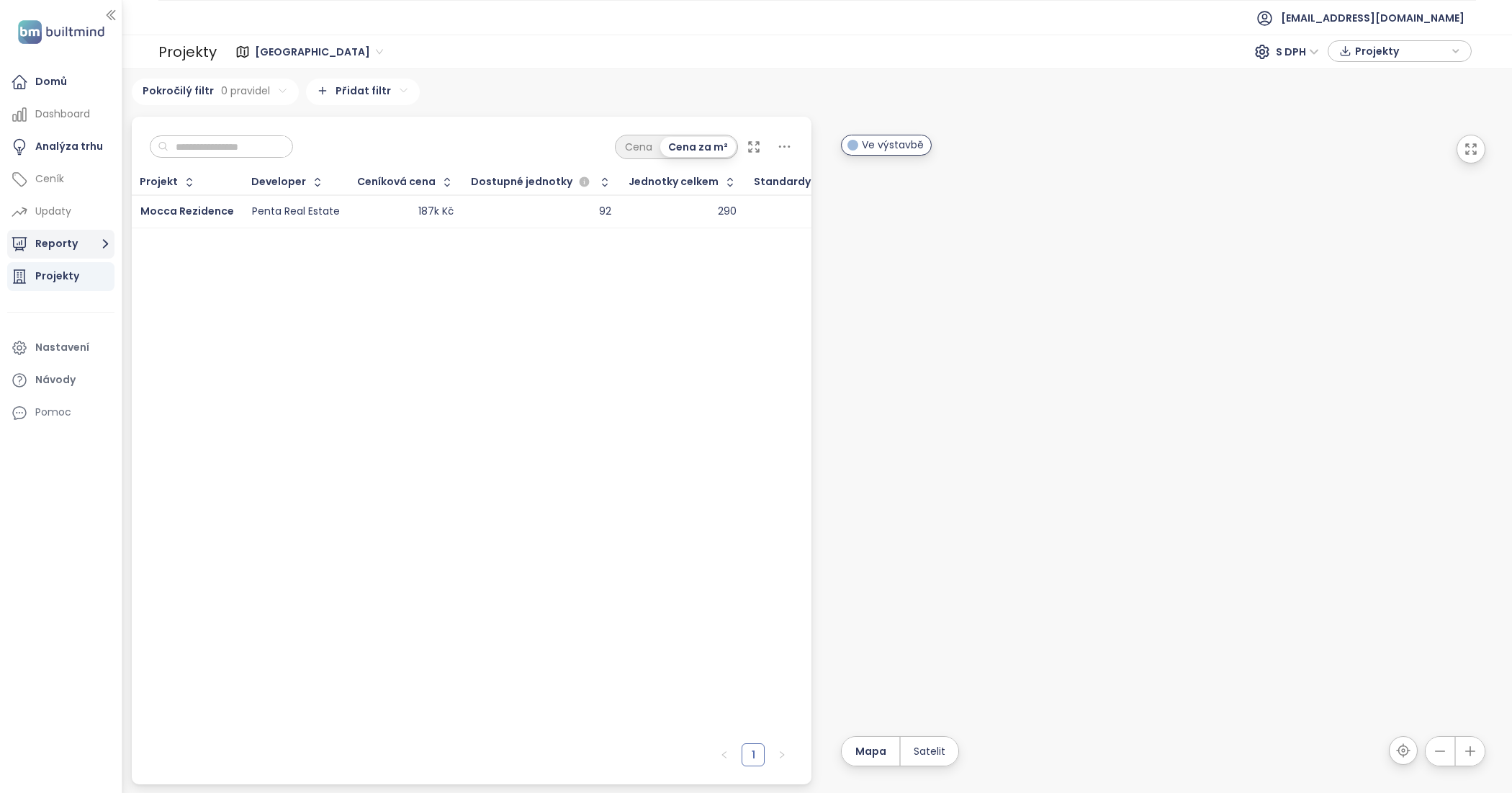
click at [79, 237] on button "Reporty" at bounding box center [61, 243] width 108 height 29
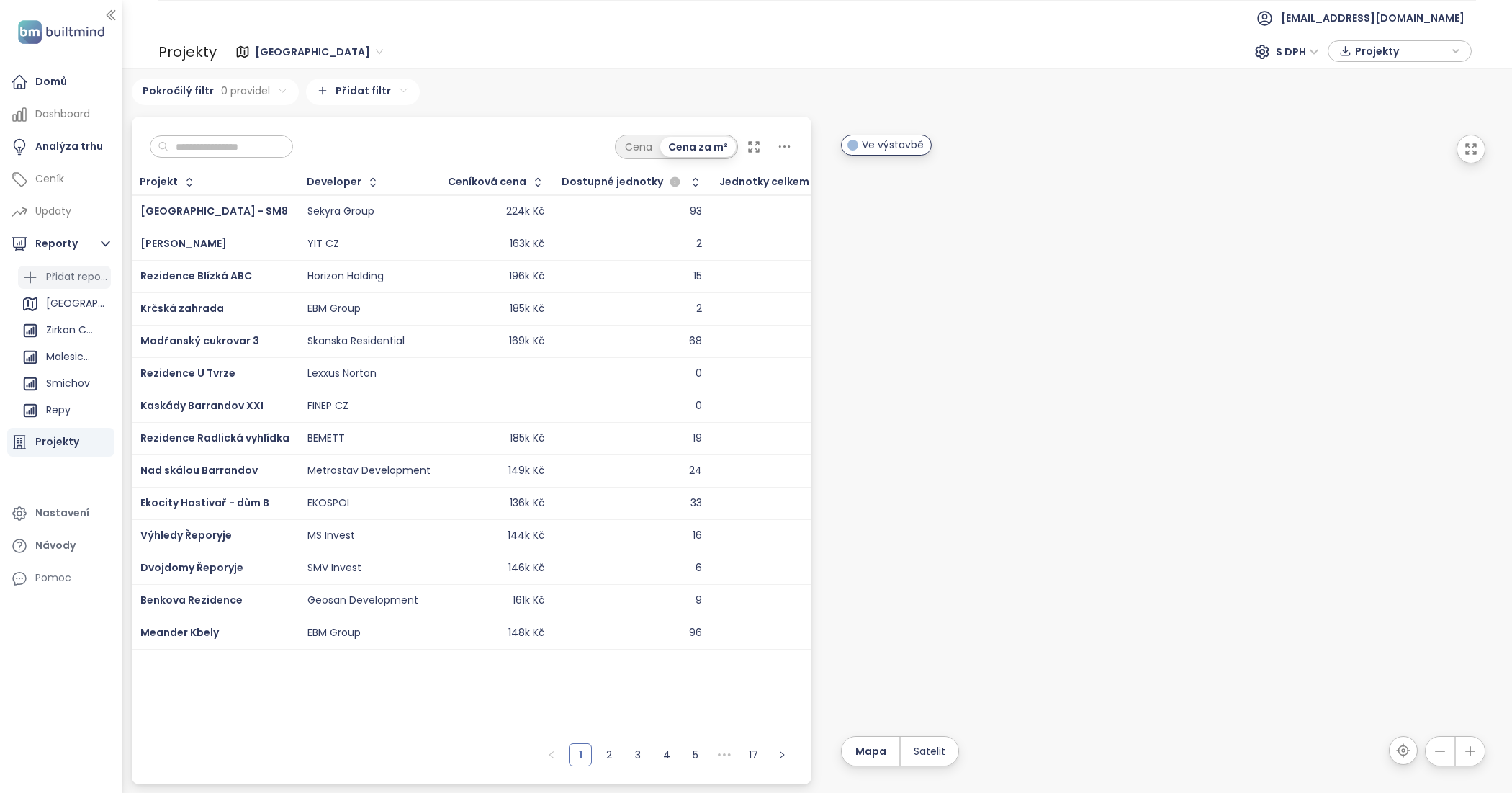
click at [74, 278] on div "Přidat report" at bounding box center [76, 277] width 61 height 18
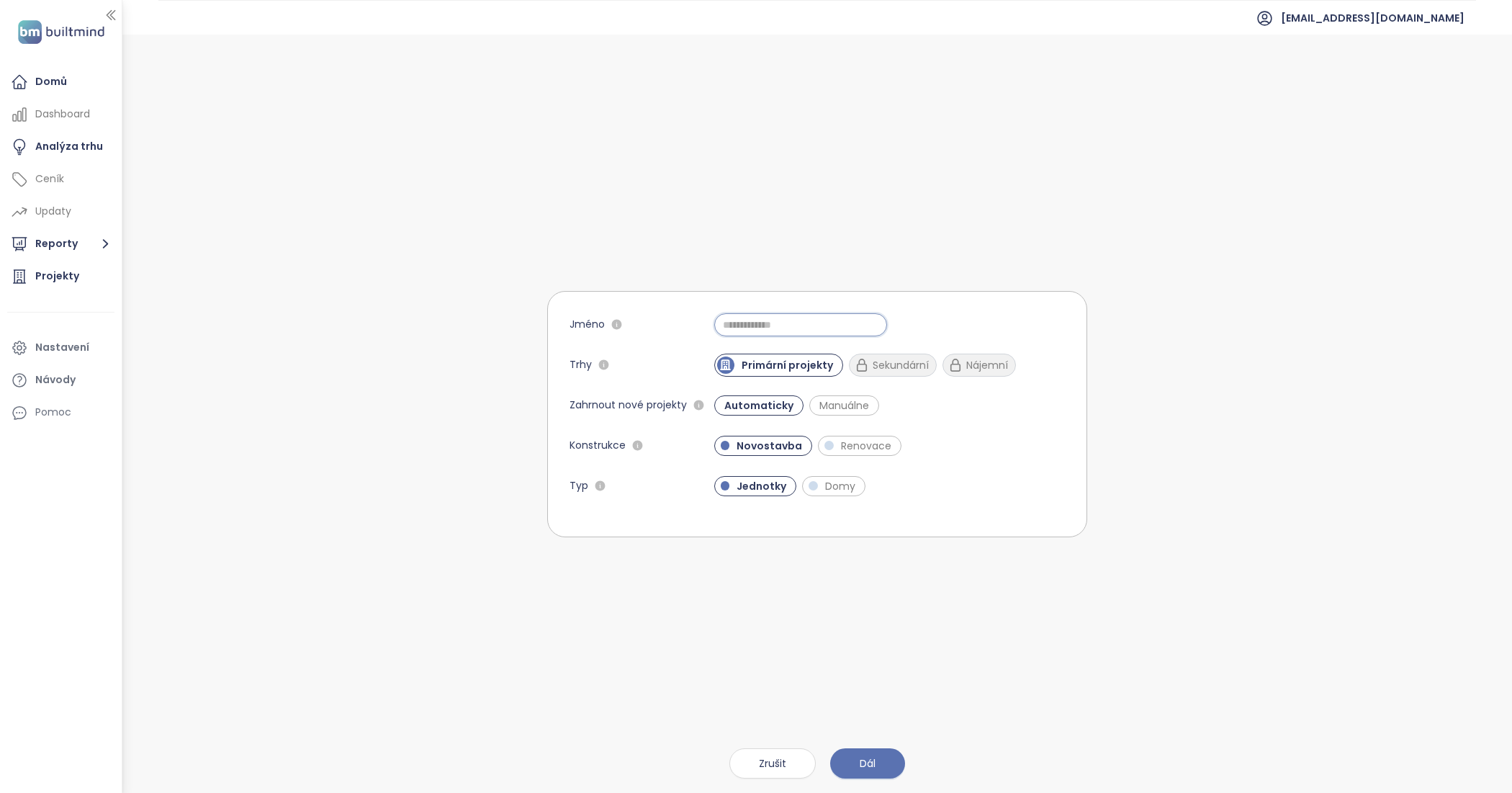
click at [751, 314] on input "Jméno" at bounding box center [800, 324] width 173 height 23
type input "**"
click at [874, 755] on span "Dál" at bounding box center [868, 763] width 16 height 16
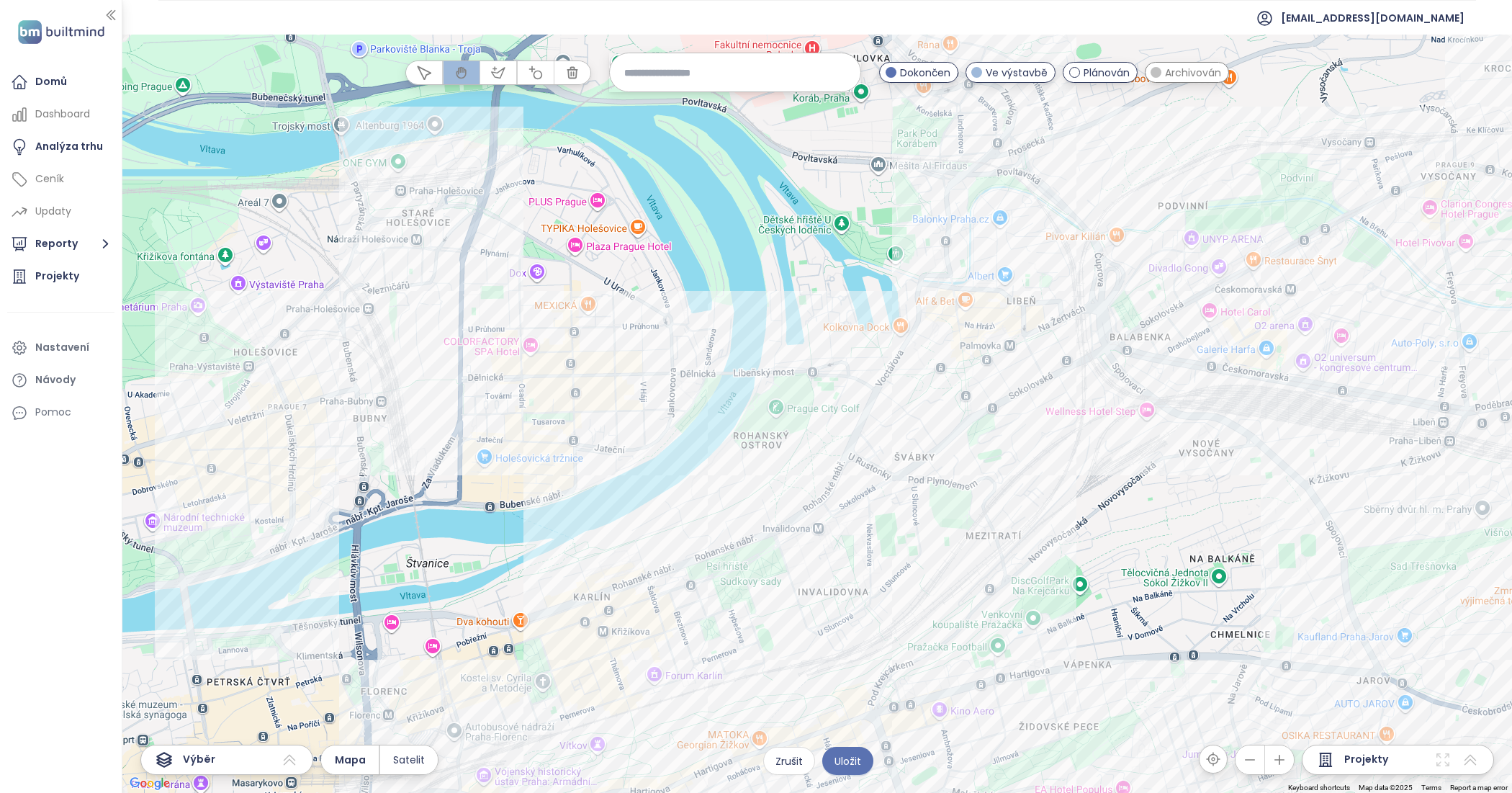
drag, startPoint x: 677, startPoint y: 550, endPoint x: 1022, endPoint y: 563, distance: 345.2
click at [1022, 563] on div at bounding box center [817, 414] width 1389 height 758
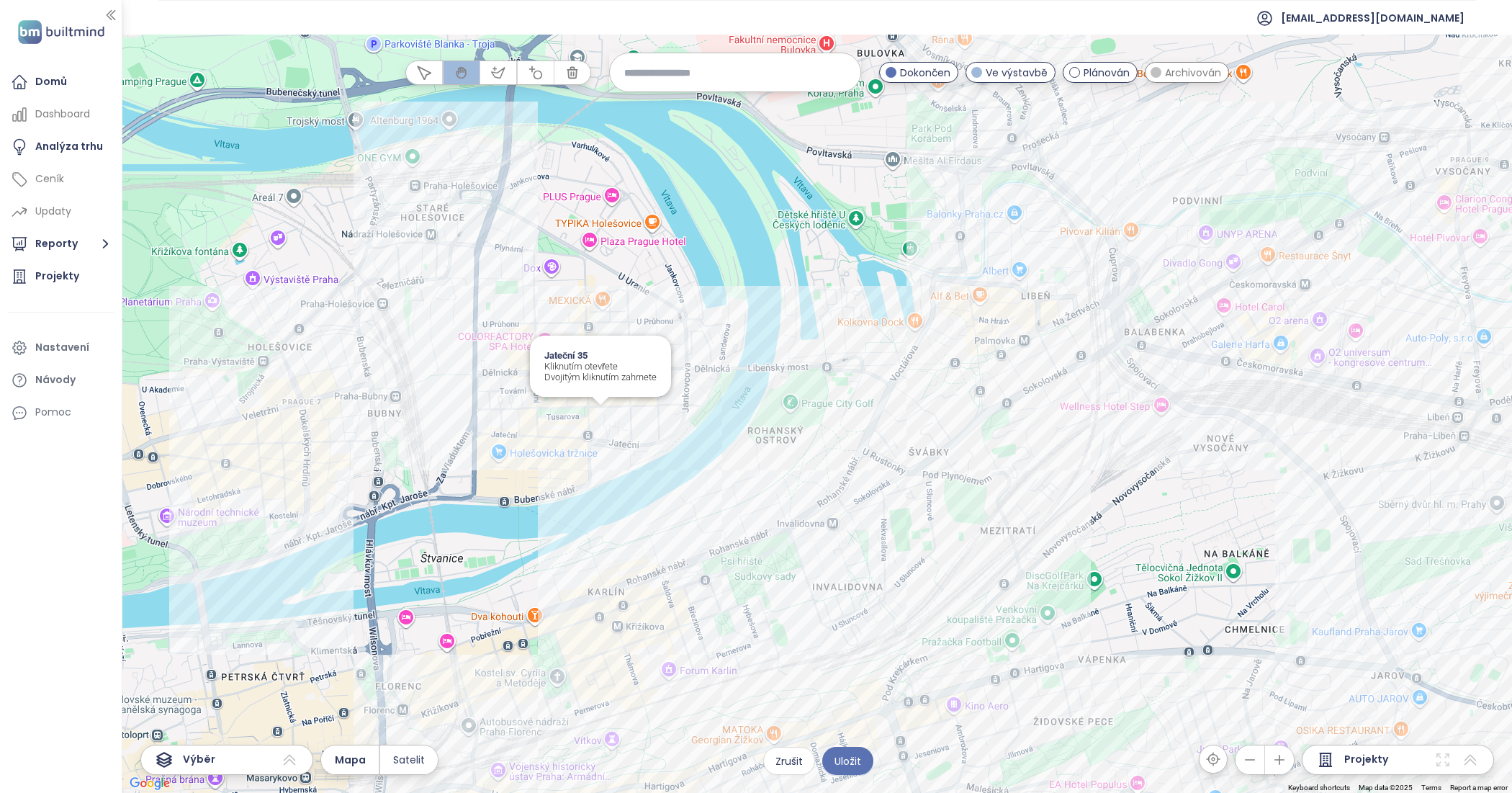
click at [604, 418] on div "Jateční 35 Kliknutím otevřete Dvojitým kliknutím zahrnete" at bounding box center [817, 414] width 1389 height 758
click at [677, 387] on div "So-Ho rezidence 3.etapa Kliknutím otevřete Dvojitým kliknutím zahrnete" at bounding box center [817, 414] width 1389 height 758
click at [677, 358] on div "So-Ho rezidence 2.etapa Kliknutím otevřete Dvojitým kliknutím zahrnete" at bounding box center [817, 414] width 1389 height 758
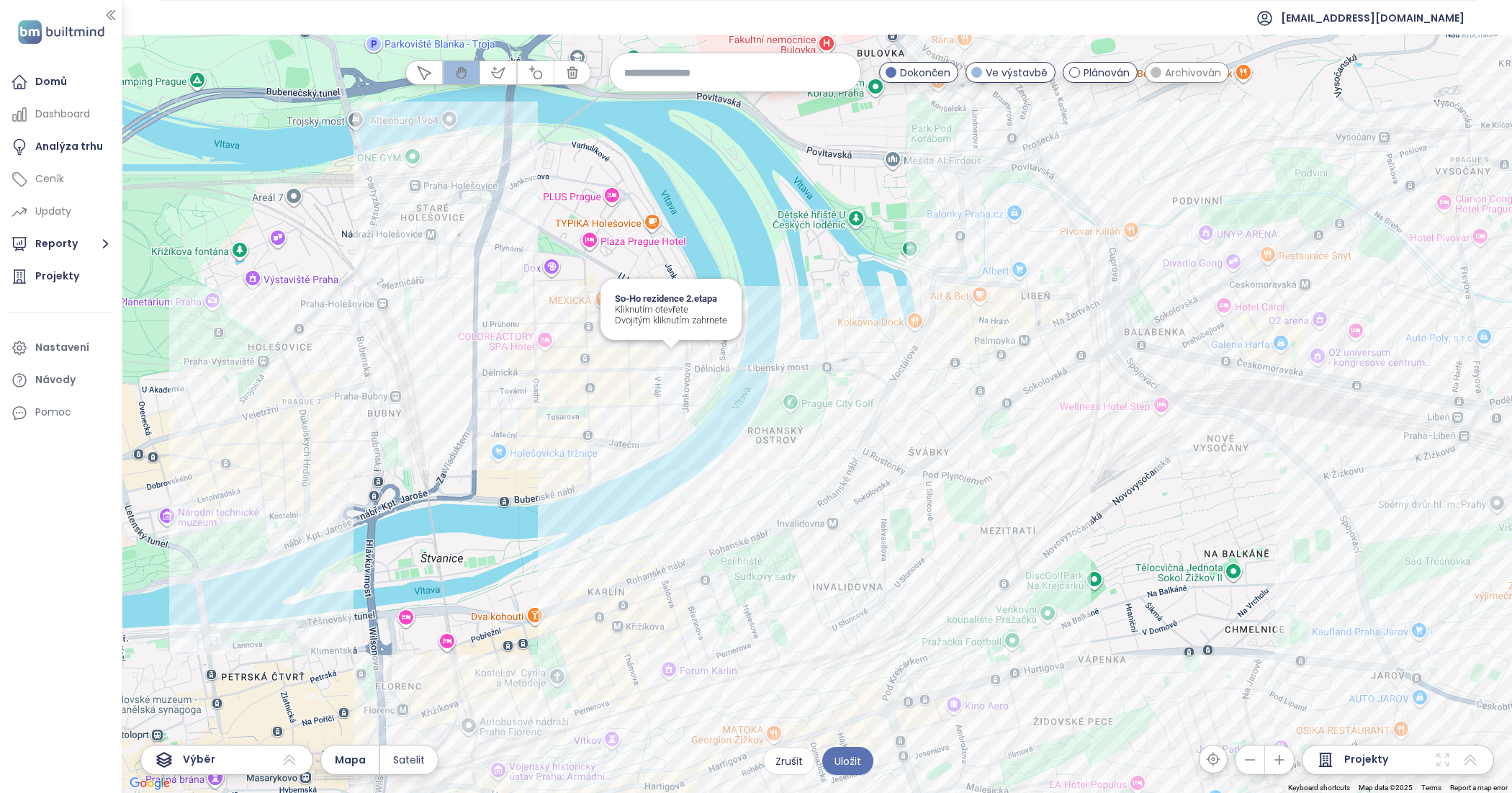
click at [677, 357] on div "So-Ho rezidence 2.etapa Kliknutím otevřete Dvojitým kliknutím zahrnete" at bounding box center [817, 414] width 1389 height 758
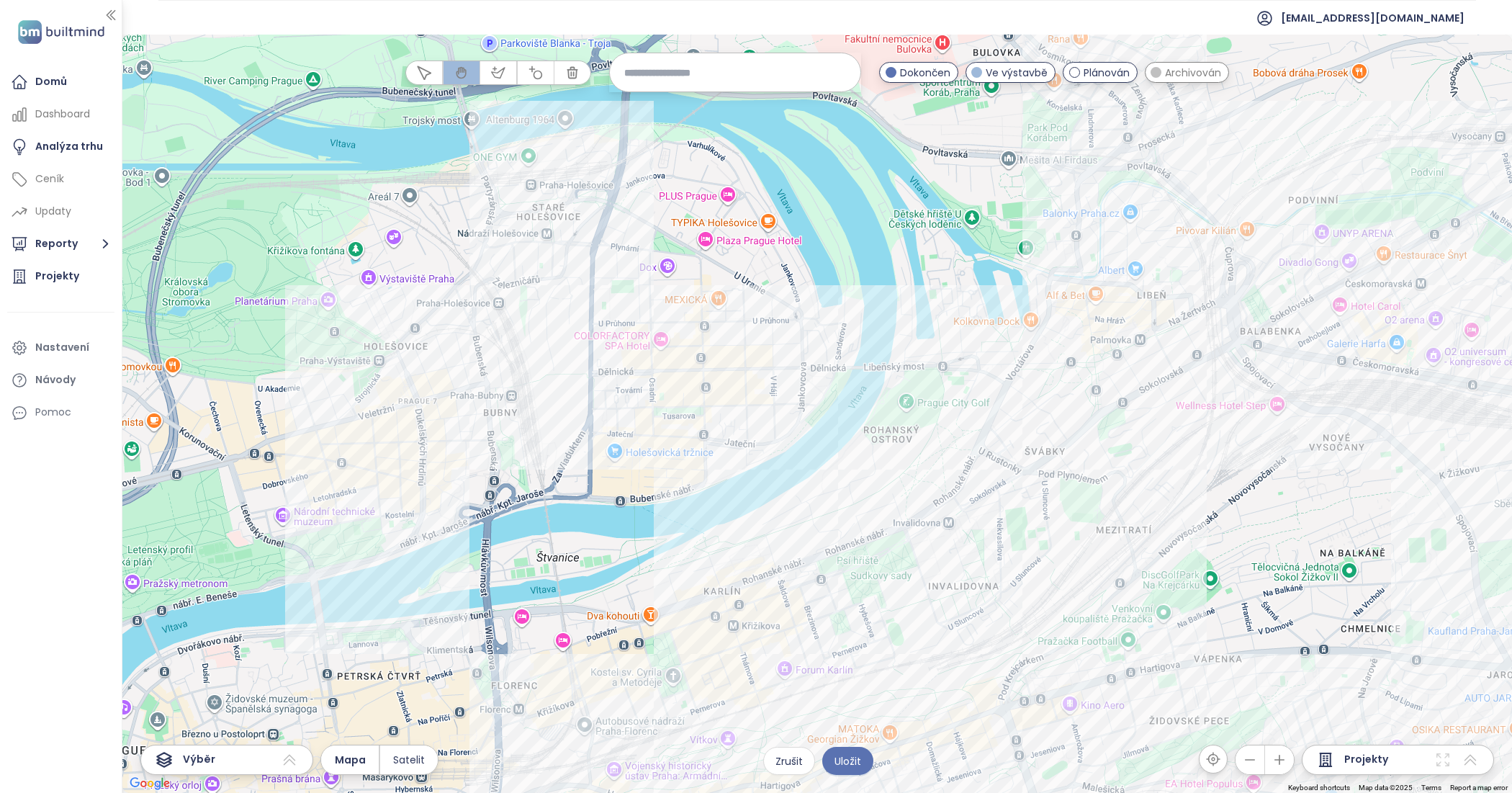
drag, startPoint x: 557, startPoint y: 325, endPoint x: 630, endPoint y: 325, distance: 73.0
click at [630, 325] on div at bounding box center [817, 414] width 1389 height 758
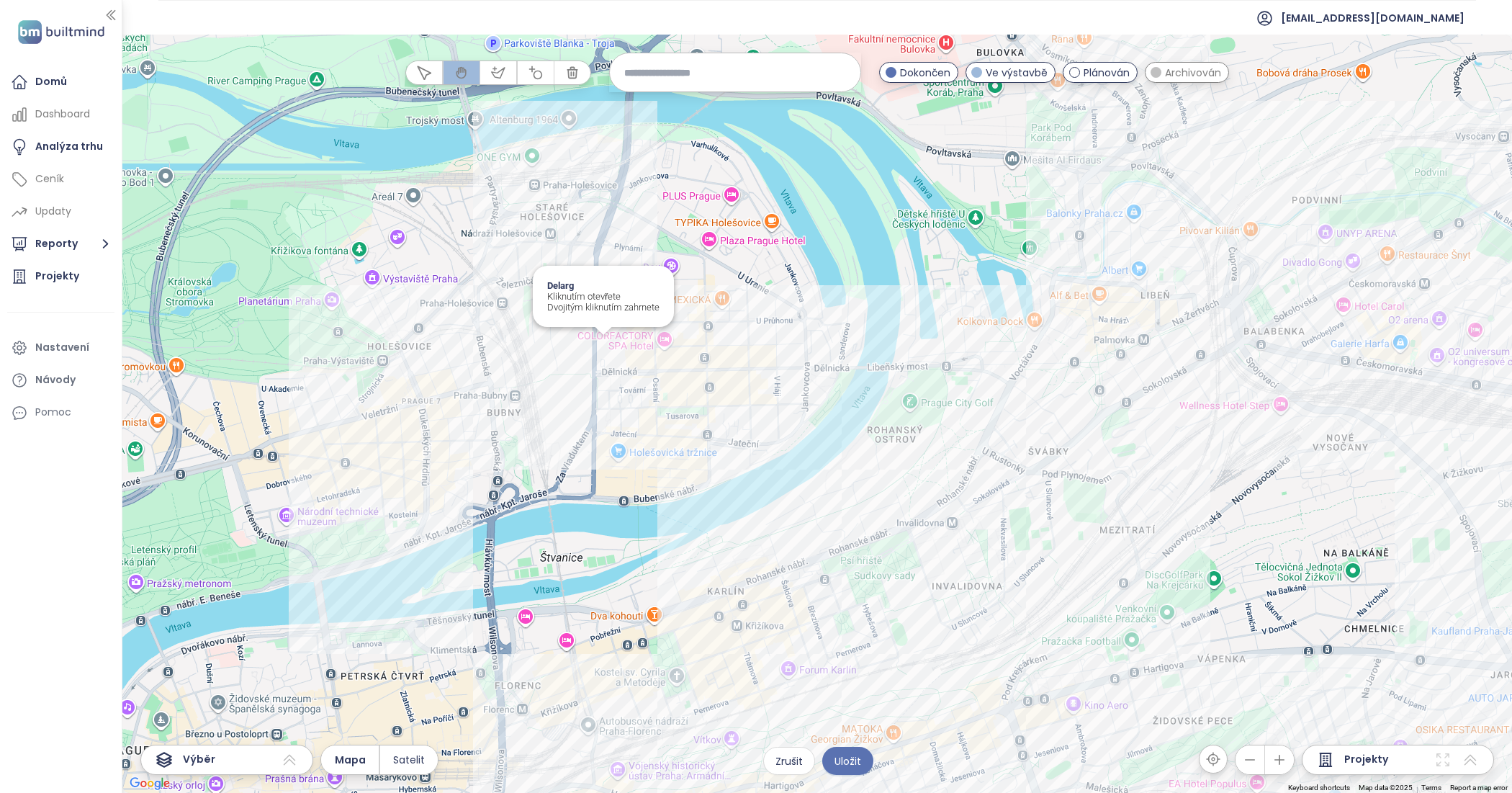
click at [612, 346] on div "Delarg Kliknutím otevřete Dvojitým kliknutím zahrnete" at bounding box center [817, 414] width 1389 height 758
click at [491, 238] on div "Paper block Holešovice Kliknutím otevřete Dvojitým kliknutím zahrnete" at bounding box center [817, 414] width 1389 height 758
click at [520, 234] on div "MUSE7 Kliknutím otevřete Dvojitým kliknutím zahrnete" at bounding box center [817, 414] width 1389 height 758
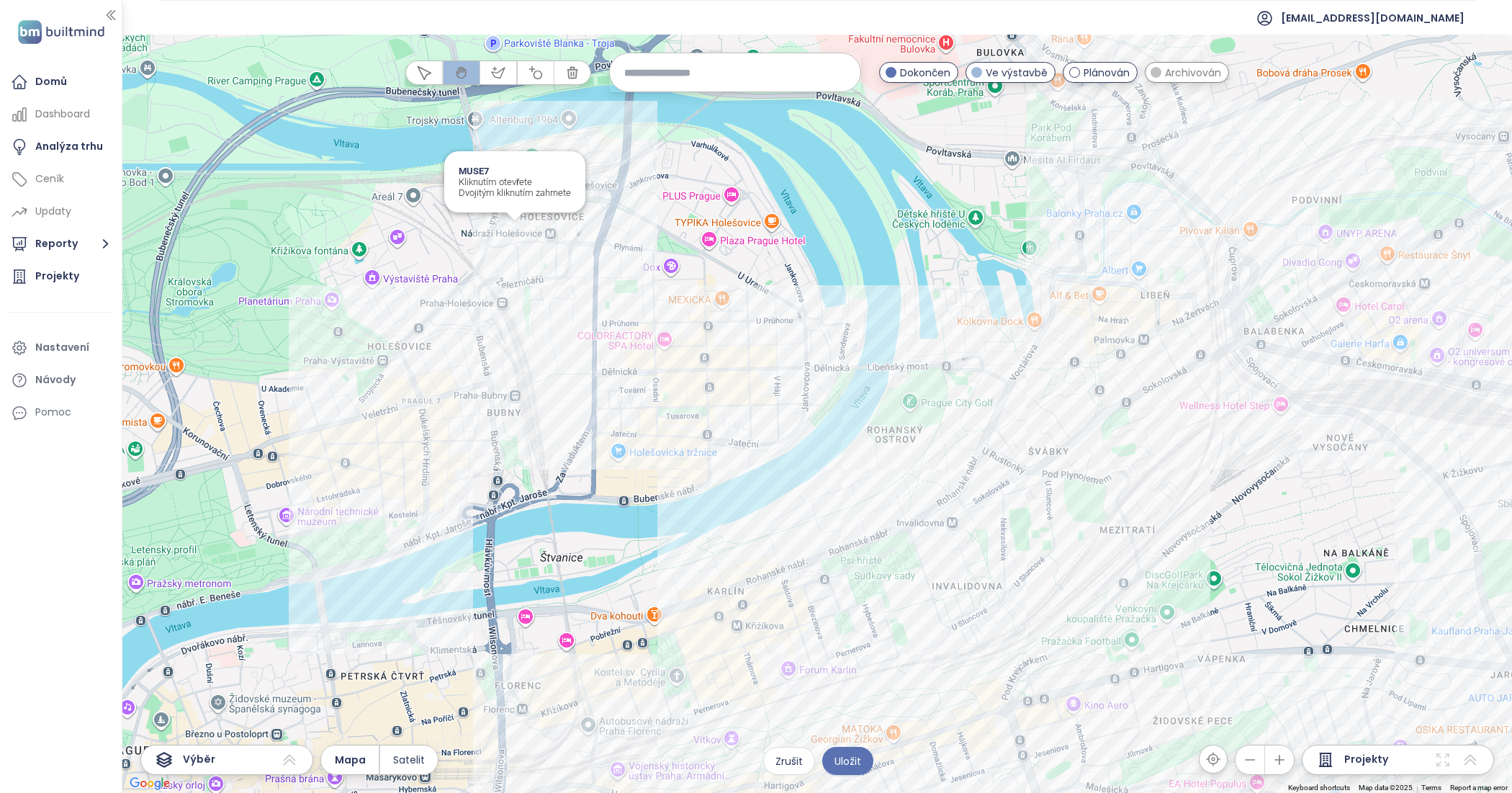
click at [520, 234] on div "MUSE7 Kliknutím otevřete Dvojitým kliknutím zahrnete" at bounding box center [817, 414] width 1389 height 758
click at [477, 310] on div "ZigZag Haus Kliknutím otevřete Dvojitým kliknutím zahrnete" at bounding box center [817, 414] width 1389 height 758
click at [390, 372] on div "Esens Letná Kliknutím otevřete Dvojitým kliknutím zahrnete" at bounding box center [817, 414] width 1389 height 758
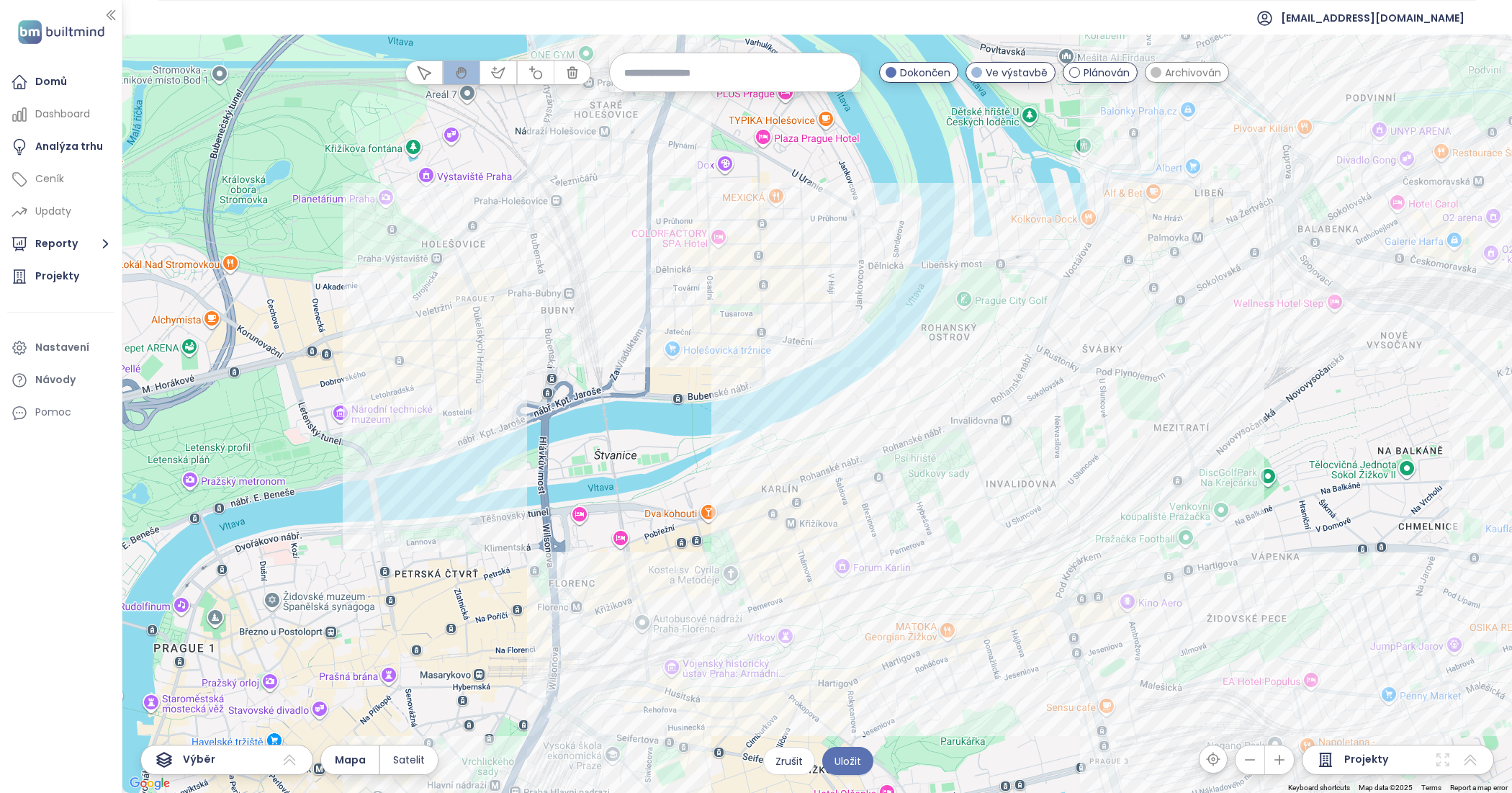
drag, startPoint x: 364, startPoint y: 455, endPoint x: 420, endPoint y: 353, distance: 116.4
click at [420, 353] on div at bounding box center [817, 414] width 1389 height 758
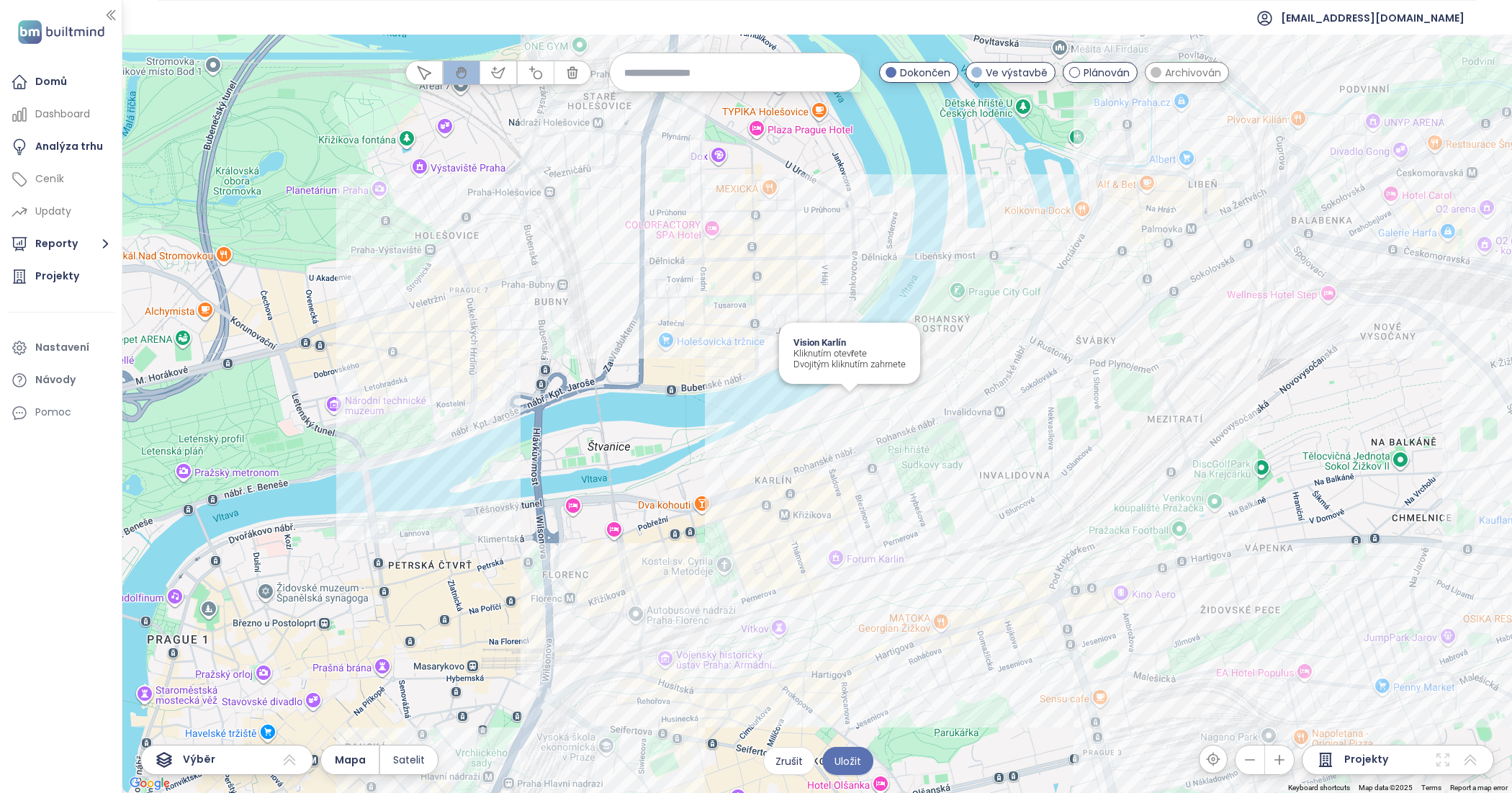
click at [846, 400] on div "Vision Karlín Kliknutím otevřete Dvojitým kliknutím zahrnete" at bounding box center [817, 414] width 1389 height 758
click at [845, 400] on div "Vision Karlín Kliknutím otevřete Dvojitým kliknutím zahrnete" at bounding box center [817, 414] width 1389 height 758
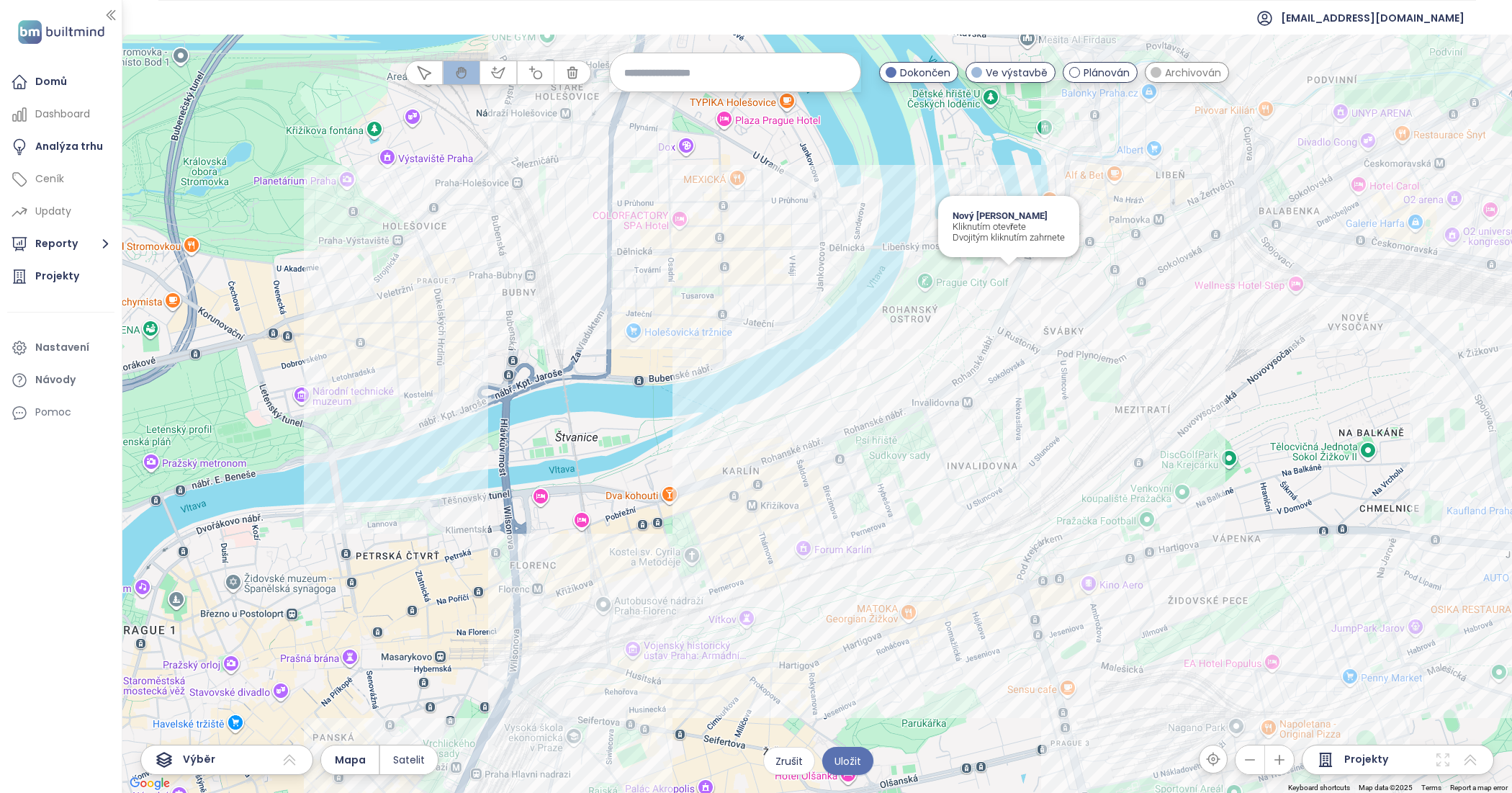
click at [1013, 283] on div "Nový Rohan Kliknutím otevřete Dvojitým kliknutím zahrnete" at bounding box center [817, 414] width 1389 height 758
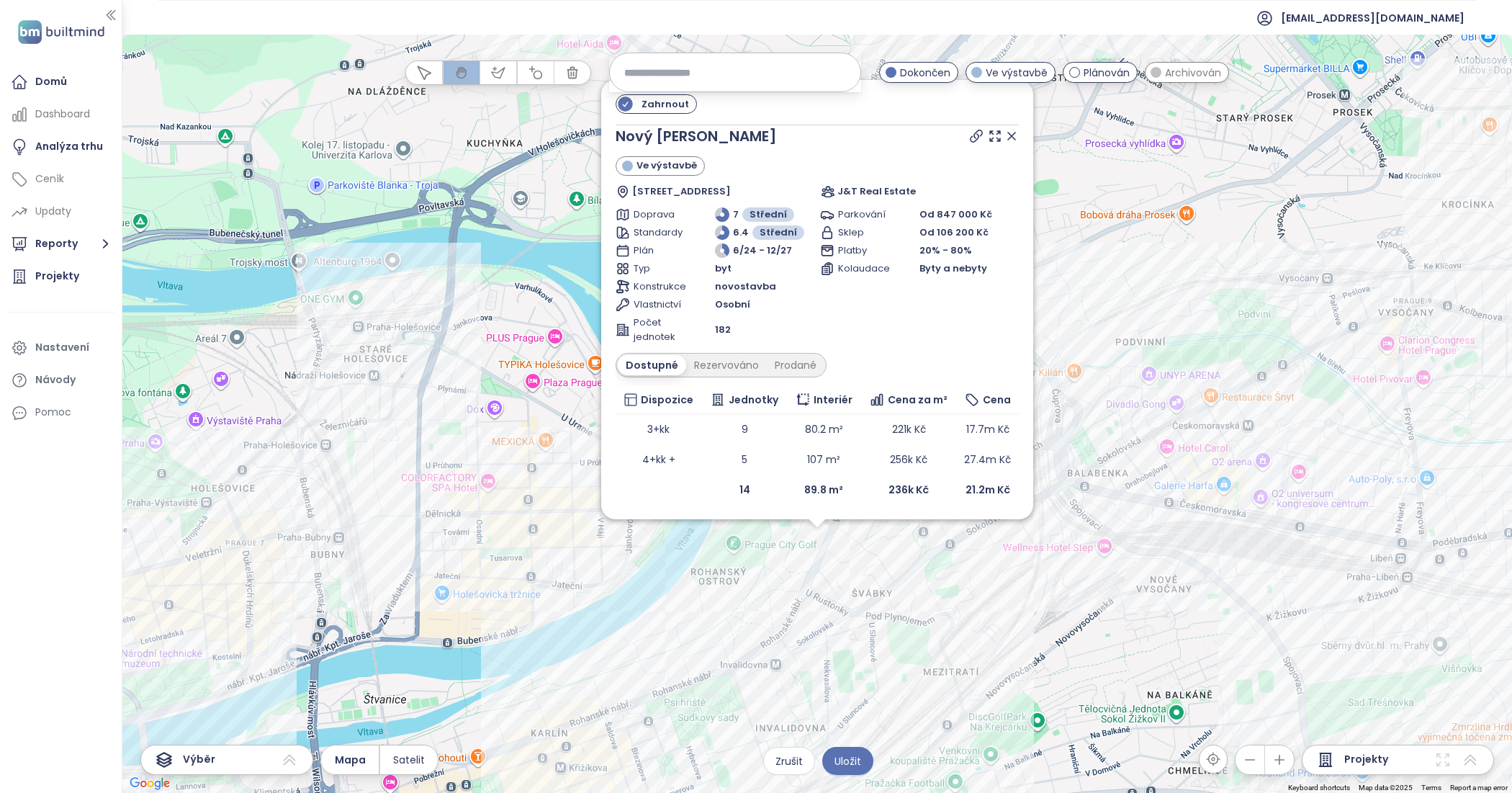
click at [1010, 137] on icon at bounding box center [1011, 136] width 14 height 14
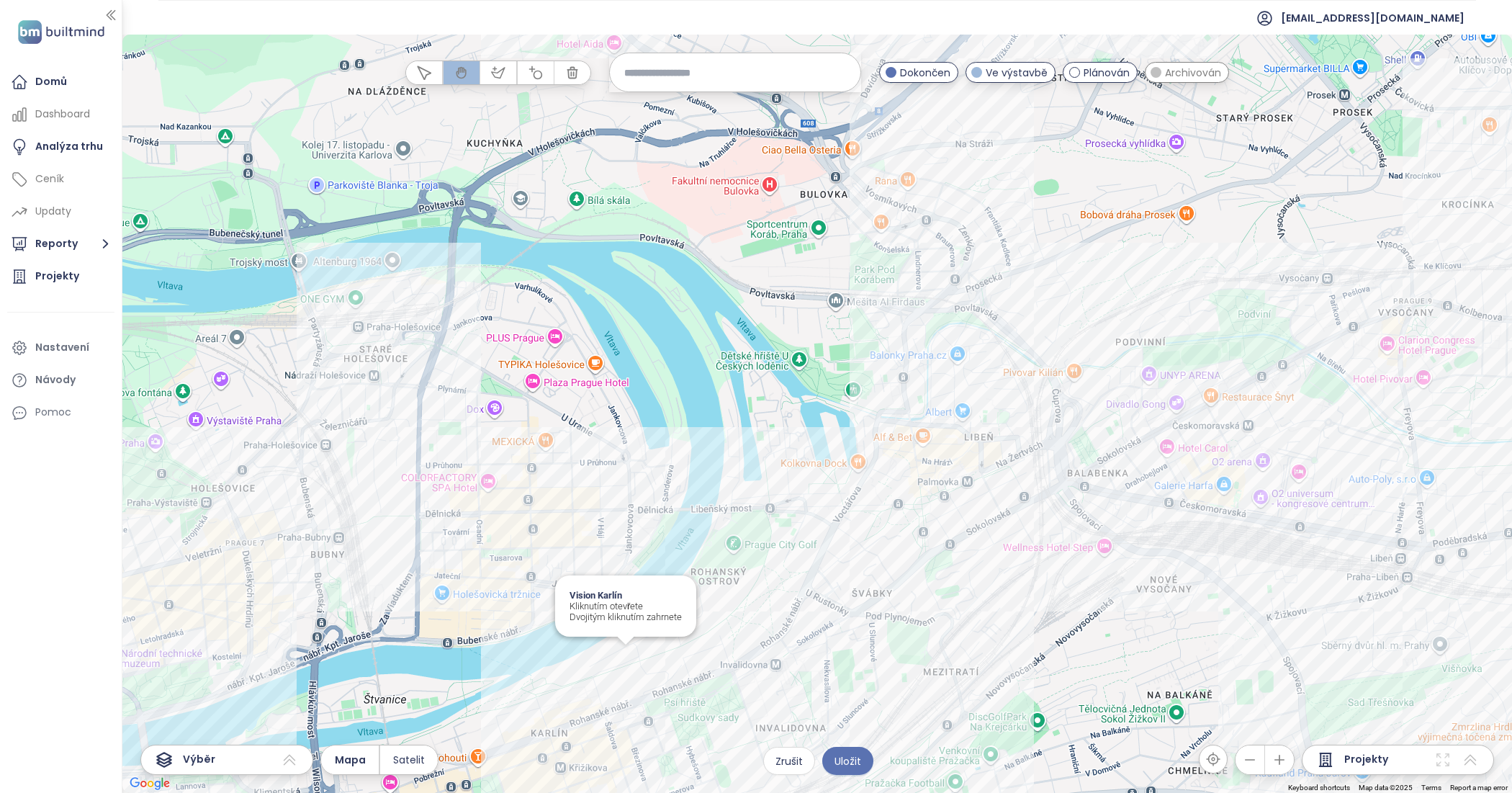
click at [620, 664] on div "Vision Karlín Kliknutím otevřete Dvojitým kliknutím zahrnete" at bounding box center [817, 414] width 1389 height 758
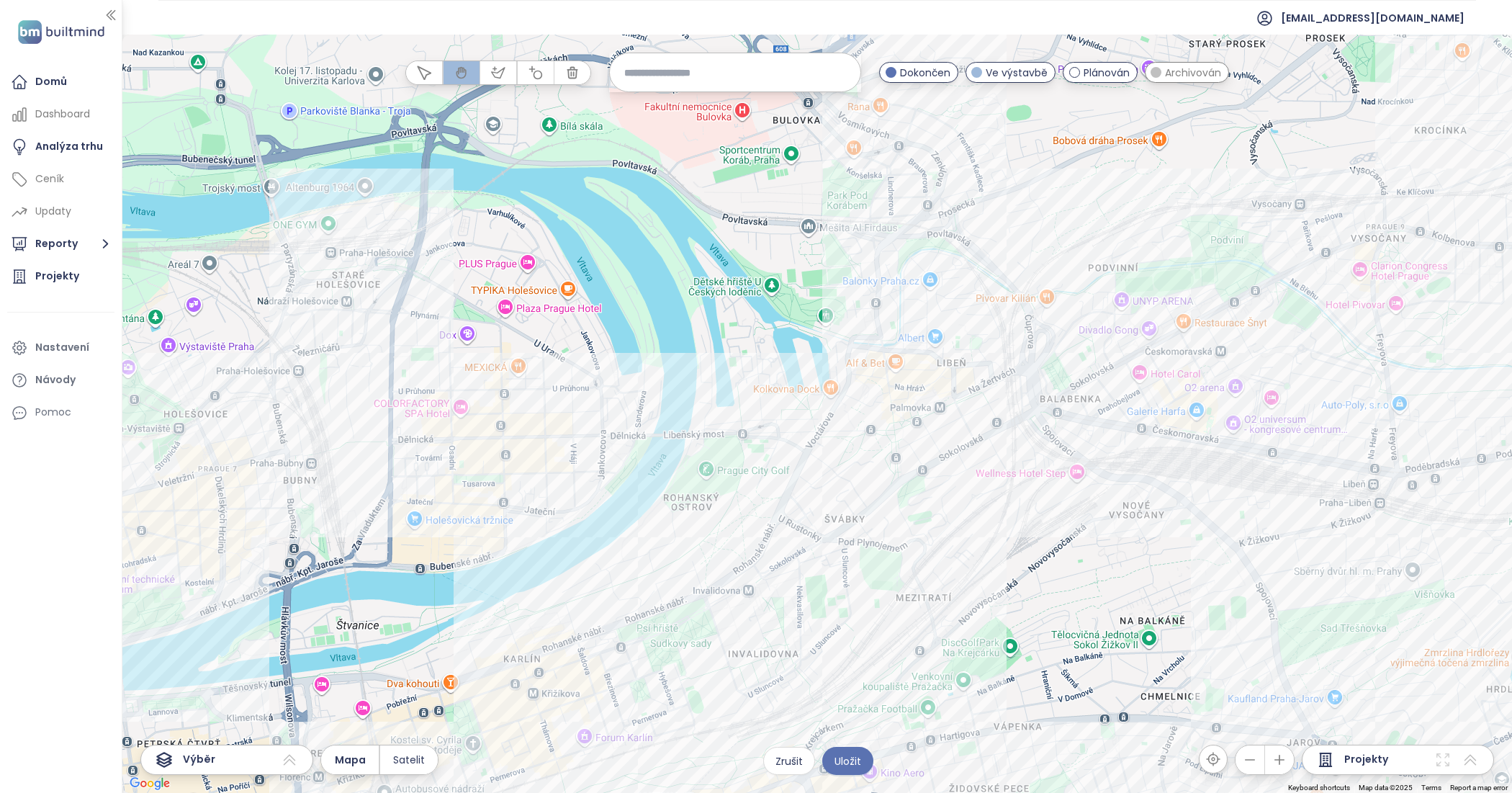
drag, startPoint x: 900, startPoint y: 539, endPoint x: 870, endPoint y: 447, distance: 96.8
click at [870, 447] on div at bounding box center [817, 414] width 1389 height 758
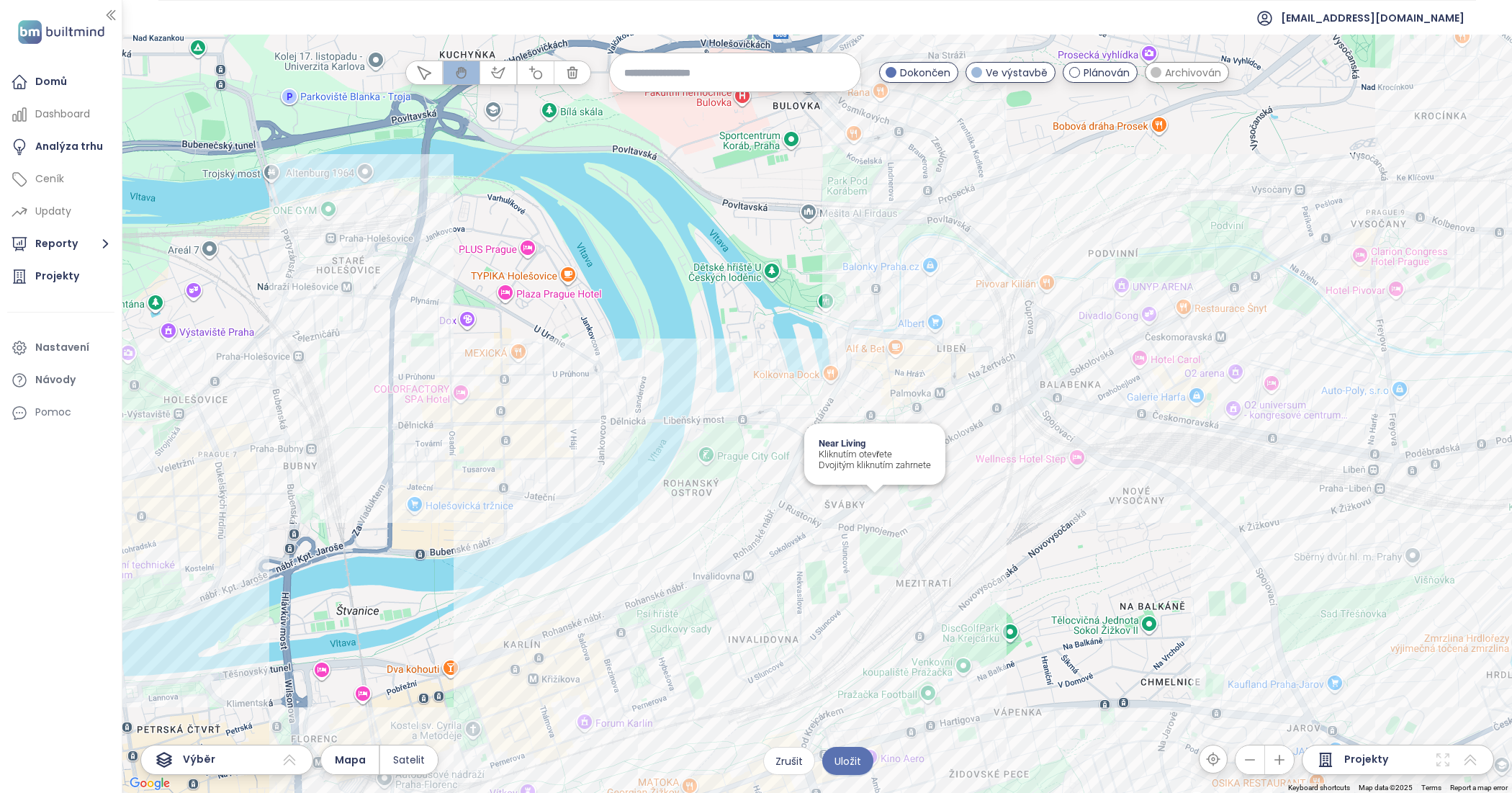
click at [880, 502] on div "Near Living Kliknutím otevřete Dvojitým kliknutím zahrnete" at bounding box center [817, 414] width 1389 height 758
click at [872, 523] on div "Star Group polyfunkční projekt Kliknutím otevřete Dvojitým kliknutím zahrnete" at bounding box center [817, 414] width 1389 height 758
click at [834, 571] on div "Nový Karlín Kliknutím otevřete Dvojitým kliknutím zahrnete" at bounding box center [817, 414] width 1389 height 758
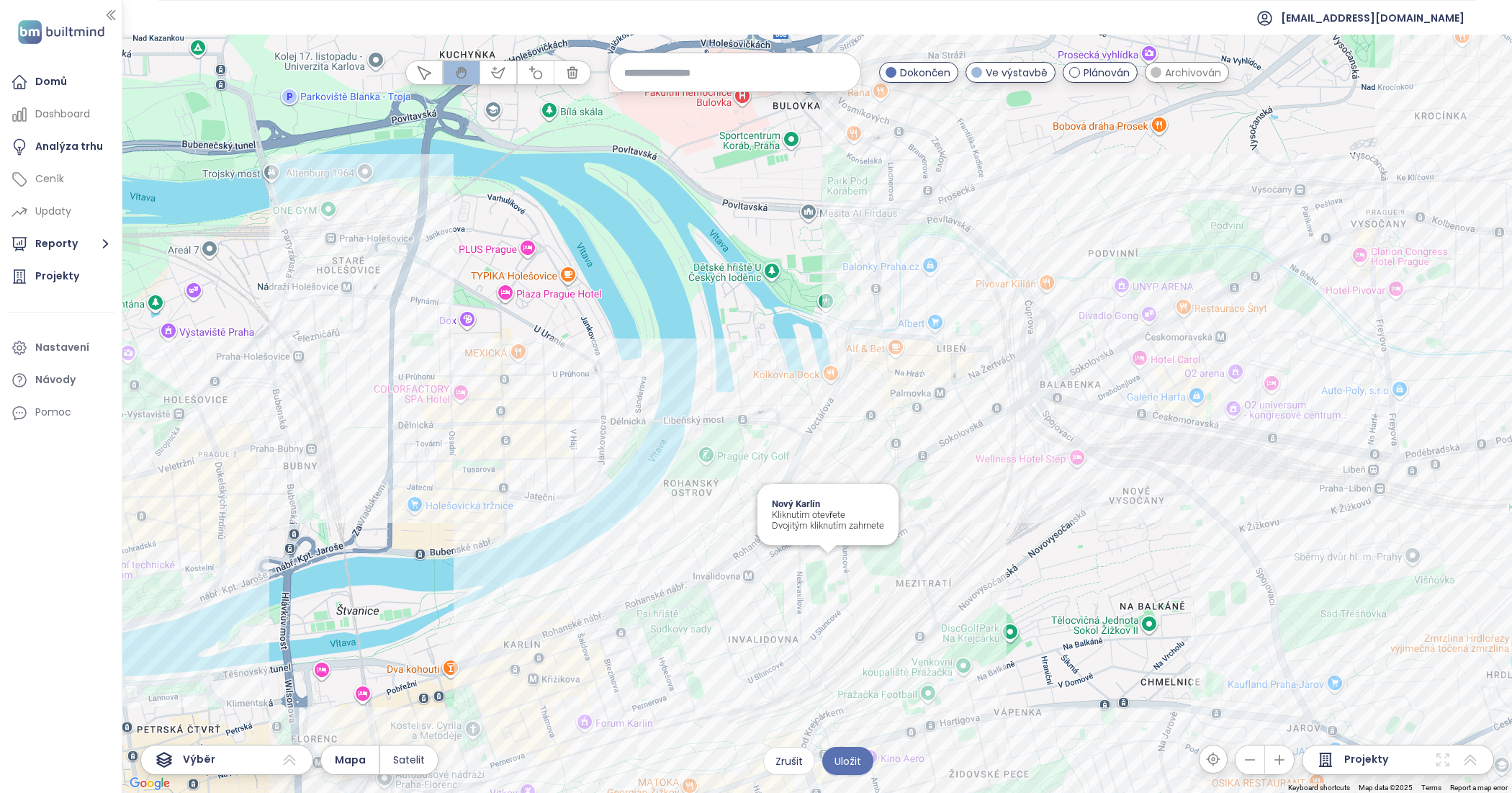
click at [834, 571] on div "Nový Karlín Kliknutím otevřete Dvojitým kliknutím zahrnete" at bounding box center [817, 414] width 1389 height 758
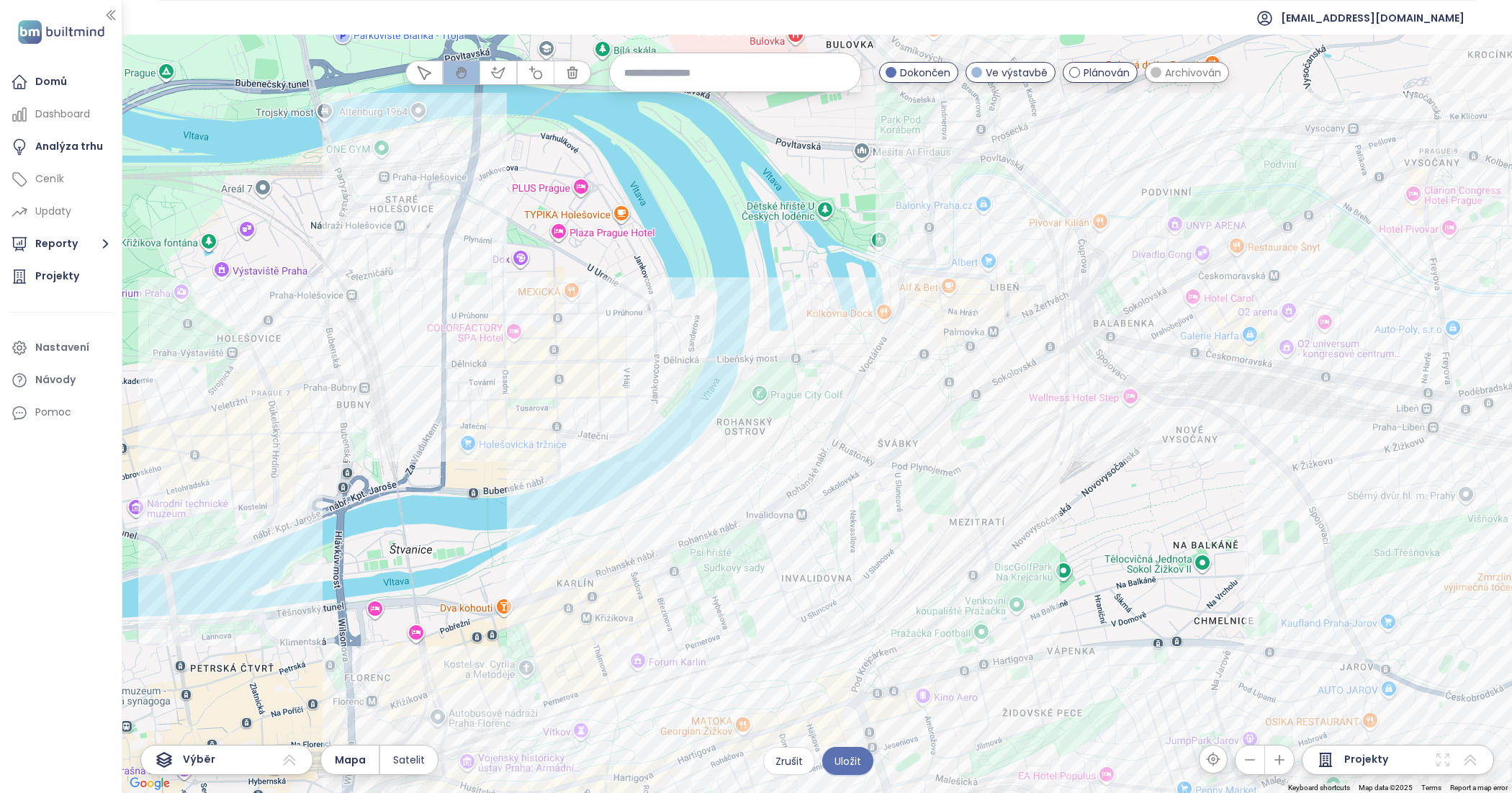
drag, startPoint x: 770, startPoint y: 635, endPoint x: 836, endPoint y: 557, distance: 102.2
click at [836, 557] on div at bounding box center [817, 414] width 1389 height 758
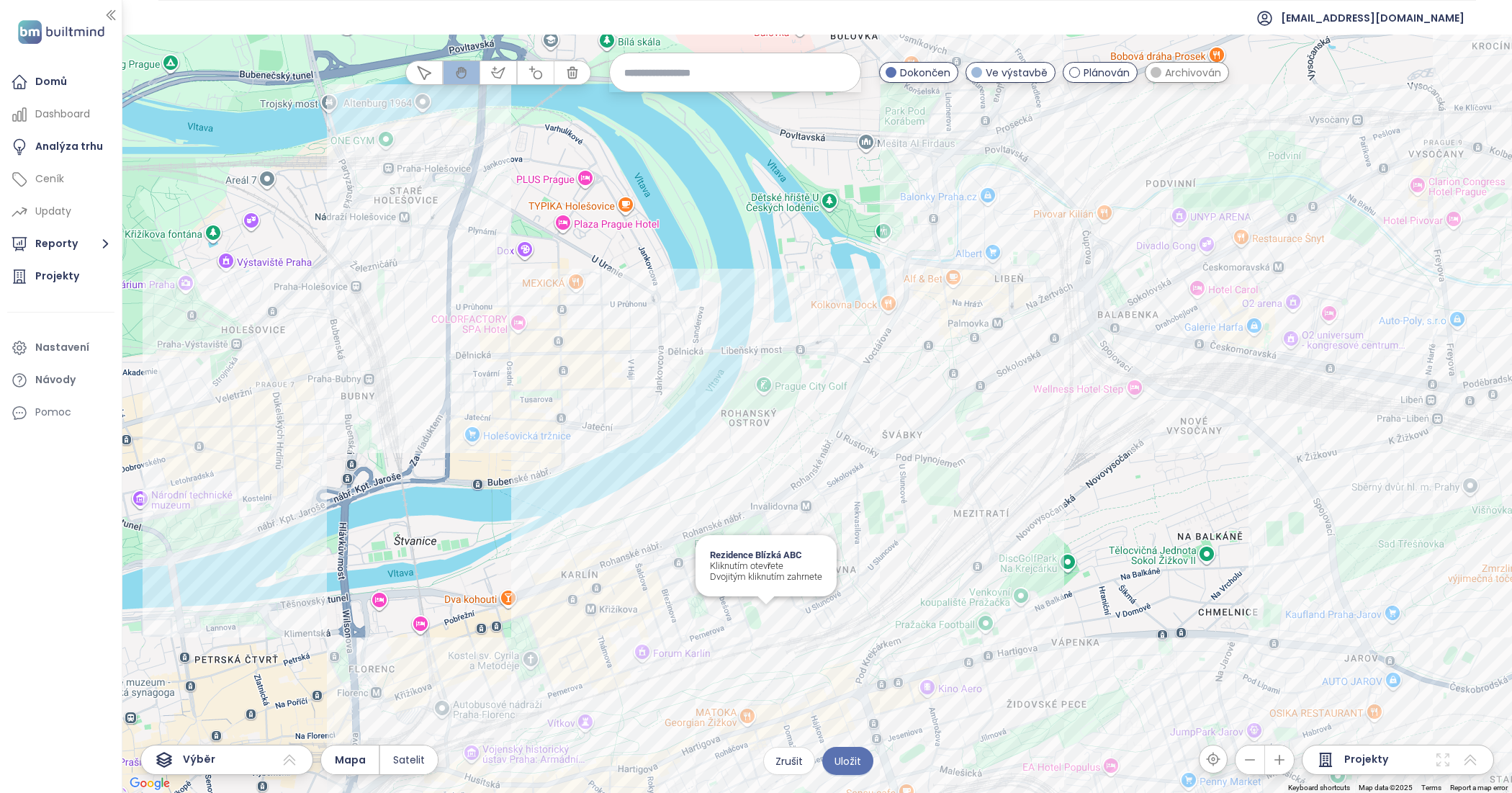
click at [763, 625] on div "Rezidence Blízká ABC Kliknutím otevřete Dvojitým kliknutím zahrnete" at bounding box center [817, 414] width 1389 height 758
click at [776, 625] on div "Rezidence Blízká DEF Kliknutím otevřete Dvojitým kliknutím zahrnete" at bounding box center [817, 414] width 1389 height 758
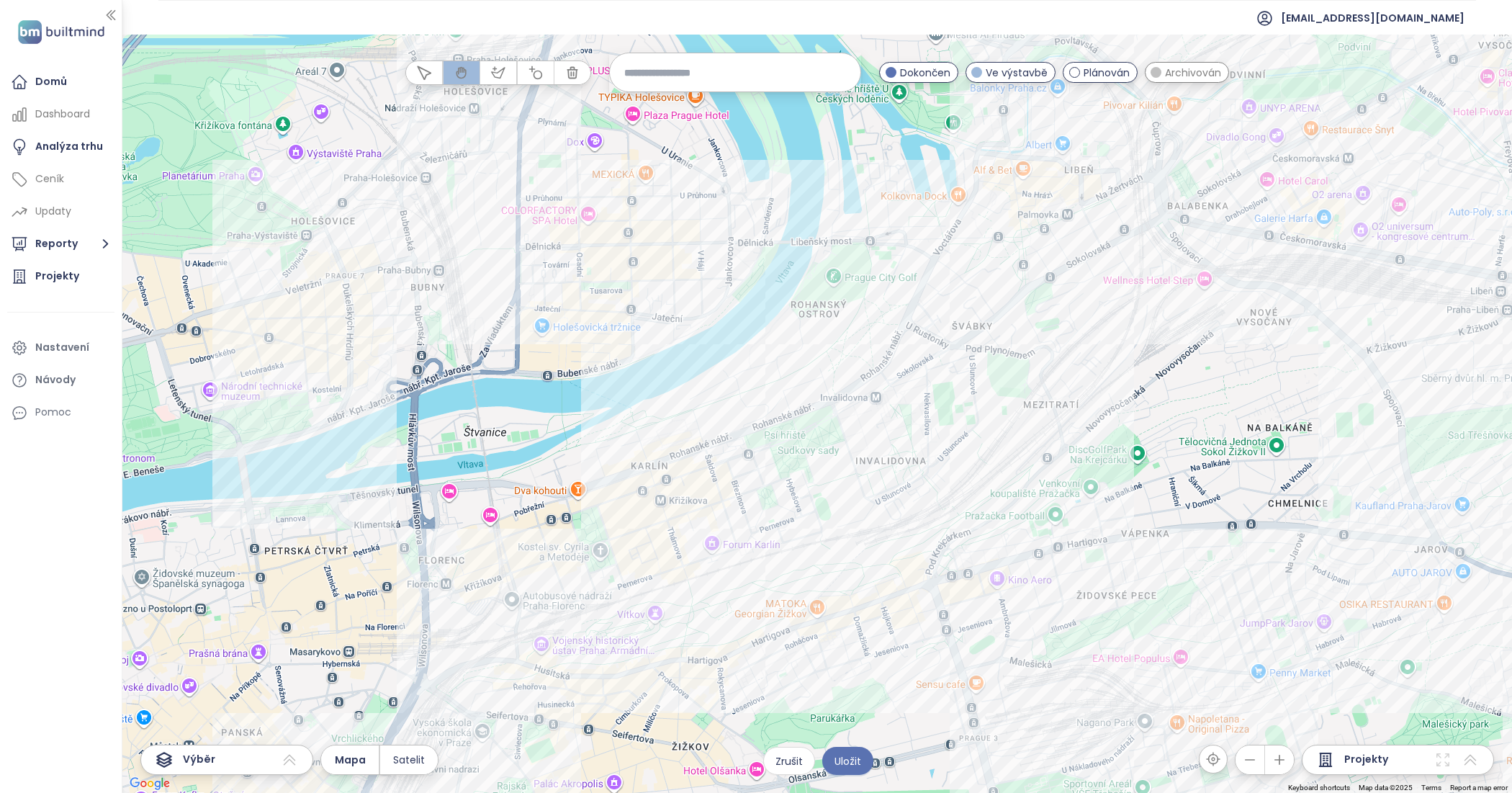
drag, startPoint x: 689, startPoint y: 588, endPoint x: 764, endPoint y: 454, distance: 153.6
click at [764, 454] on div at bounding box center [817, 414] width 1389 height 758
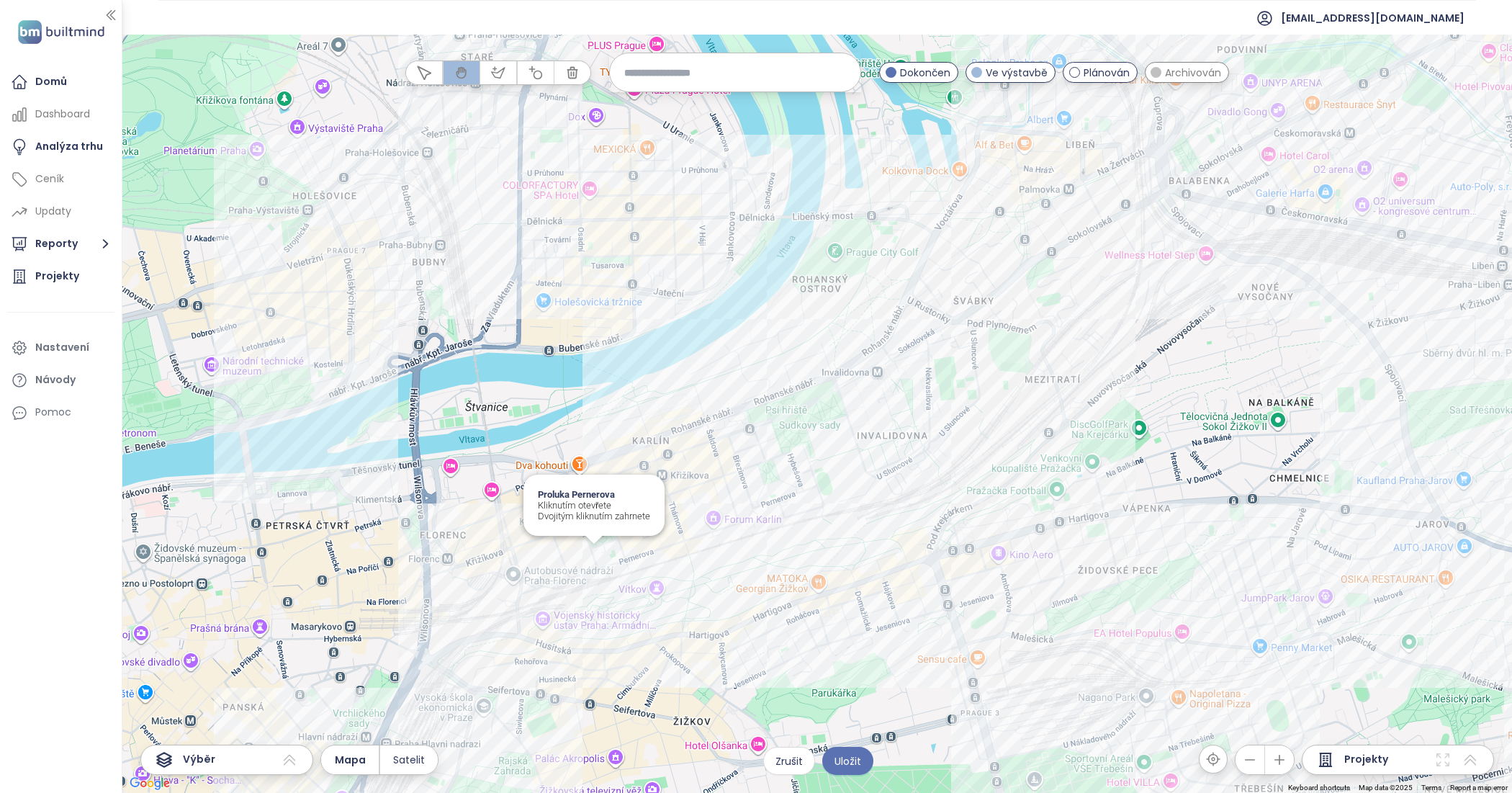
drag, startPoint x: 594, startPoint y: 569, endPoint x: 594, endPoint y: 561, distance: 8.0
click at [594, 567] on div "Proluka Pernerova Kliknutím otevřete Dvojitým kliknutím zahrnete" at bounding box center [817, 414] width 1389 height 758
click at [594, 561] on div "Proluka Pernerova Kliknutím otevřete Dvojitým kliknutím zahrnete" at bounding box center [817, 414] width 1389 height 758
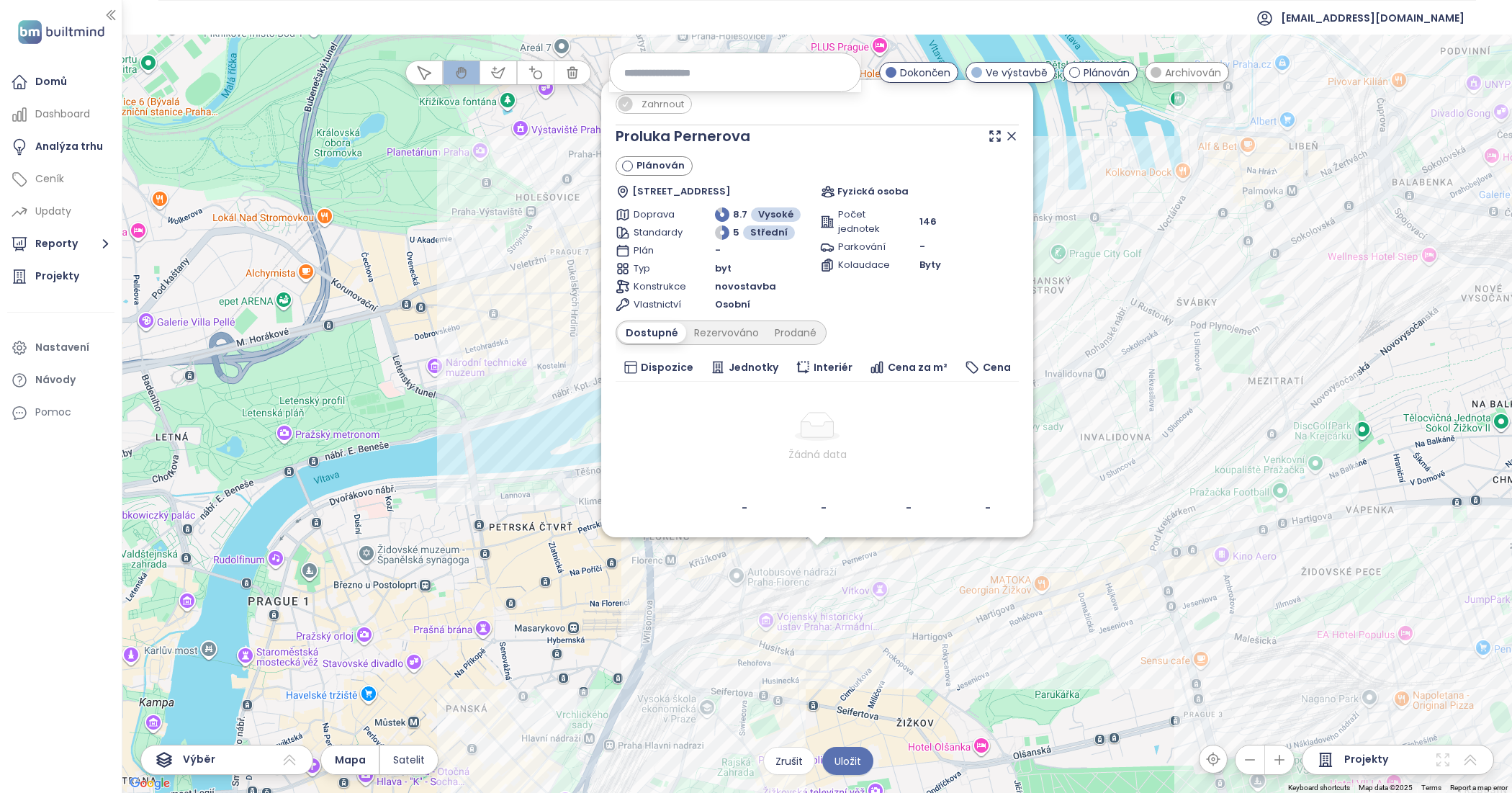
click at [818, 569] on div "Zahrnout Proluka Pernerova Plánován Pernerova 250/19, 186 00 Praha 8-Karlín, Cz…" at bounding box center [817, 414] width 1389 height 758
click at [1013, 142] on div at bounding box center [1001, 137] width 33 height 22
click at [1010, 129] on icon at bounding box center [1011, 136] width 14 height 14
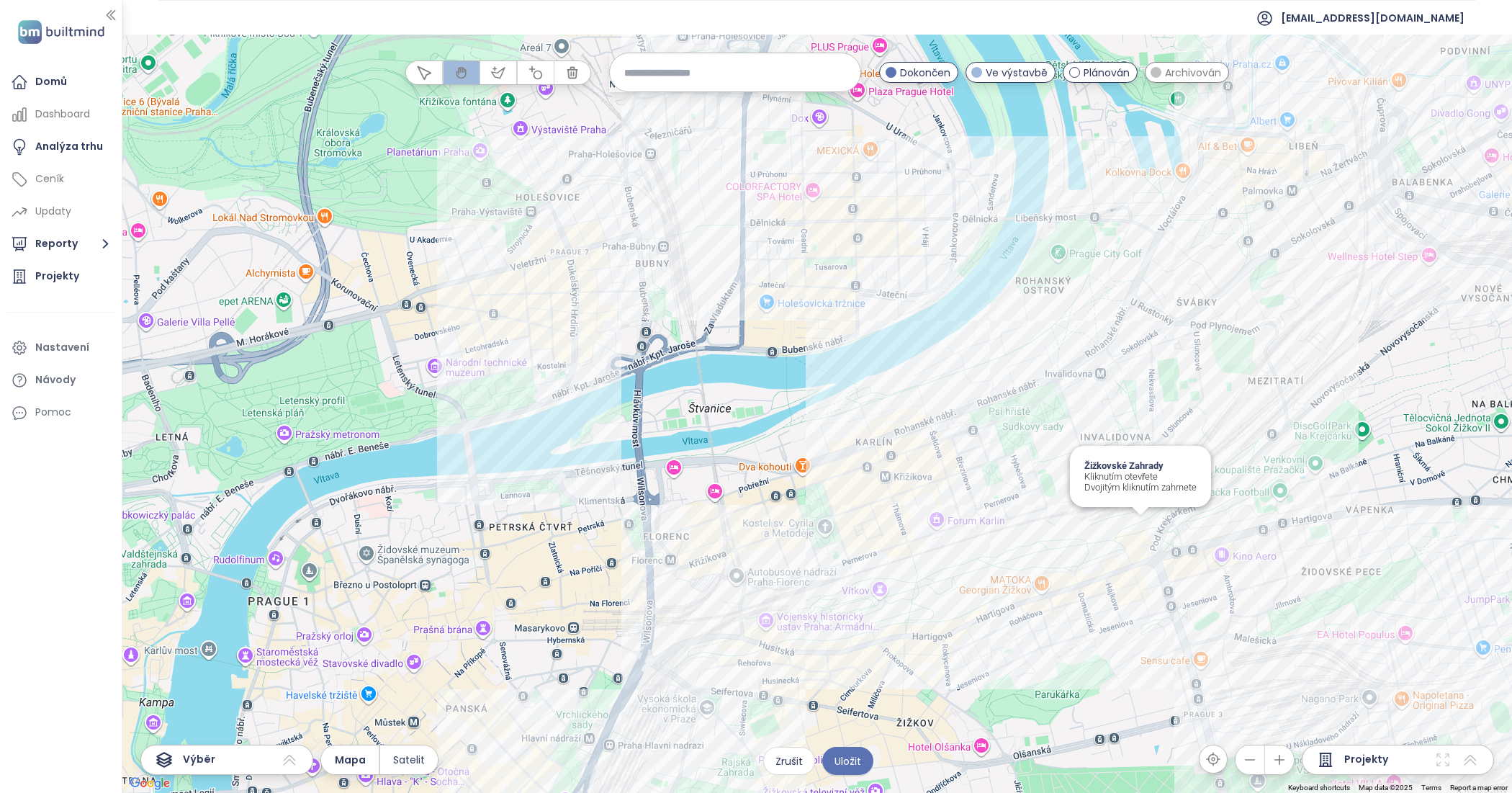
click at [1138, 542] on div "Žižkovské Zahrady Kliknutím otevřete Dvojitým kliknutím zahrnete" at bounding box center [817, 414] width 1389 height 758
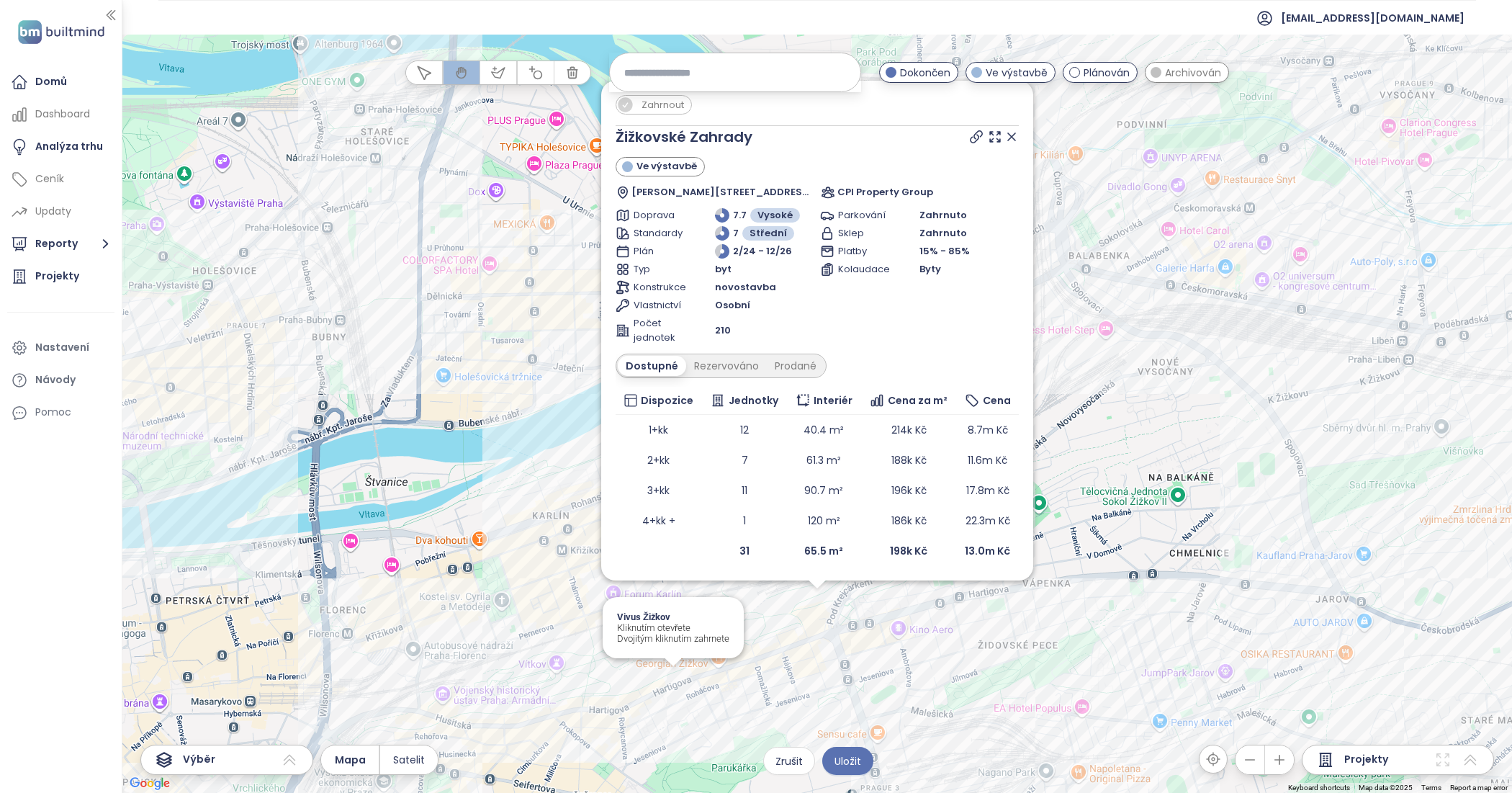
click at [672, 685] on div "Zahrnout Žižkovské Zahrady Ve výstavbě Hartigova 1686/112, 130 00 Praha 3-Žižko…" at bounding box center [817, 414] width 1389 height 758
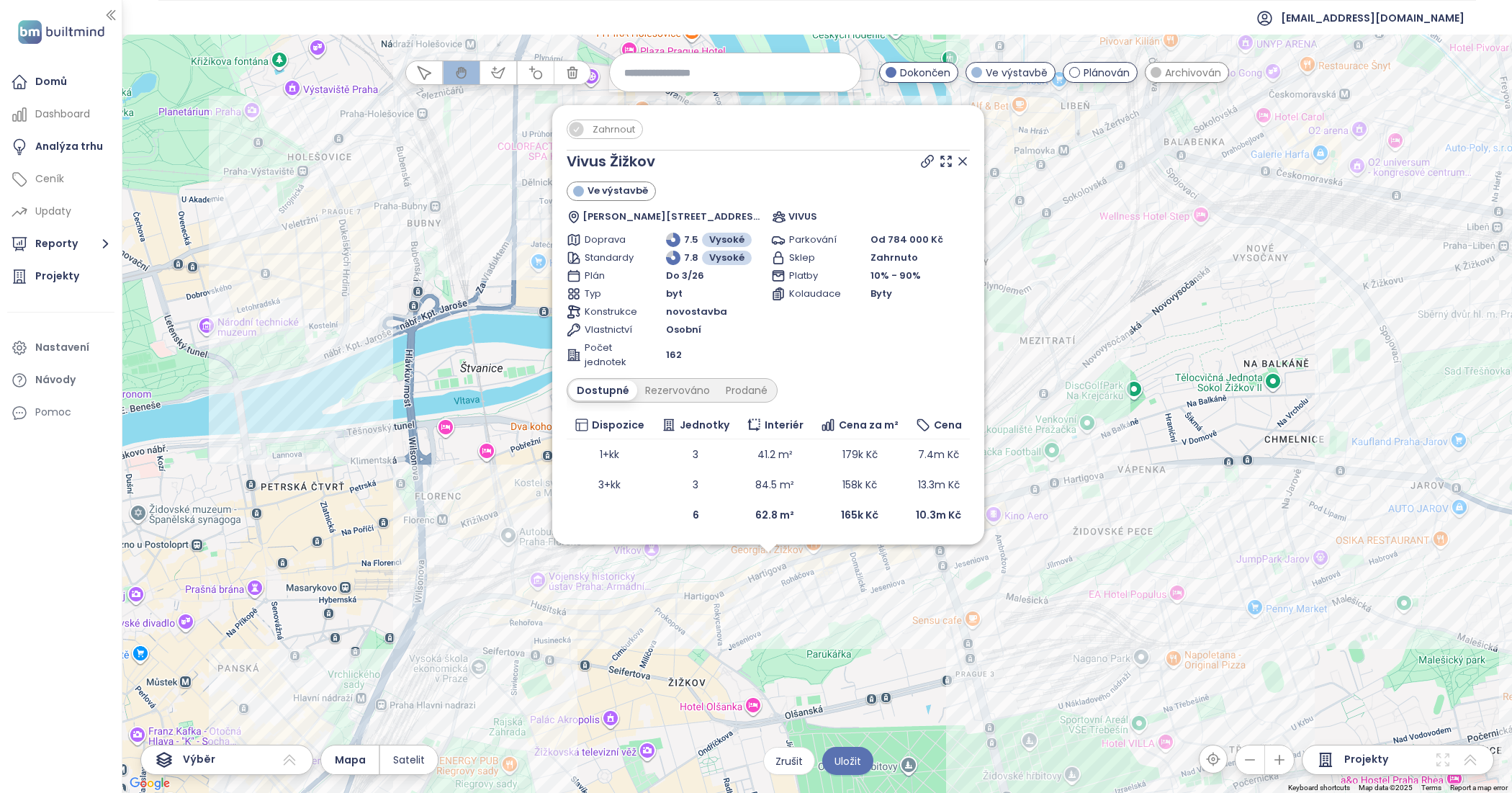
drag, startPoint x: 820, startPoint y: 490, endPoint x: 765, endPoint y: 674, distance: 192.0
click at [765, 674] on div "Zahrnout Vivus Žižkov Ve výstavbě Roháčova 188/37, 130 00 Praha 3-Žižkov, Czech…" at bounding box center [817, 414] width 1389 height 758
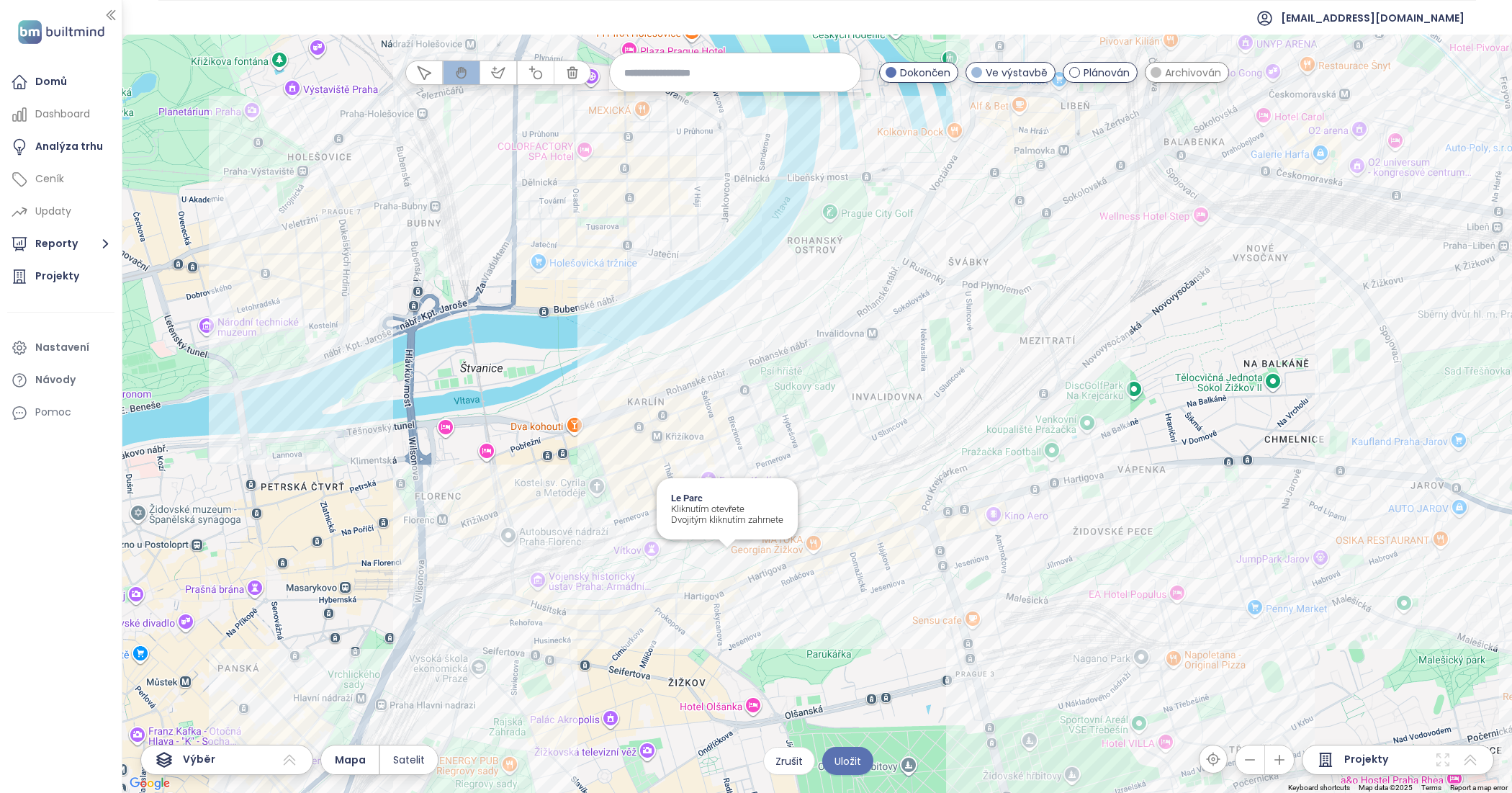
click at [729, 567] on div "Le Parc Kliknutím otevřete Dvojitým kliknutím zahrnete" at bounding box center [817, 414] width 1389 height 758
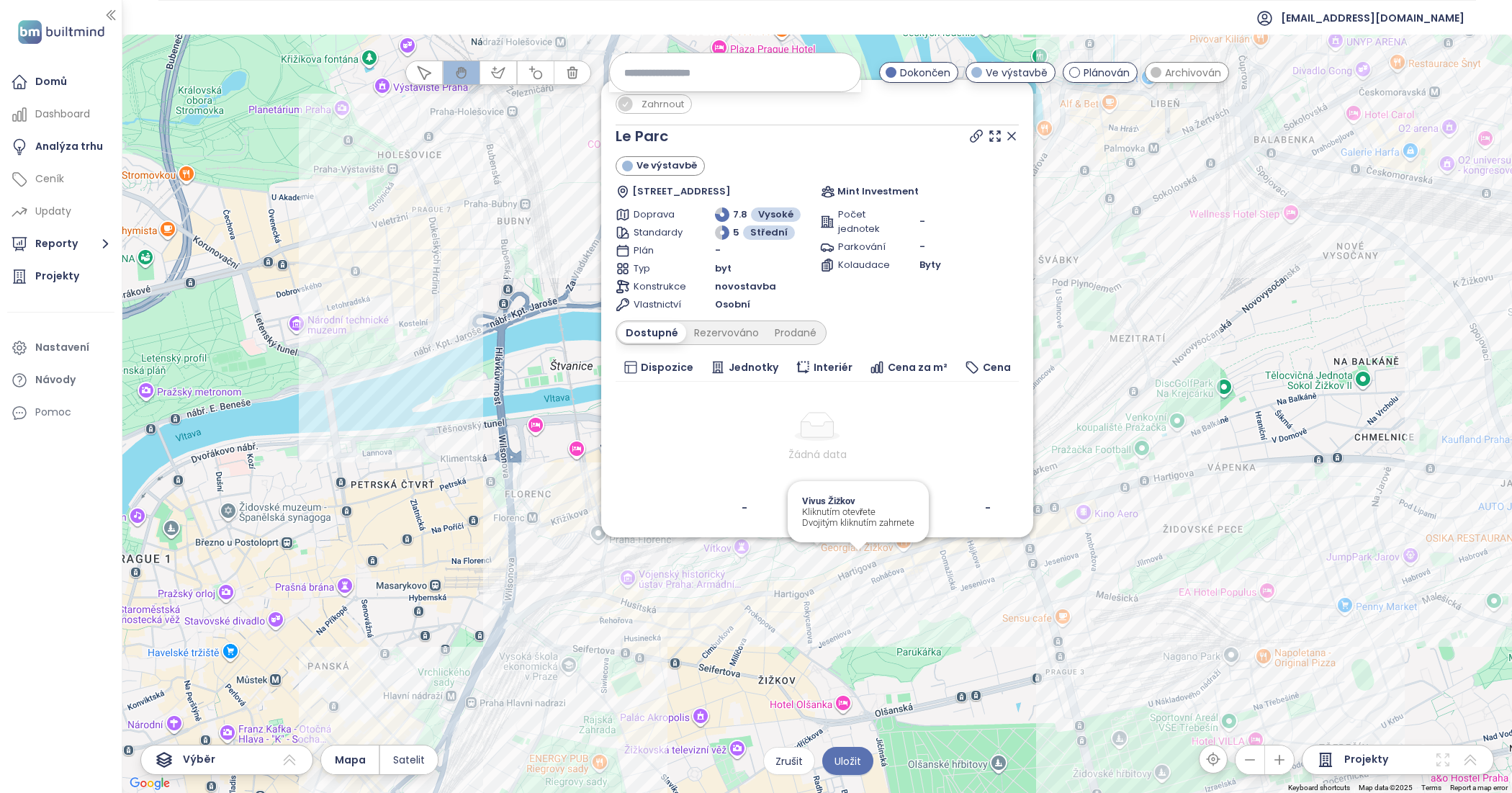
click at [859, 563] on div "Zahrnout Le Parc Ve výstavbě Lukášova 514/7, 130 00 Praha 3-Žižkov, Czechia Min…" at bounding box center [817, 414] width 1389 height 758
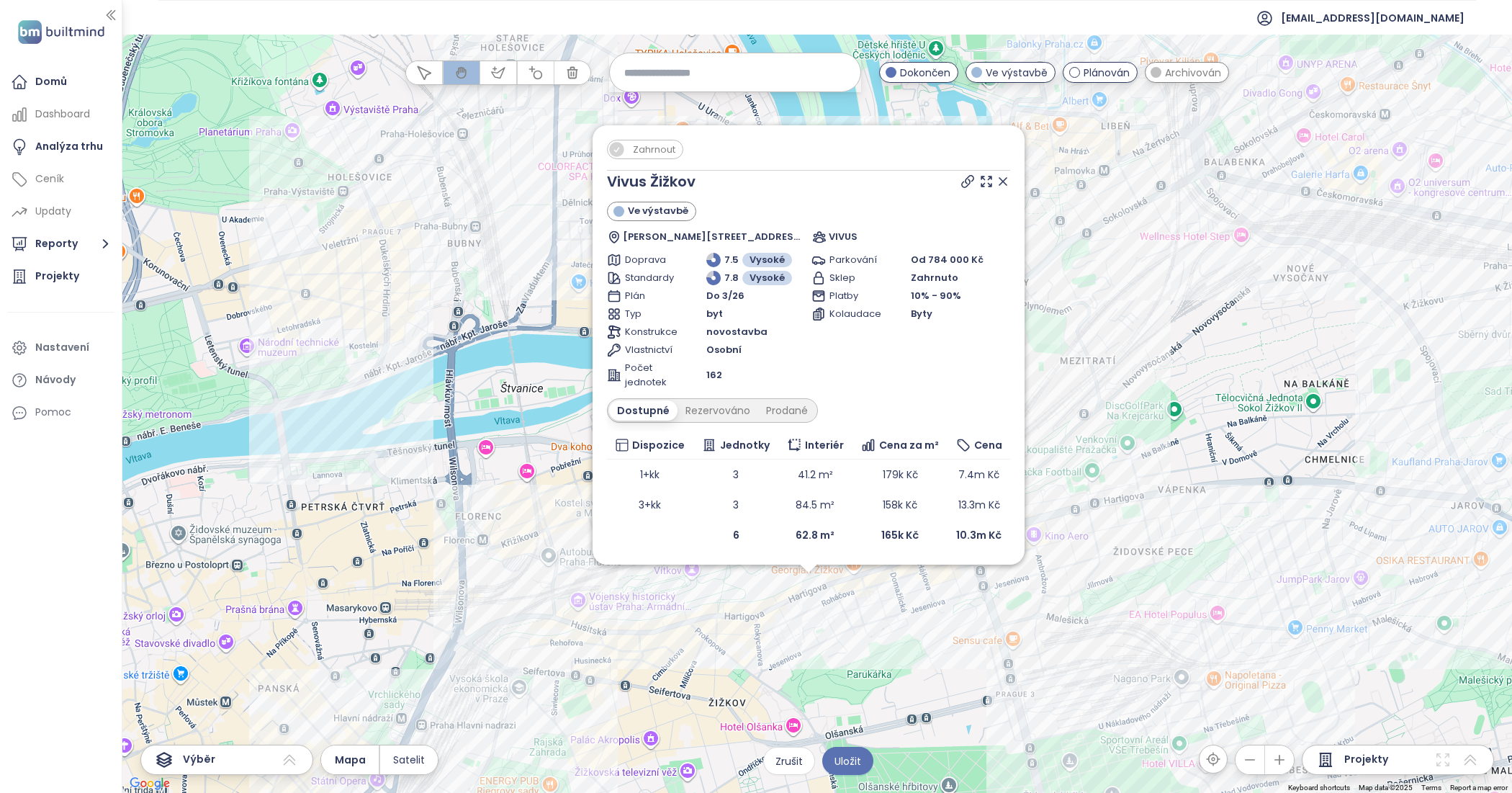
drag, startPoint x: 879, startPoint y: 450, endPoint x: 866, endPoint y: 635, distance: 185.5
click at [866, 635] on div "Zahrnout Vivus Žižkov Ve výstavbě Roháčova 188/37, 130 00 Praha 3-Žižkov, Czech…" at bounding box center [817, 414] width 1389 height 758
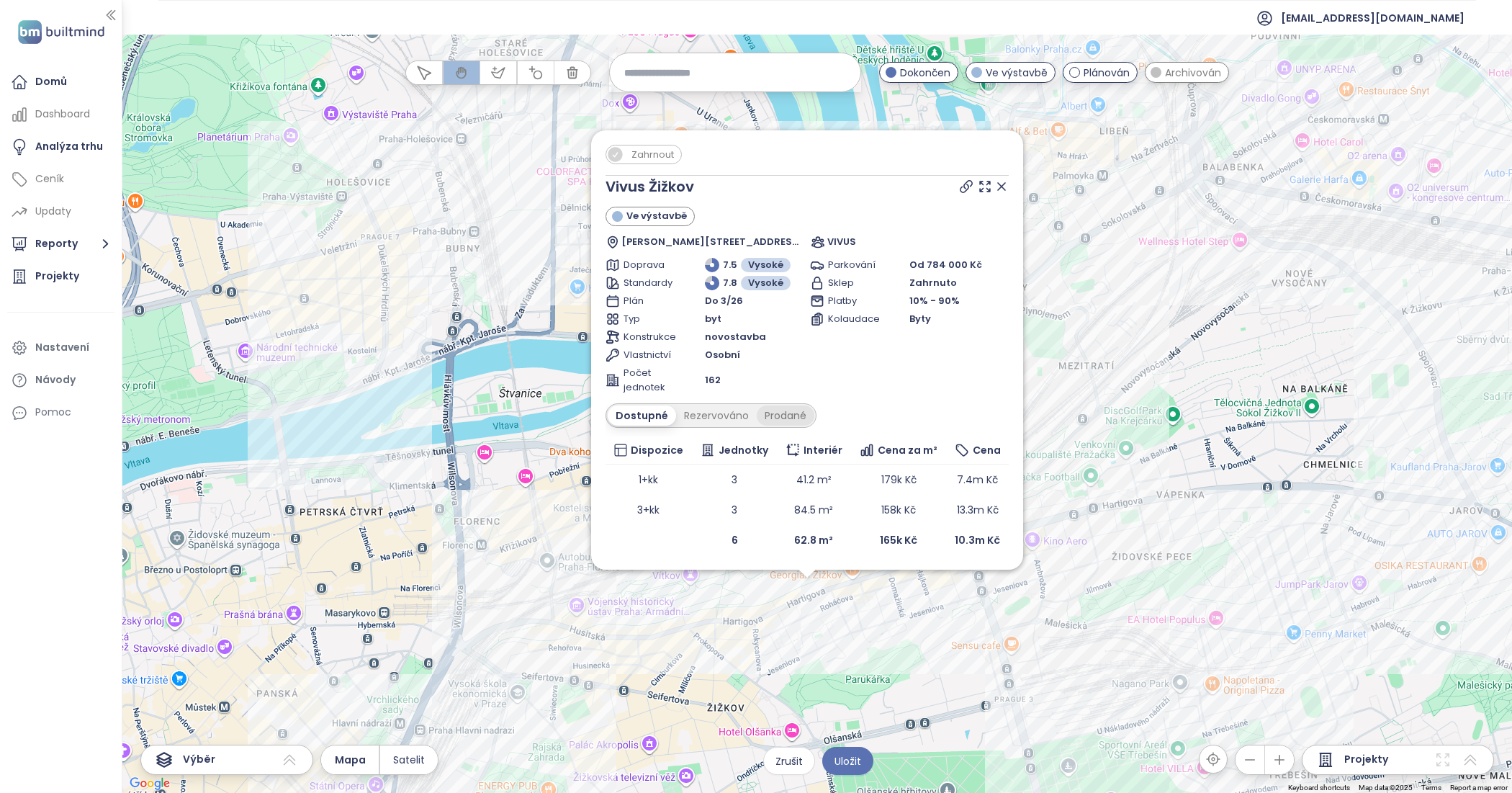
click at [778, 419] on div "Prodané" at bounding box center [786, 415] width 58 height 20
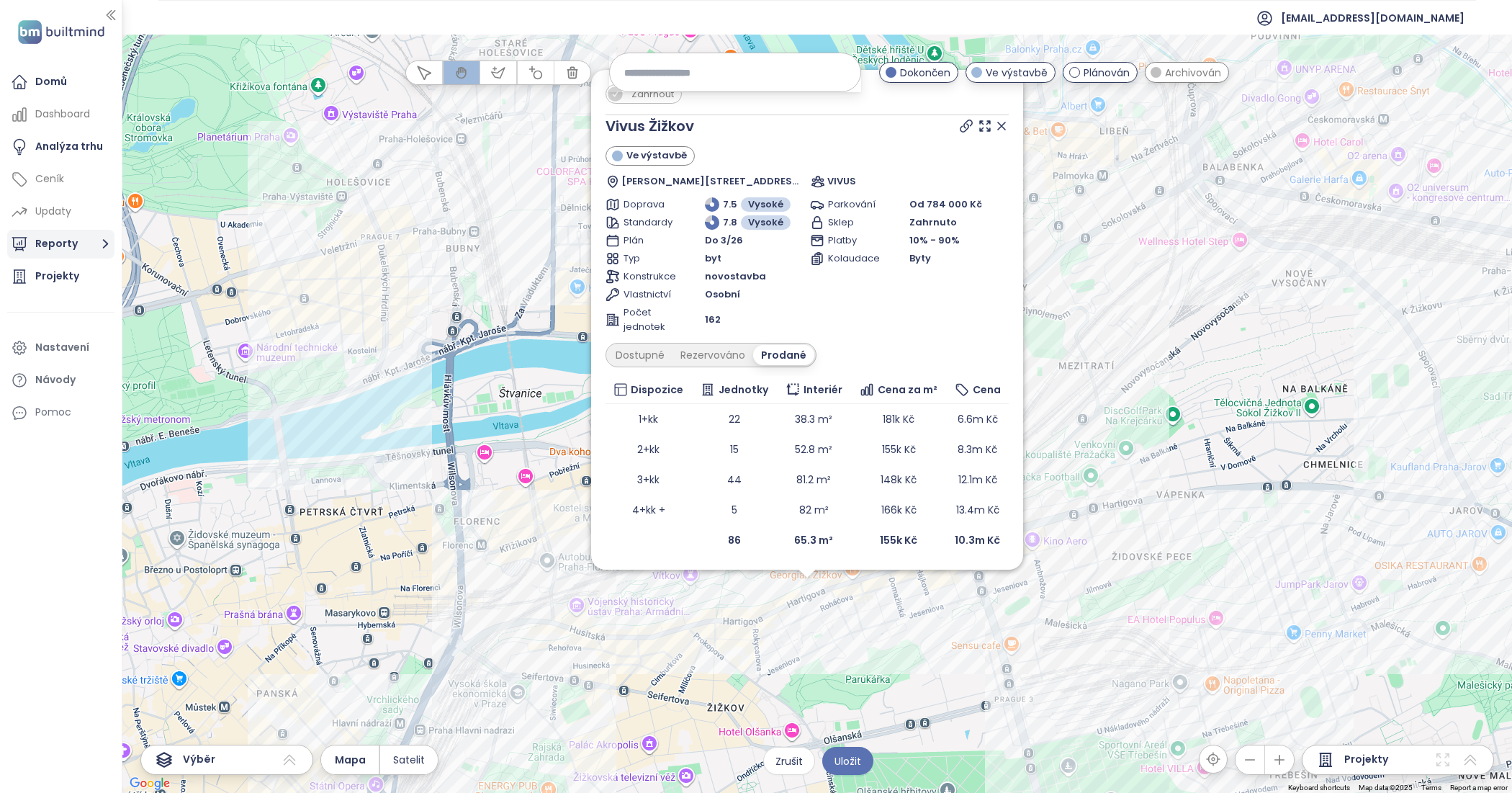
click at [73, 254] on button "Reporty" at bounding box center [61, 243] width 108 height 29
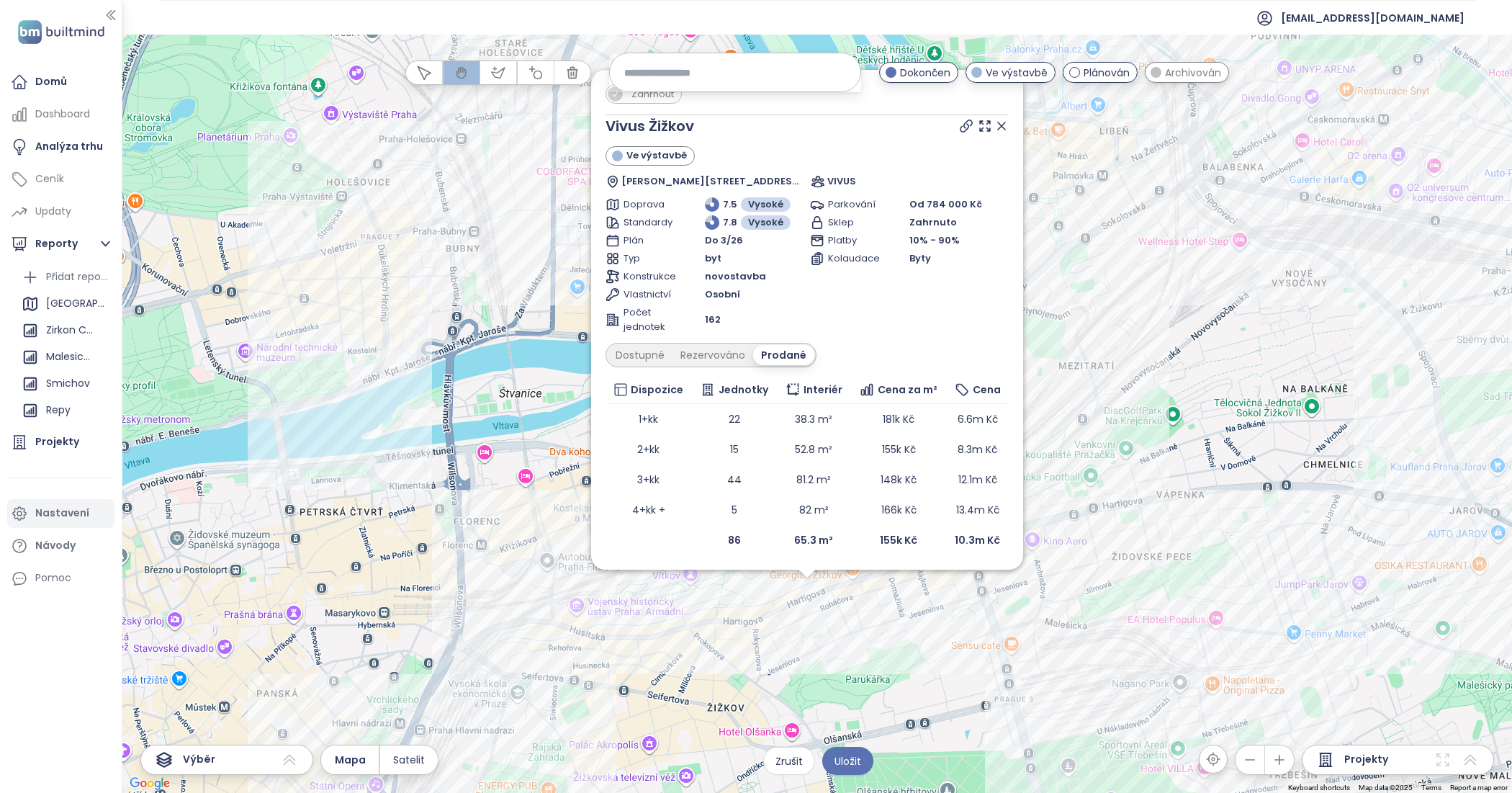
click at [62, 524] on div "Nastavení" at bounding box center [61, 513] width 108 height 29
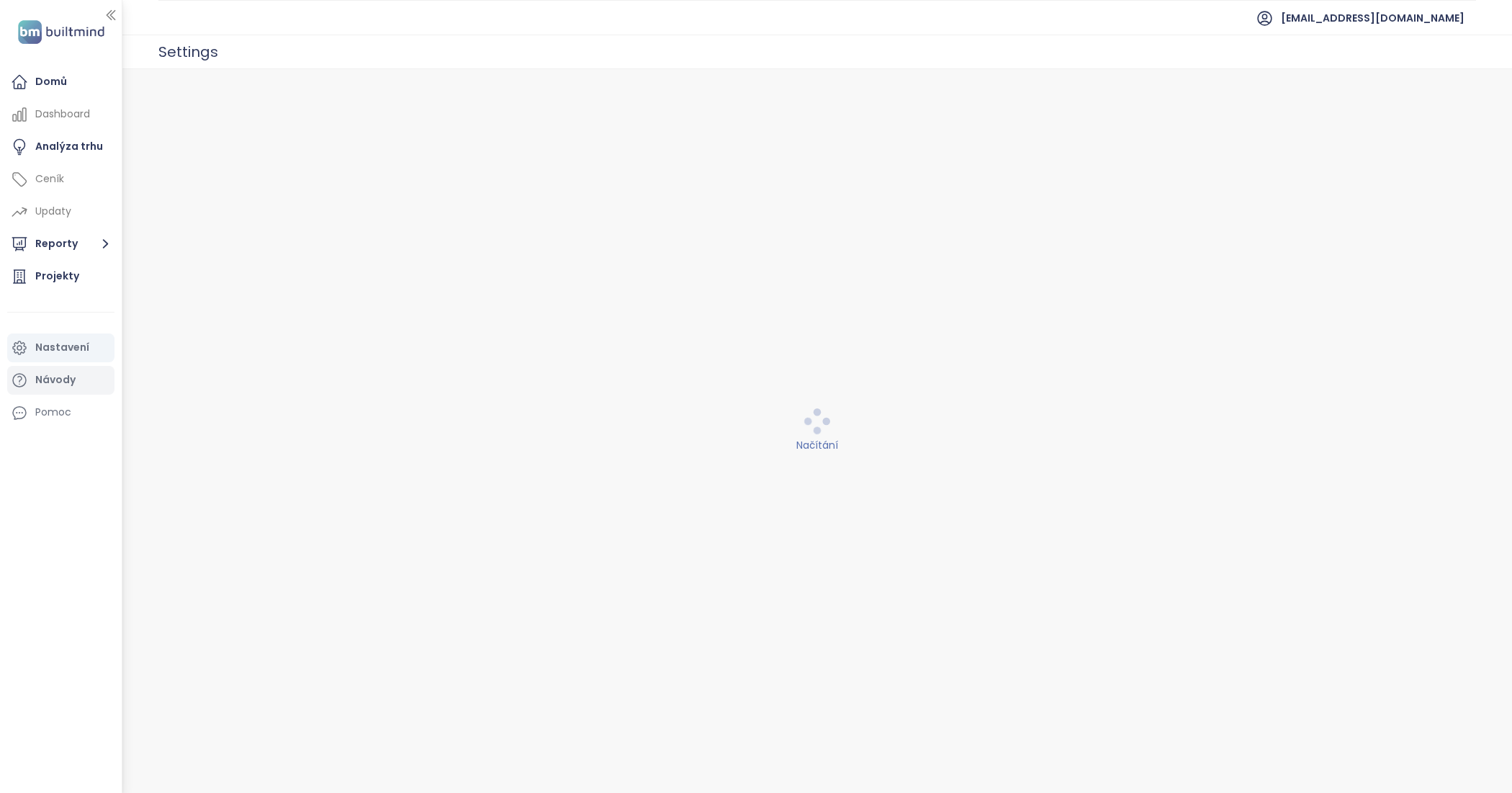
click at [45, 383] on div "Návody" at bounding box center [55, 380] width 40 height 18
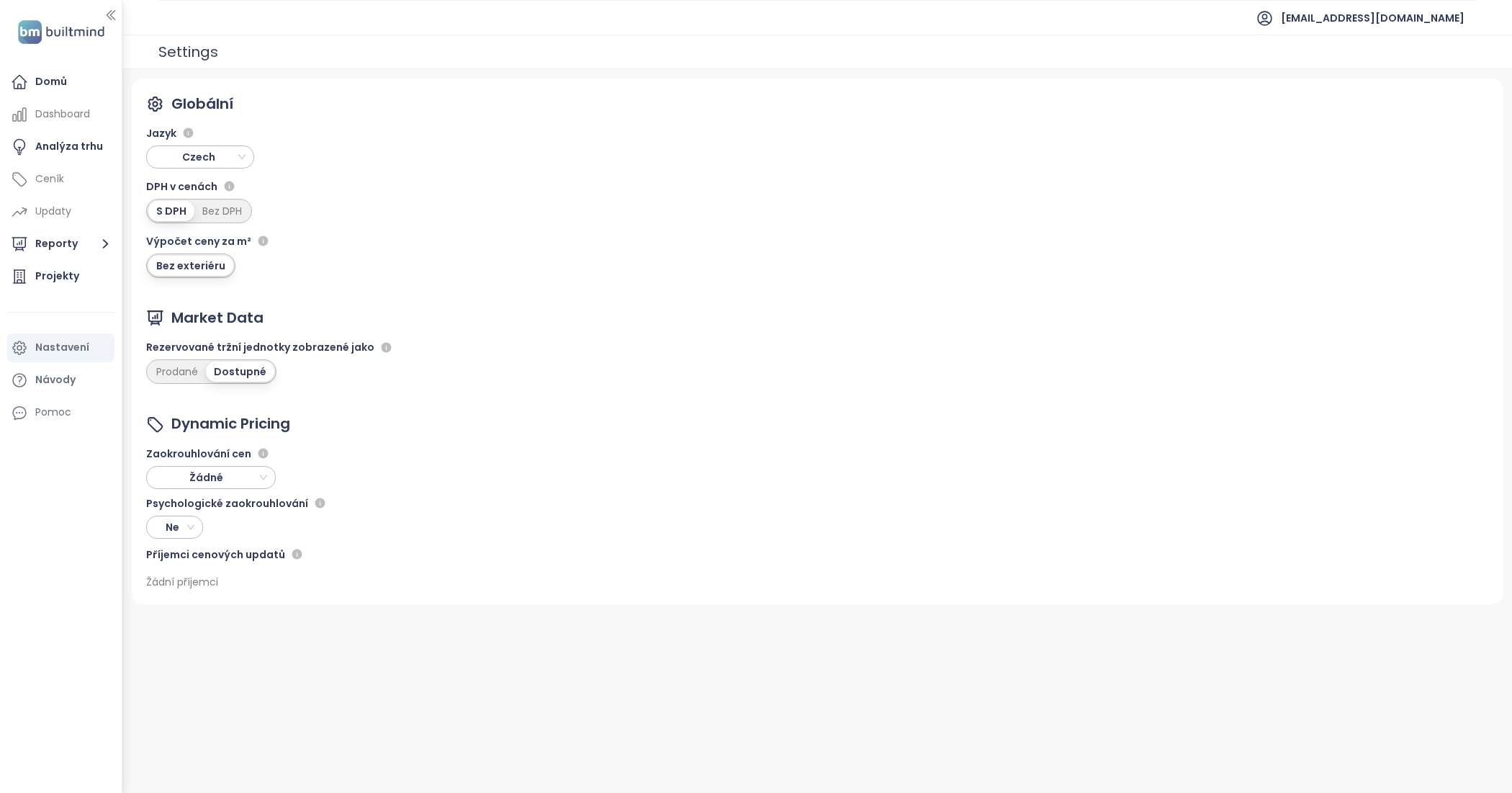
click at [229, 477] on span "Žádné" at bounding box center [209, 478] width 116 height 22
click at [36, 398] on div "Pomoc" at bounding box center [61, 412] width 108 height 29
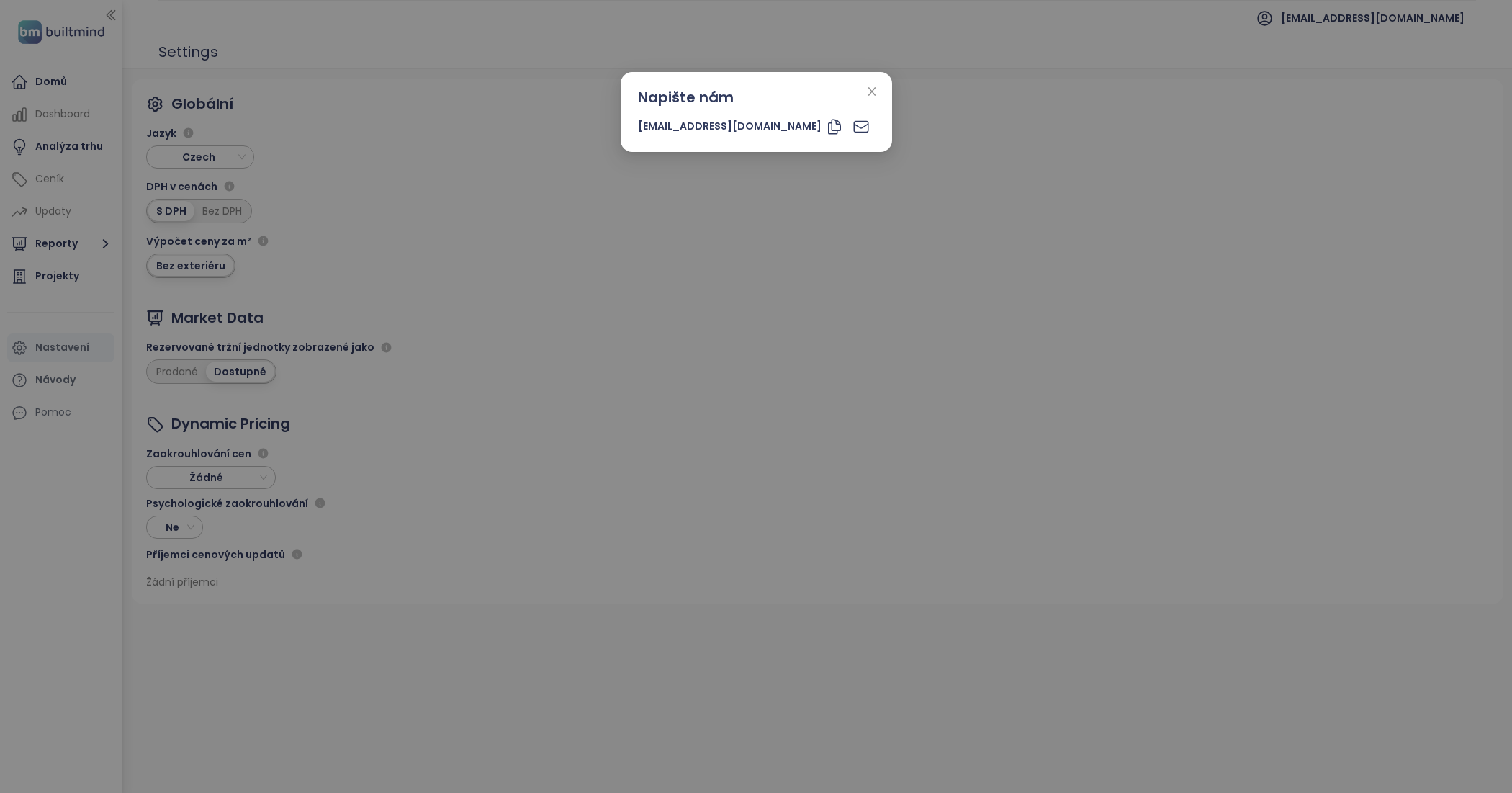
click at [58, 377] on div "Napište nám support@builtmind.com" at bounding box center [756, 396] width 1512 height 793
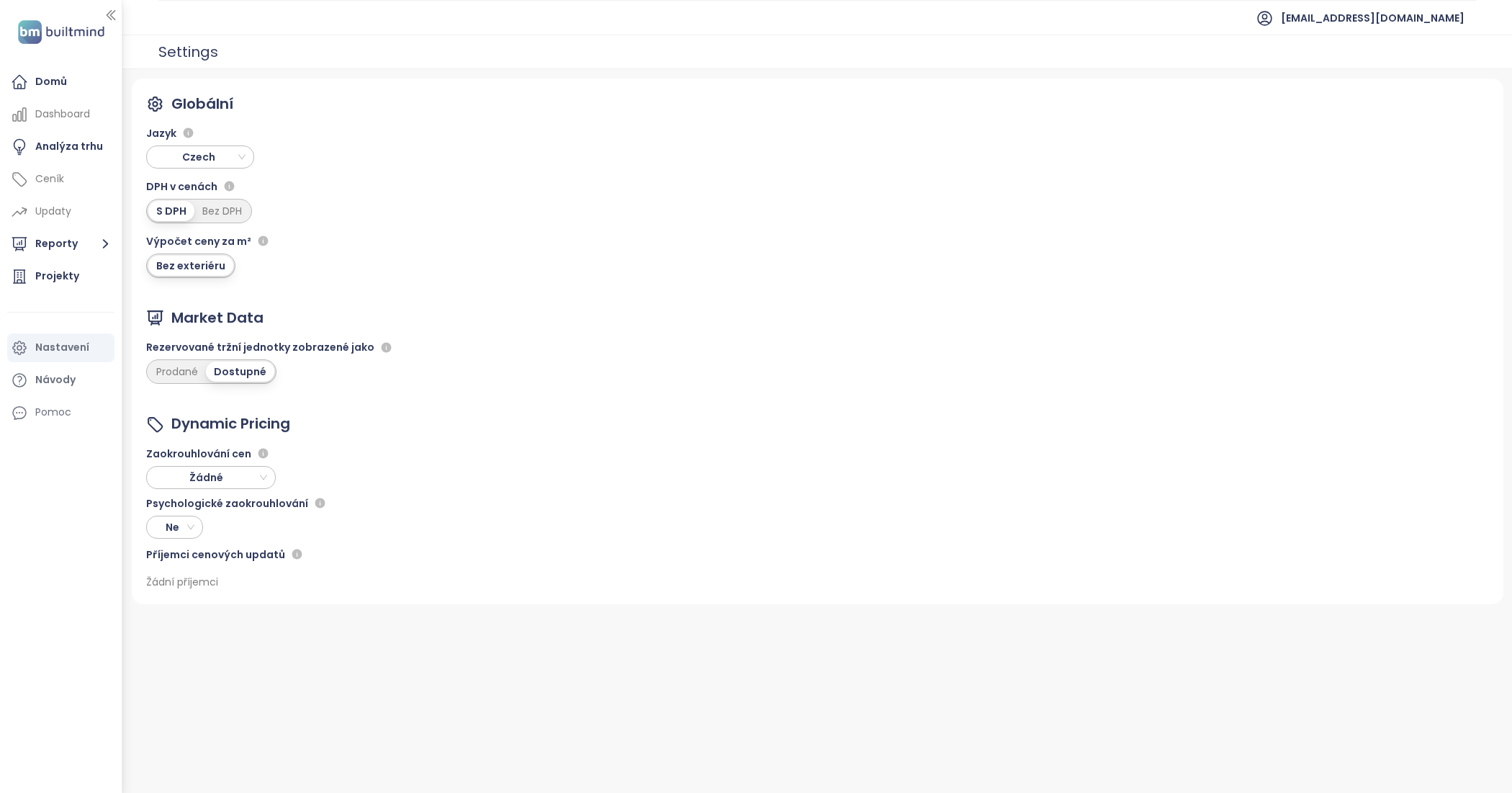
click at [58, 377] on div "Návody" at bounding box center [55, 380] width 40 height 18
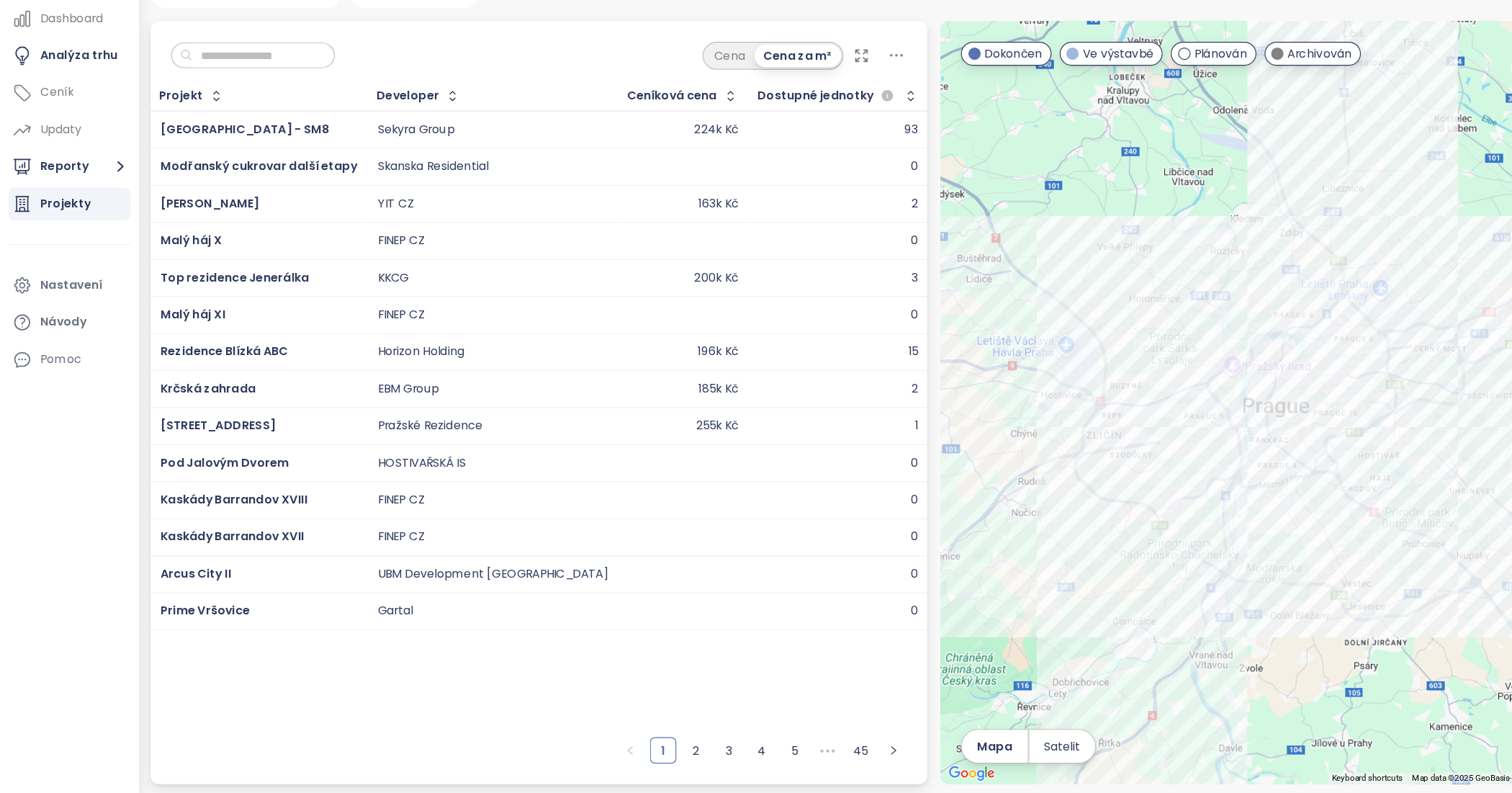
drag, startPoint x: 1185, startPoint y: 516, endPoint x: 1111, endPoint y: 616, distance: 124.4
click at [1111, 616] on div at bounding box center [1163, 450] width 680 height 667
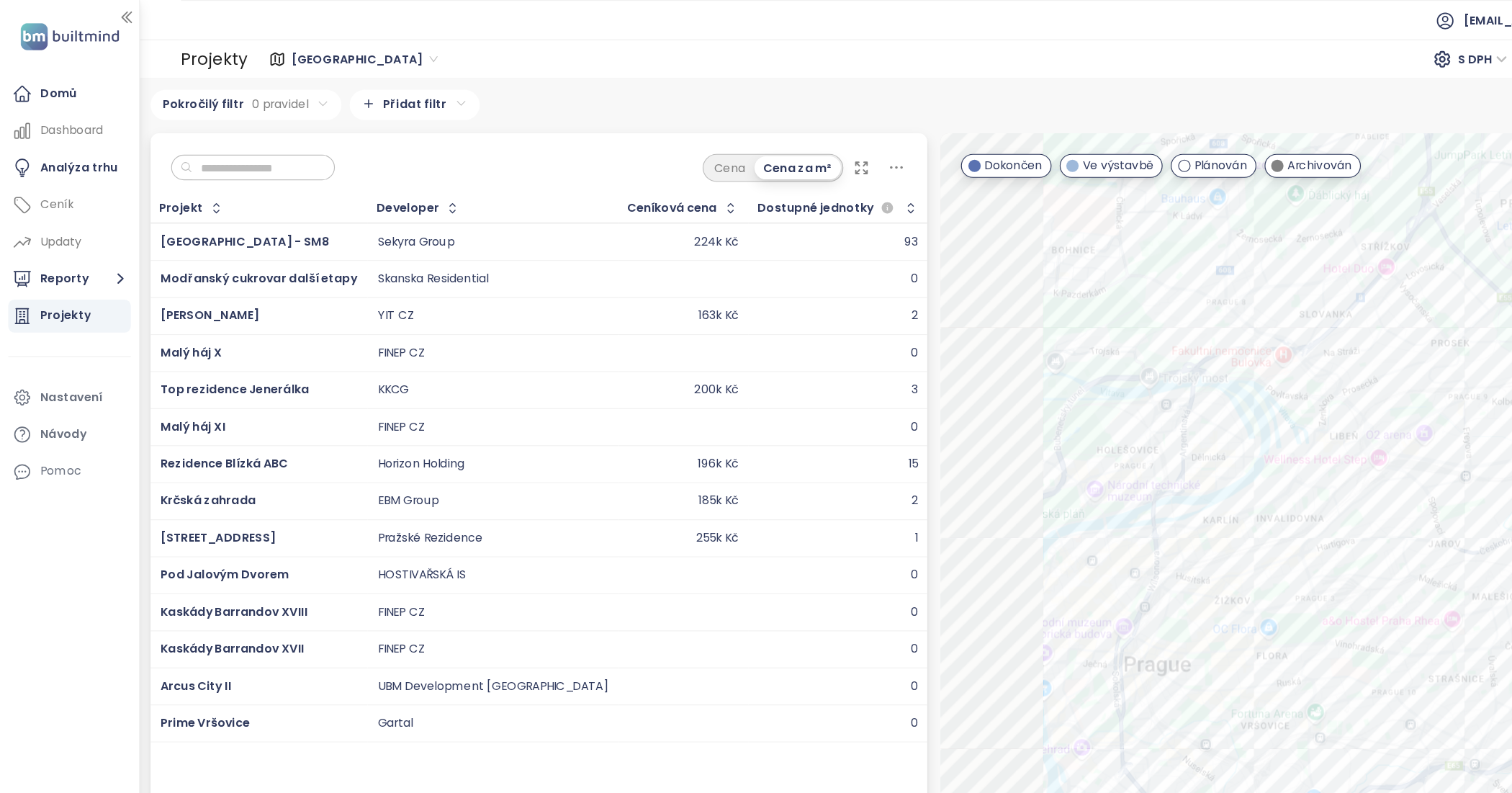
drag, startPoint x: 1187, startPoint y: 431, endPoint x: 1249, endPoint y: 416, distance: 63.8
click at [1249, 416] on div at bounding box center [1163, 450] width 680 height 667
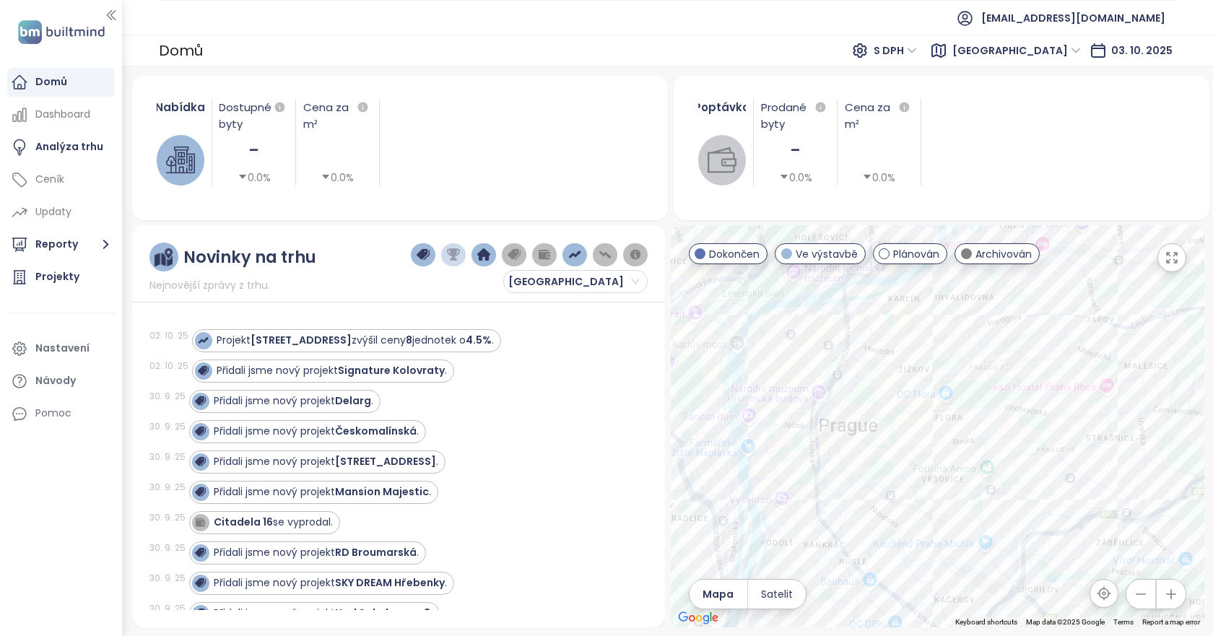
click at [1009, 447] on div at bounding box center [938, 426] width 534 height 402
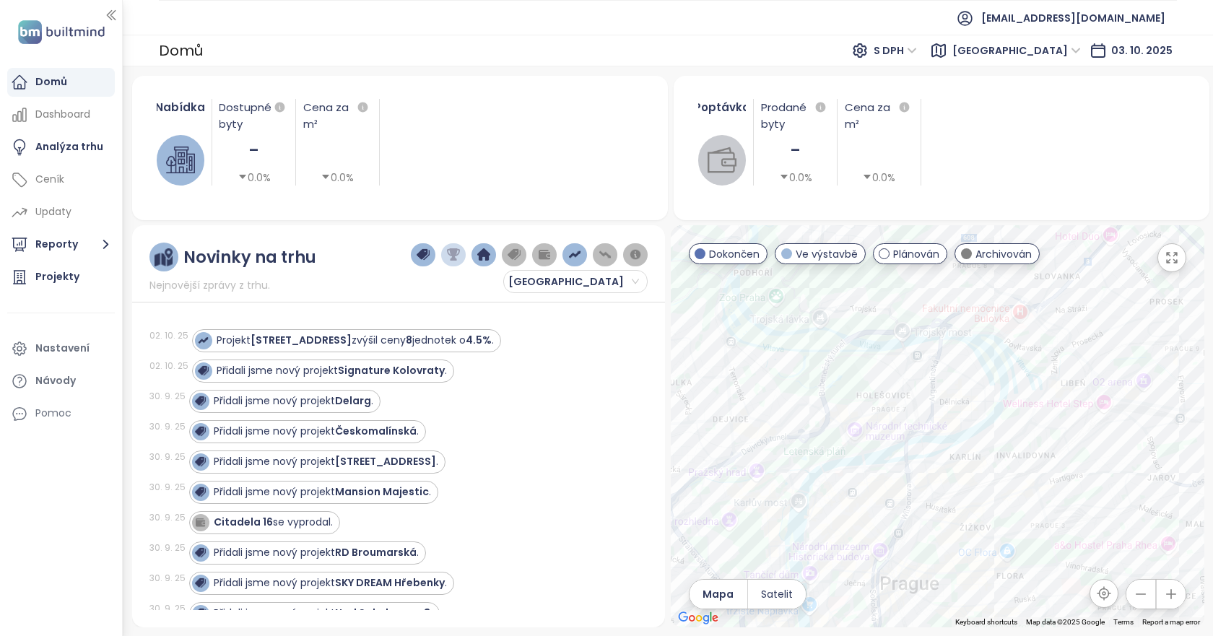
drag, startPoint x: 824, startPoint y: 338, endPoint x: 884, endPoint y: 496, distance: 169.1
click at [884, 496] on div at bounding box center [938, 426] width 534 height 402
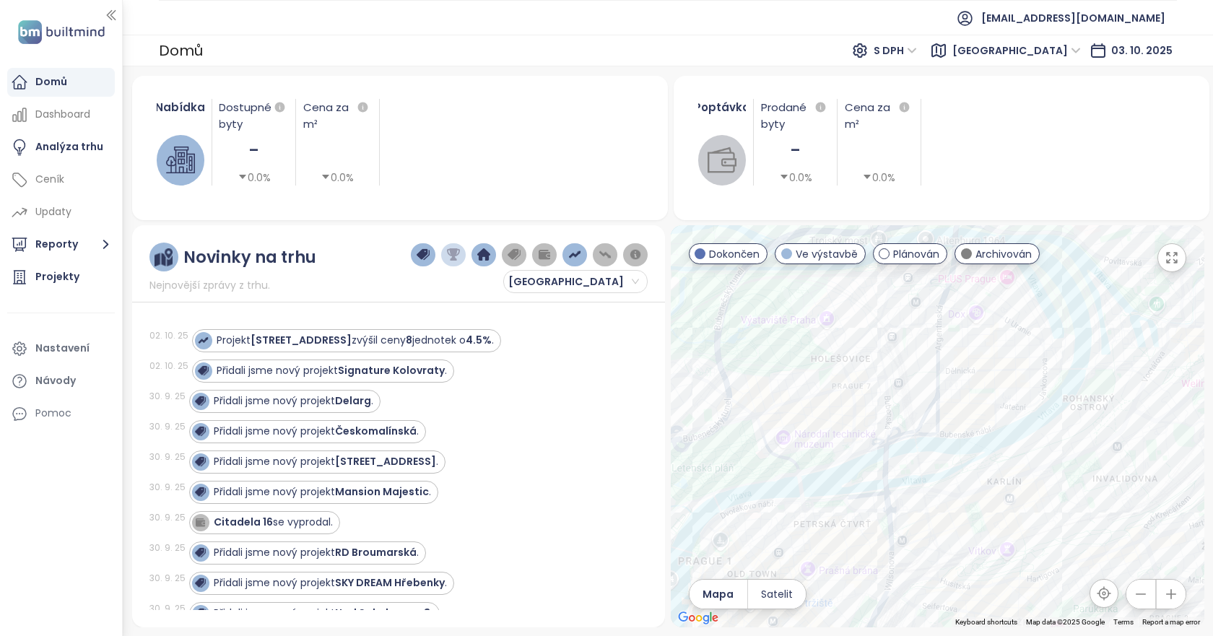
click at [700, 251] on span at bounding box center [699, 253] width 11 height 11
click at [975, 252] on span "Archivován" at bounding box center [1003, 254] width 56 height 16
click at [1000, 364] on div "Tusarova 41" at bounding box center [938, 426] width 534 height 402
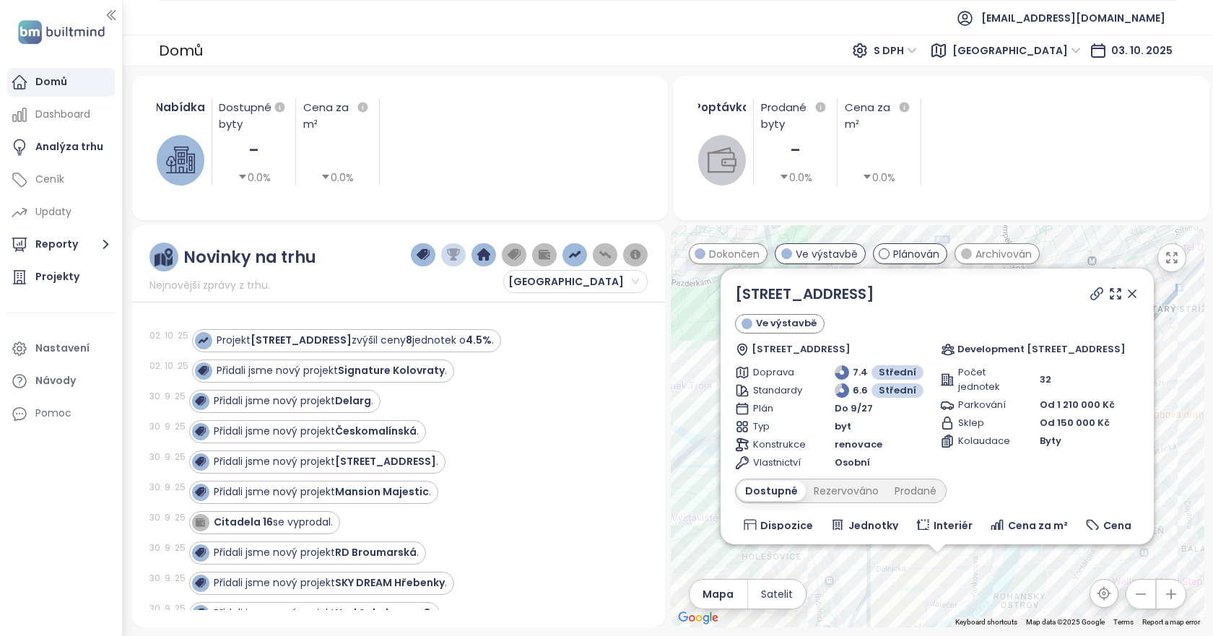
click at [1092, 290] on icon at bounding box center [1096, 294] width 14 height 14
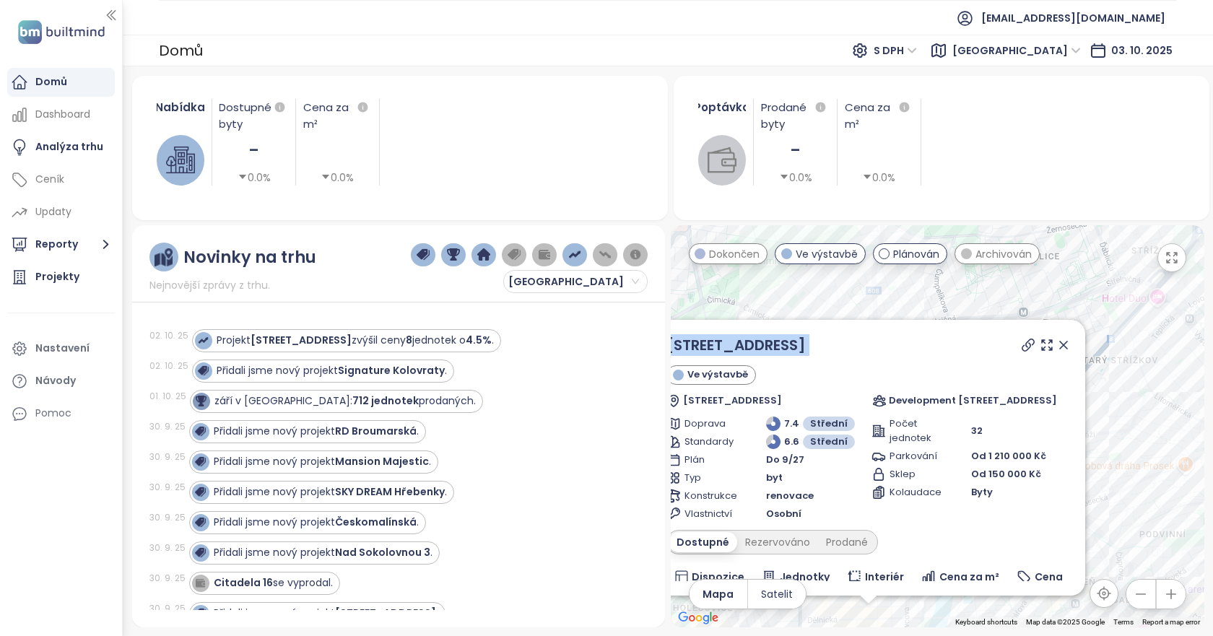
drag, startPoint x: 840, startPoint y: 342, endPoint x: 857, endPoint y: 310, distance: 36.8
click at [857, 310] on div "Tusarova 41 Ve výstavbě Tusarova 453/41, 170 00 Praha 7-Holešovice, Czechia Dev…" at bounding box center [938, 426] width 534 height 402
drag, startPoint x: 993, startPoint y: 178, endPoint x: 1032, endPoint y: 129, distance: 62.2
click at [1032, 129] on div at bounding box center [1035, 142] width 230 height 87
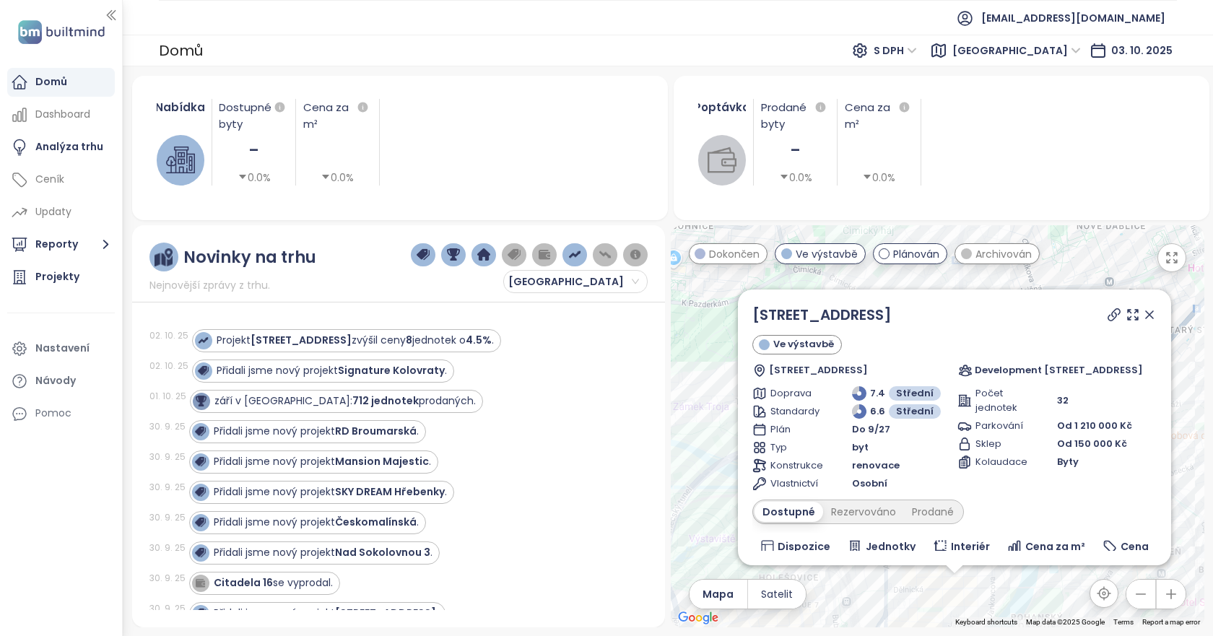
drag, startPoint x: 884, startPoint y: 284, endPoint x: 974, endPoint y: 251, distance: 95.5
click at [974, 251] on div "← Move left → Move right ↑ Move up ↓ Move down + Zoom in - Zoom out Home Jump l…" at bounding box center [938, 426] width 534 height 402
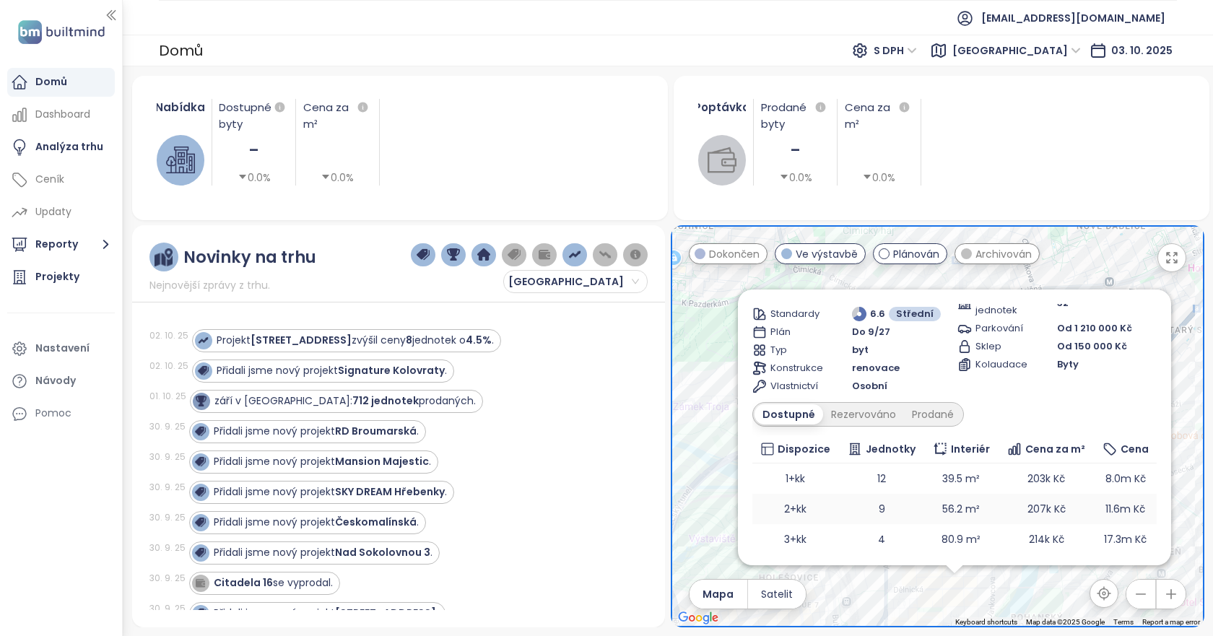
scroll to position [131, 0]
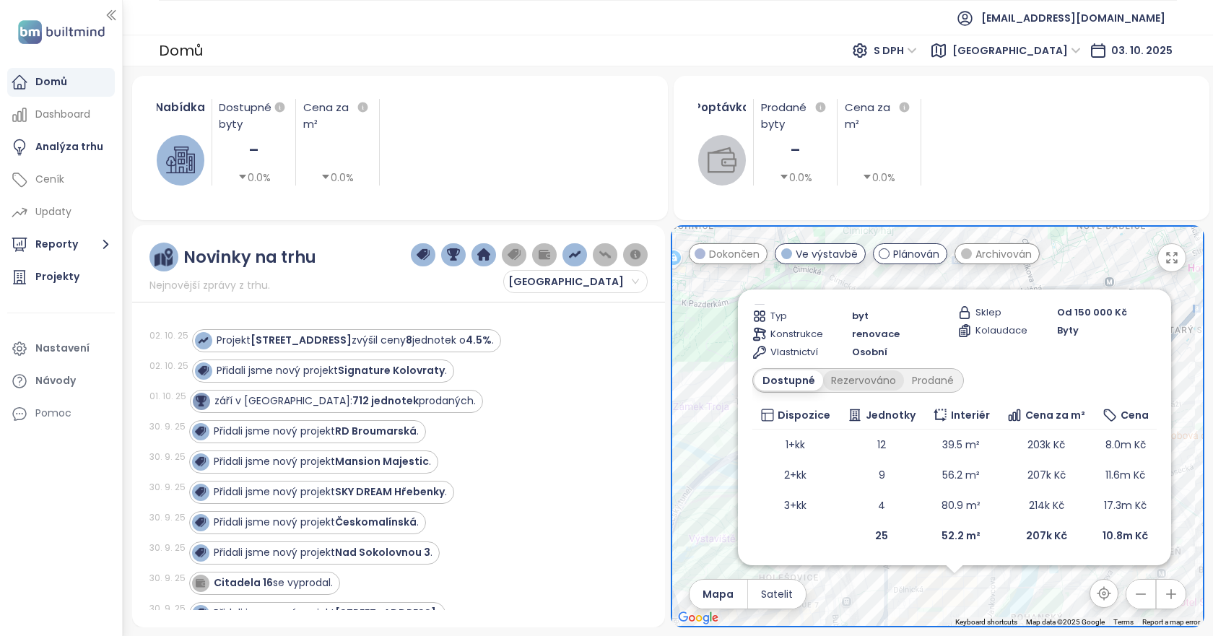
click at [856, 385] on div "Rezervováno" at bounding box center [863, 380] width 81 height 20
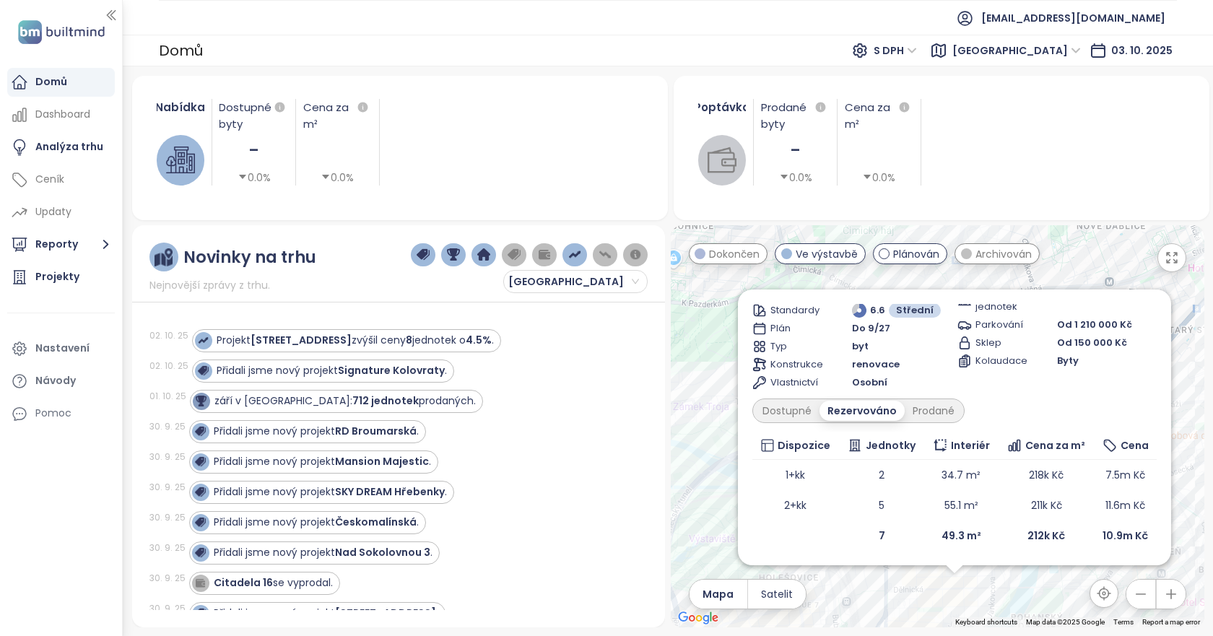
scroll to position [101, 0]
click at [926, 408] on div "Prodané" at bounding box center [934, 411] width 58 height 20
click at [754, 414] on div "Dostupné" at bounding box center [786, 411] width 65 height 20
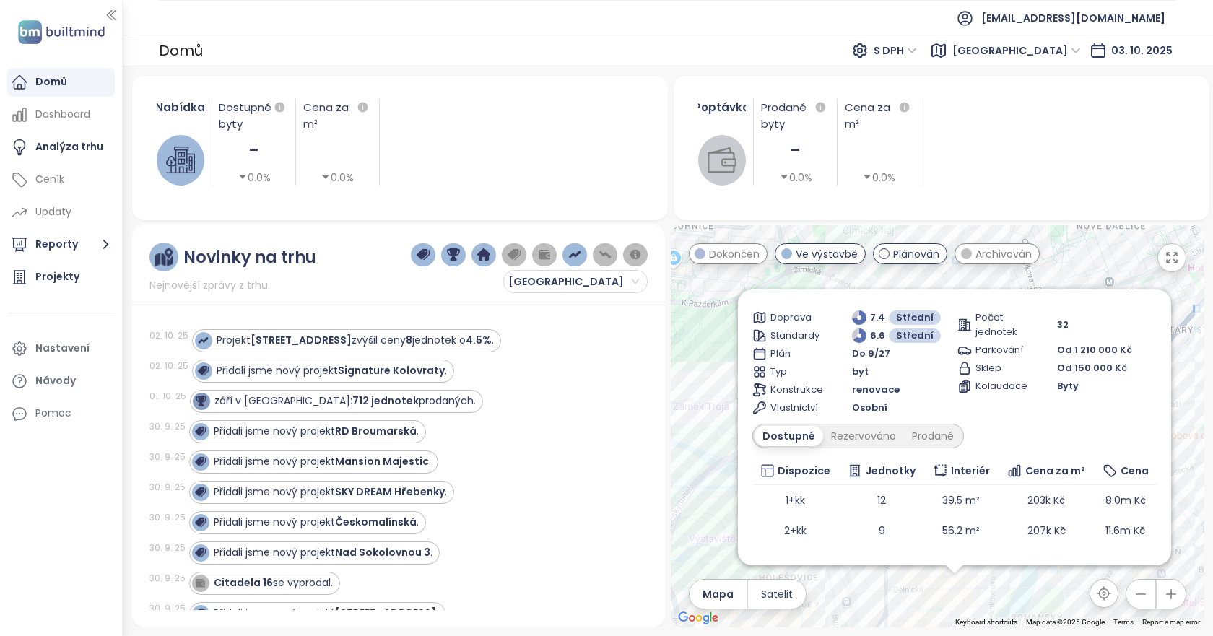
scroll to position [0, 0]
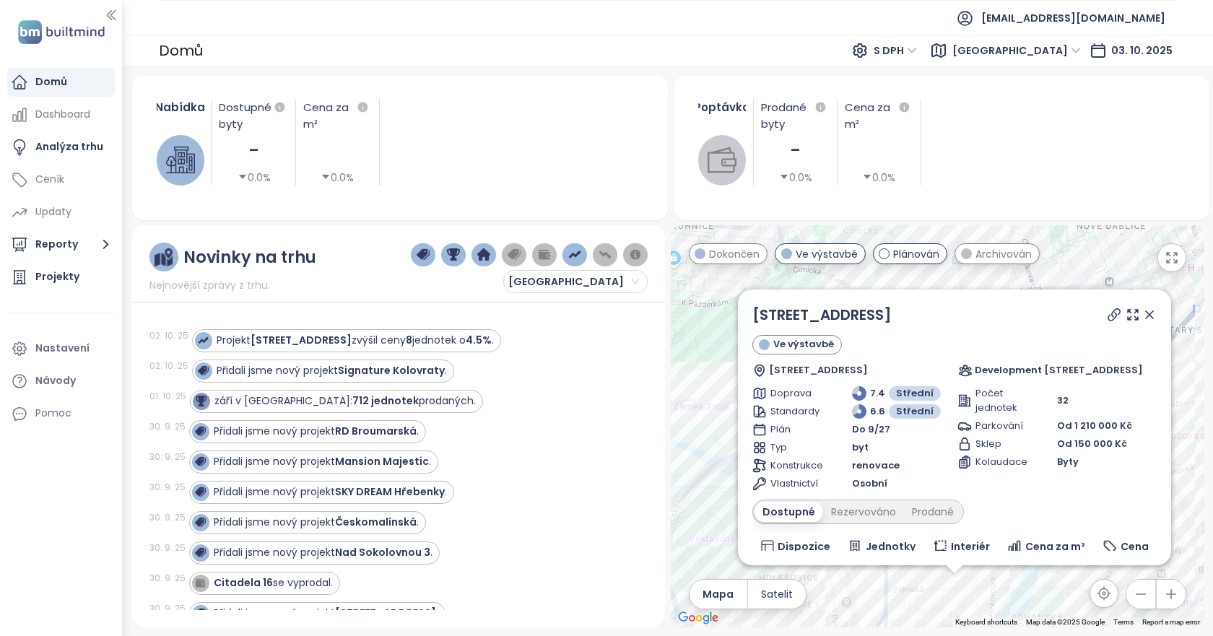
drag, startPoint x: 1144, startPoint y: 311, endPoint x: 1041, endPoint y: 456, distance: 177.1
click at [1144, 311] on icon at bounding box center [1149, 315] width 14 height 14
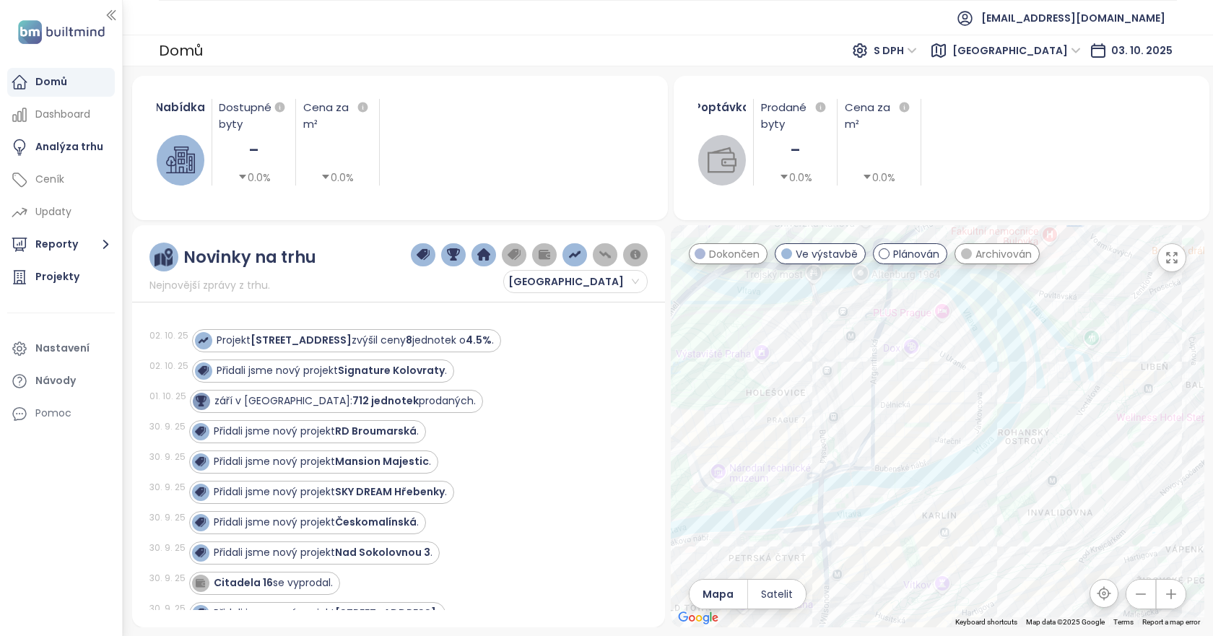
drag, startPoint x: 1014, startPoint y: 552, endPoint x: 1001, endPoint y: 363, distance: 188.9
click at [1001, 363] on div at bounding box center [938, 426] width 534 height 402
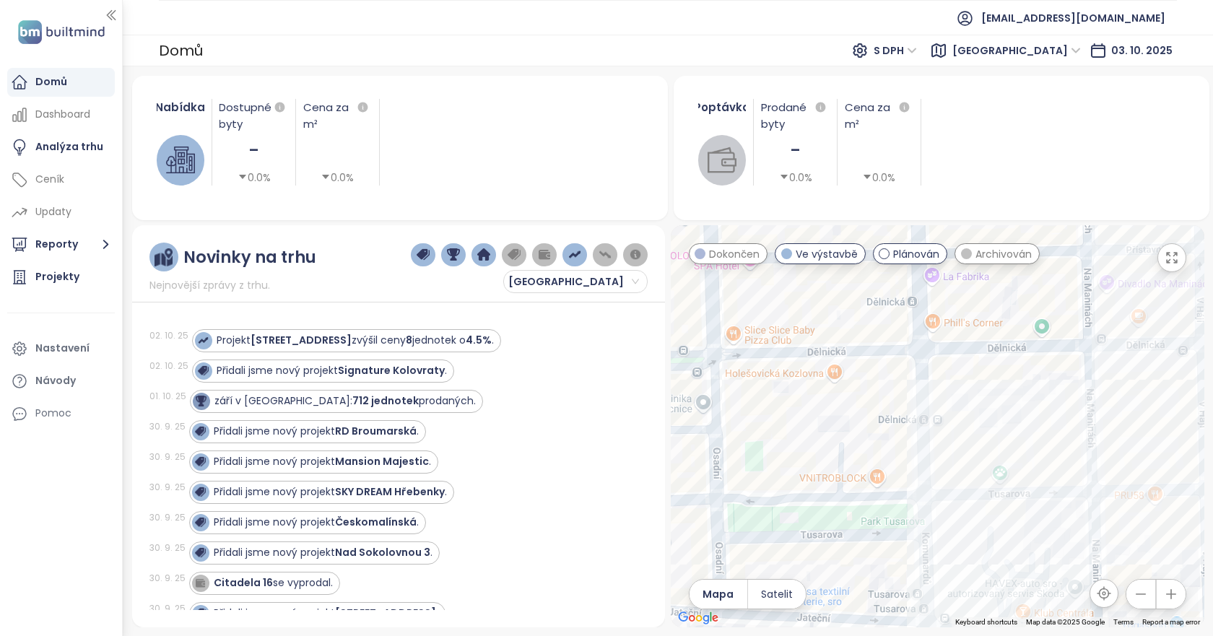
drag, startPoint x: 929, startPoint y: 399, endPoint x: 940, endPoint y: 437, distance: 39.8
click at [940, 437] on div at bounding box center [938, 426] width 534 height 402
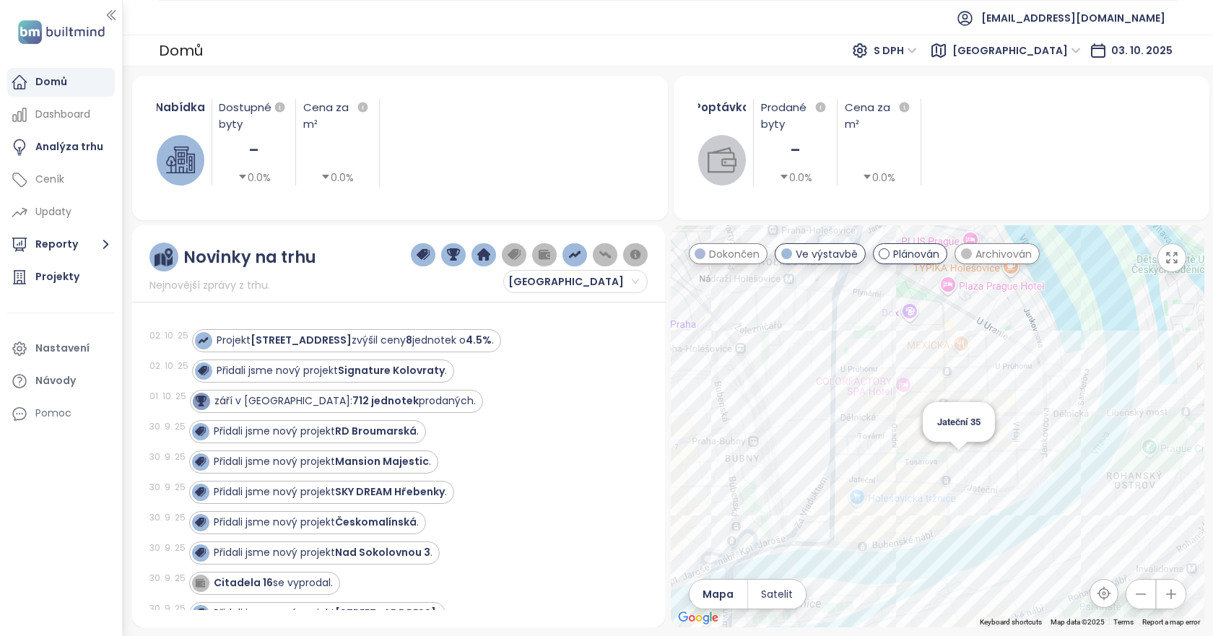
click at [957, 462] on div "Jateční 35" at bounding box center [938, 426] width 534 height 402
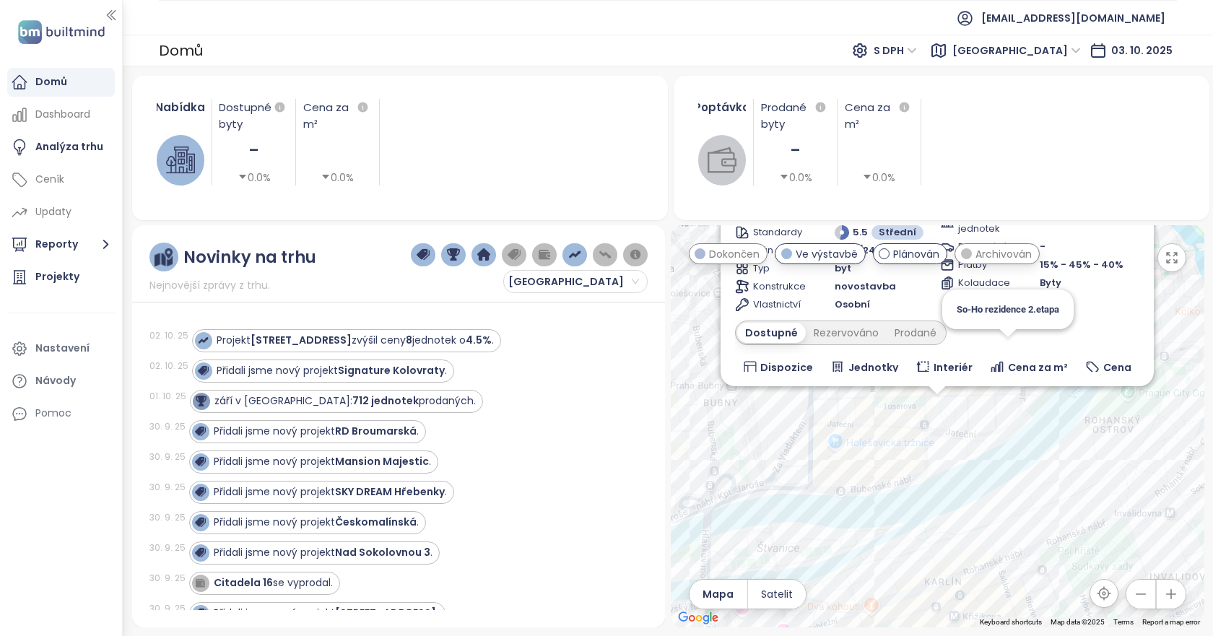
click at [1003, 426] on div "So-Ho rezidence 2.etapa Jateční 35 Ve výstavbě Jateční 252/35, 170 00 Praha 7-H…" at bounding box center [1204, 426] width 534 height 0
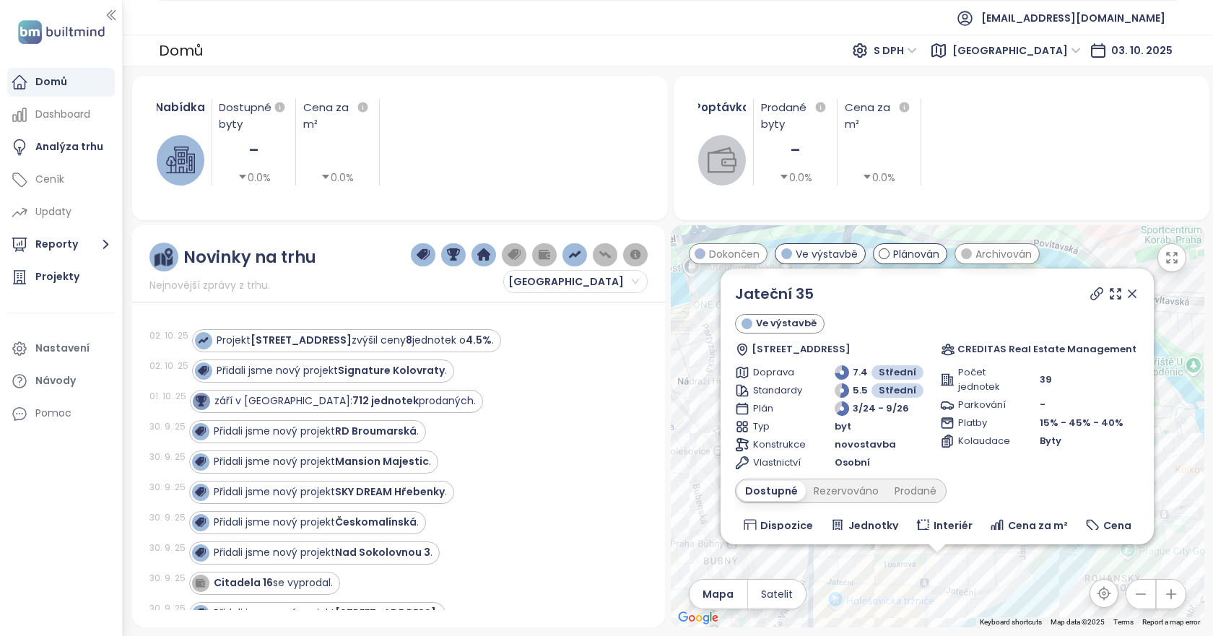
click at [1125, 292] on icon at bounding box center [1132, 294] width 14 height 14
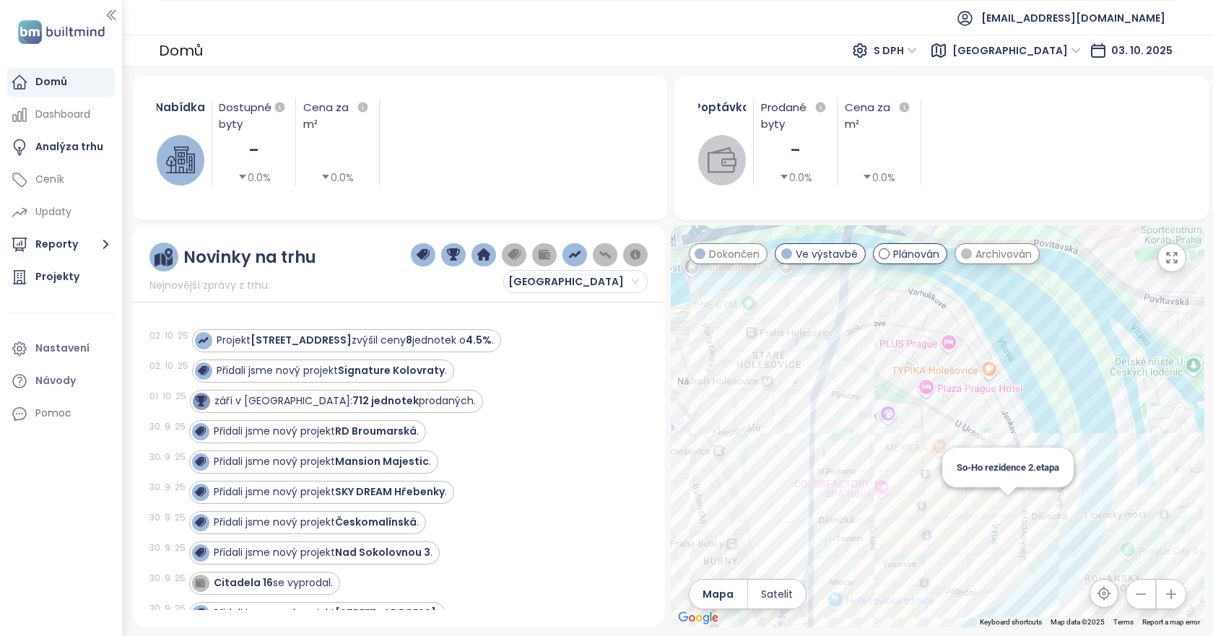
click at [1004, 503] on div "So-Ho rezidence 2.etapa" at bounding box center [938, 426] width 534 height 402
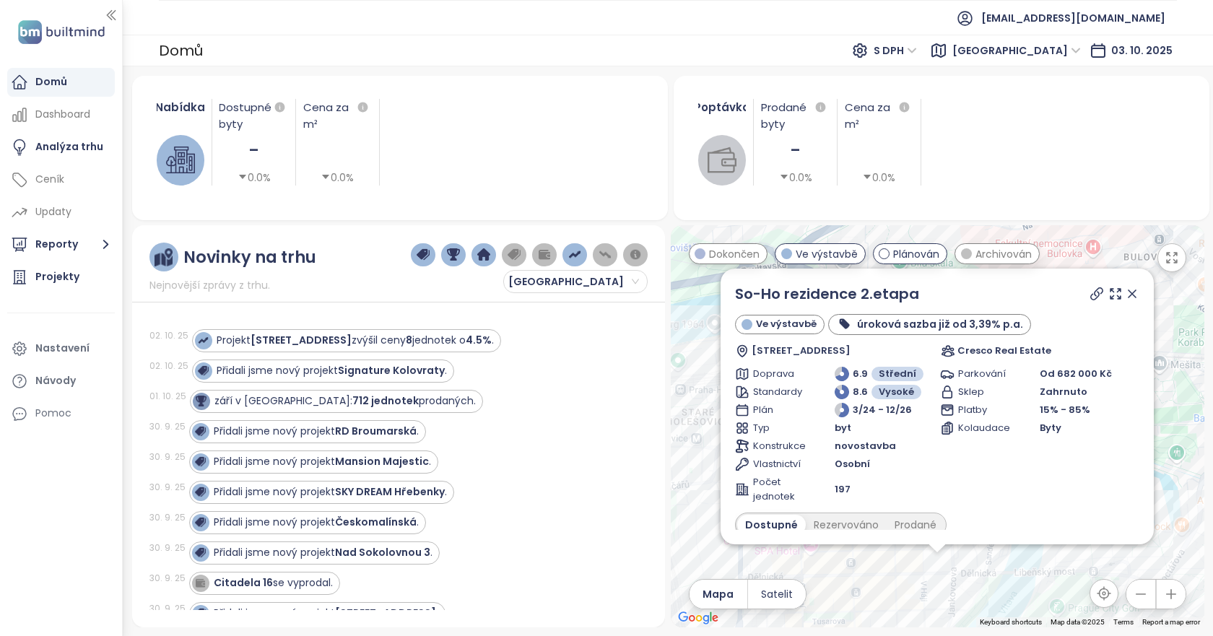
click at [1087, 301] on div at bounding box center [1113, 294] width 52 height 22
click at [1108, 293] on icon at bounding box center [1115, 294] width 14 height 14
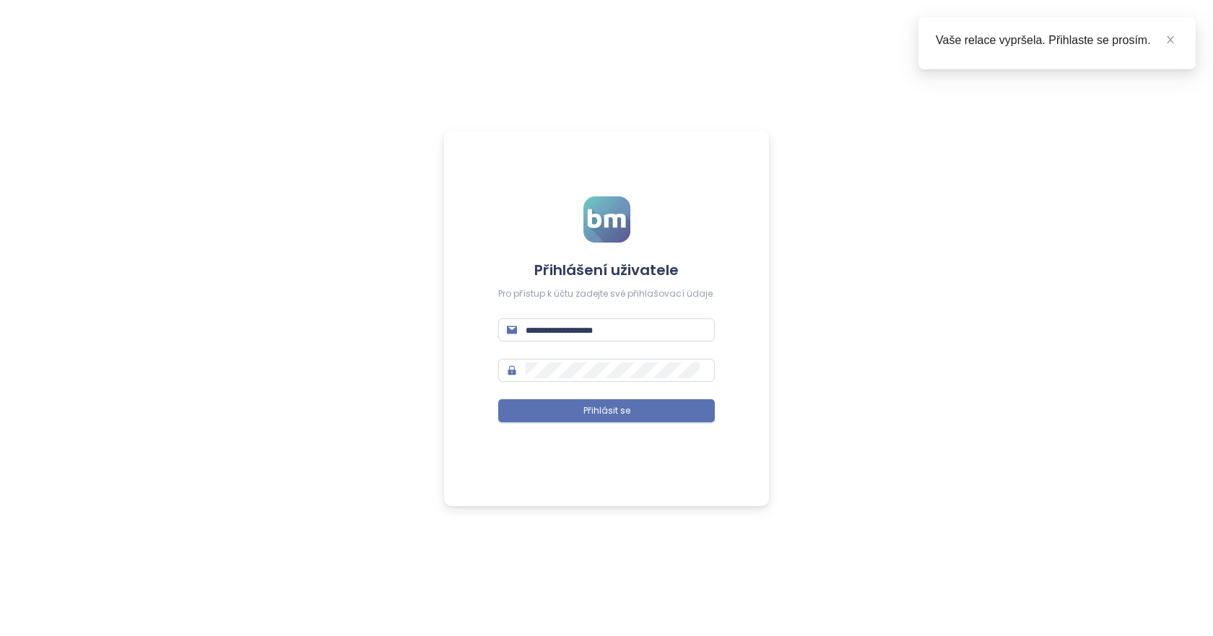
type input "**********"
click at [627, 396] on form "**********" at bounding box center [606, 317] width 217 height 243
click at [640, 406] on button "Přihlásit se" at bounding box center [606, 410] width 217 height 23
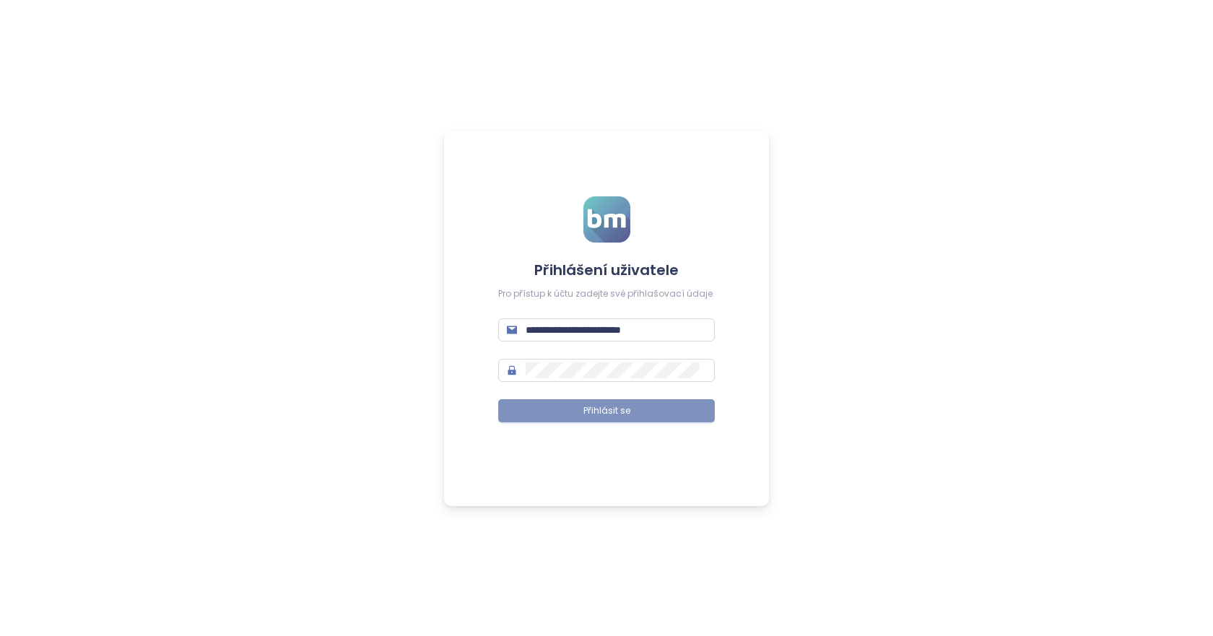
click at [618, 408] on span "Přihlásit se" at bounding box center [606, 411] width 47 height 14
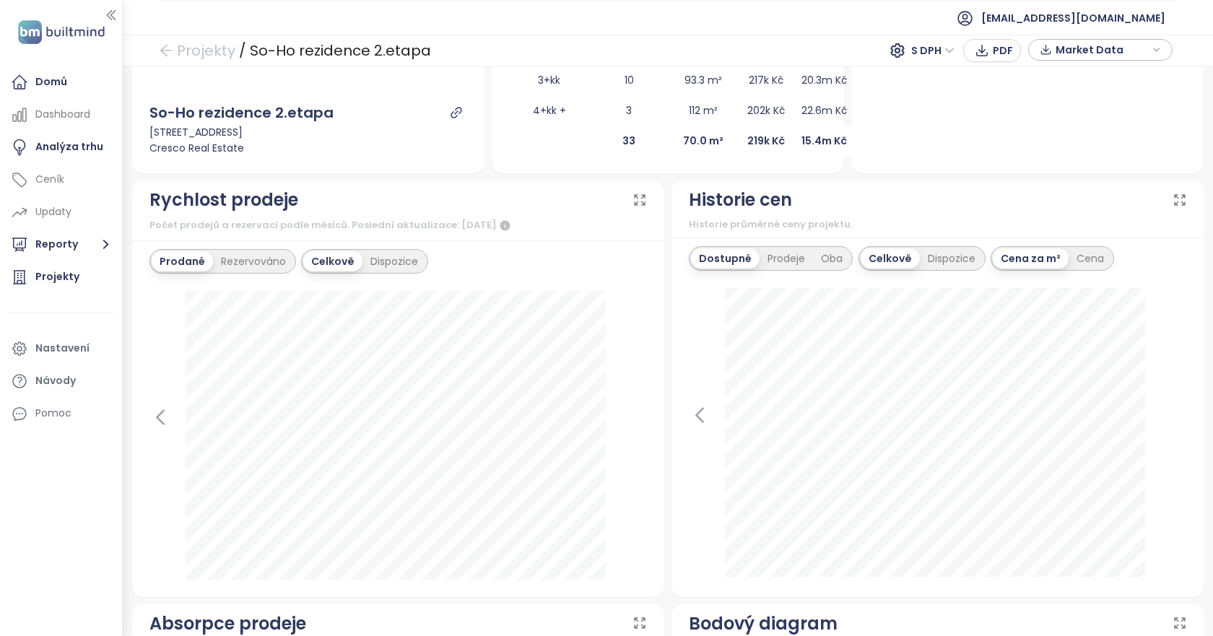
scroll to position [361, 0]
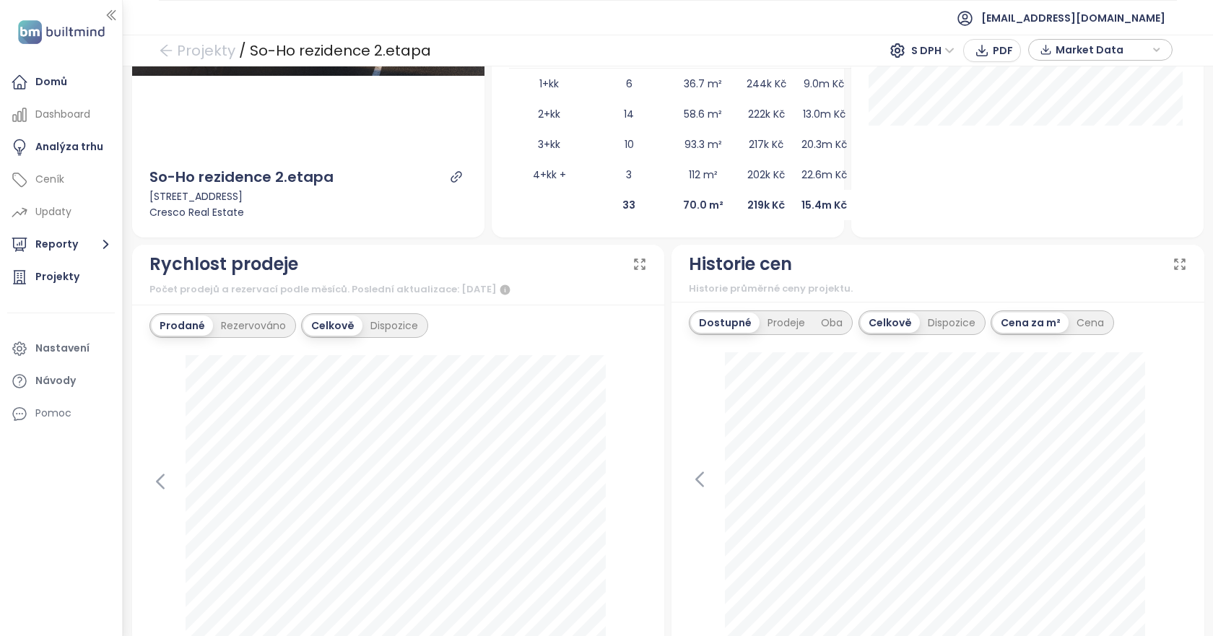
click at [927, 334] on div "Celkově Dispozice" at bounding box center [921, 322] width 127 height 25
click at [954, 323] on div "Dispozice" at bounding box center [952, 323] width 64 height 20
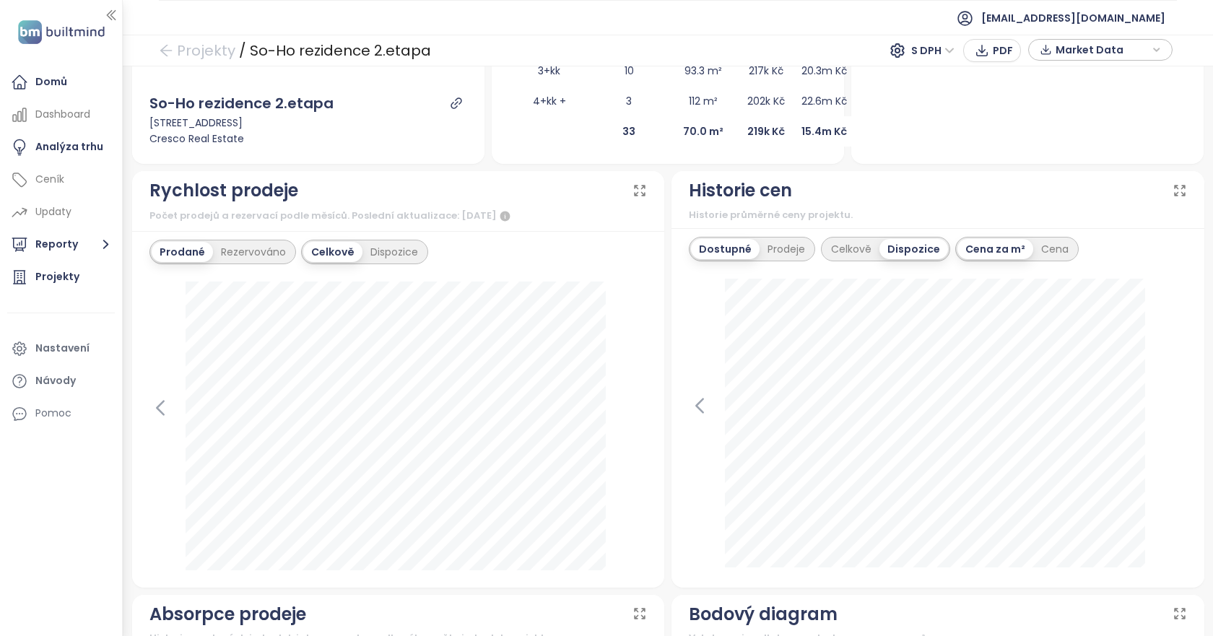
scroll to position [505, 0]
